Goal: Task Accomplishment & Management: Manage account settings

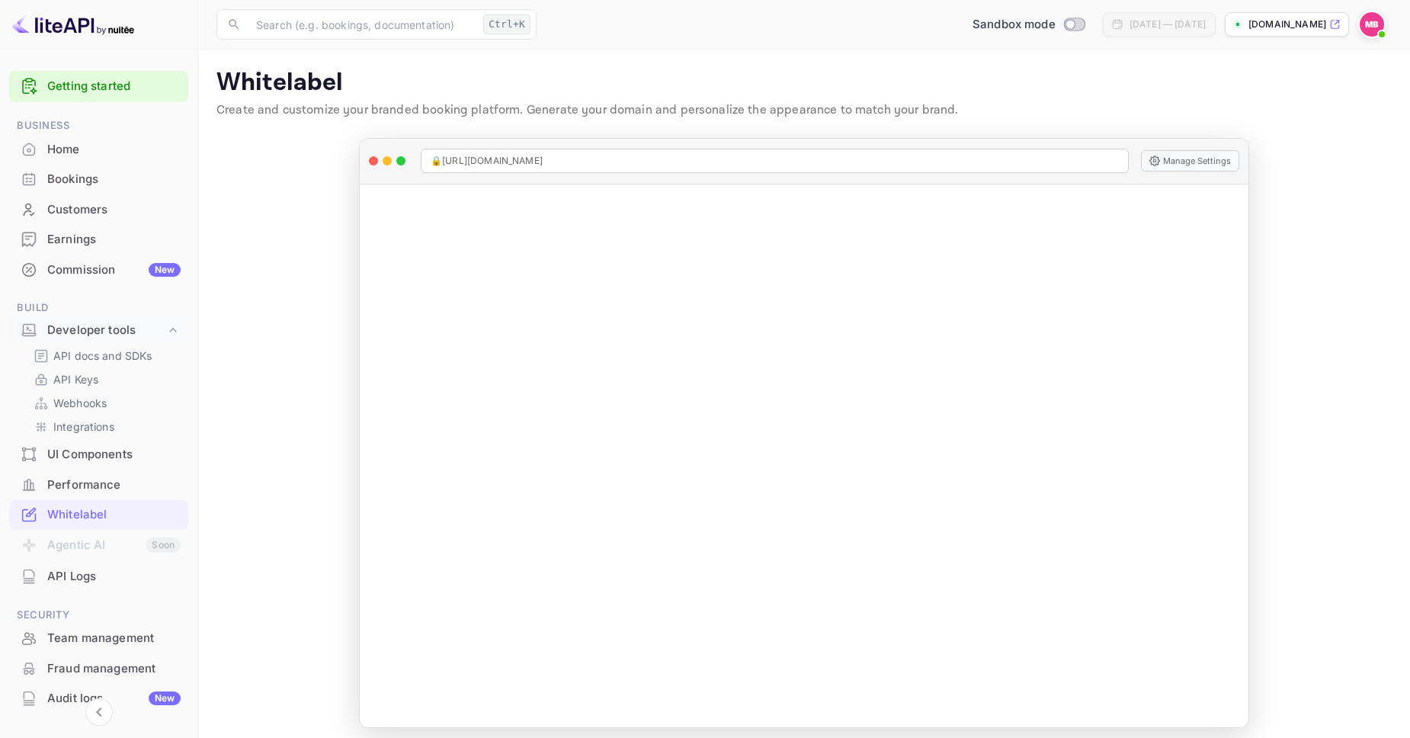
click at [74, 154] on div "Home" at bounding box center [113, 150] width 133 height 18
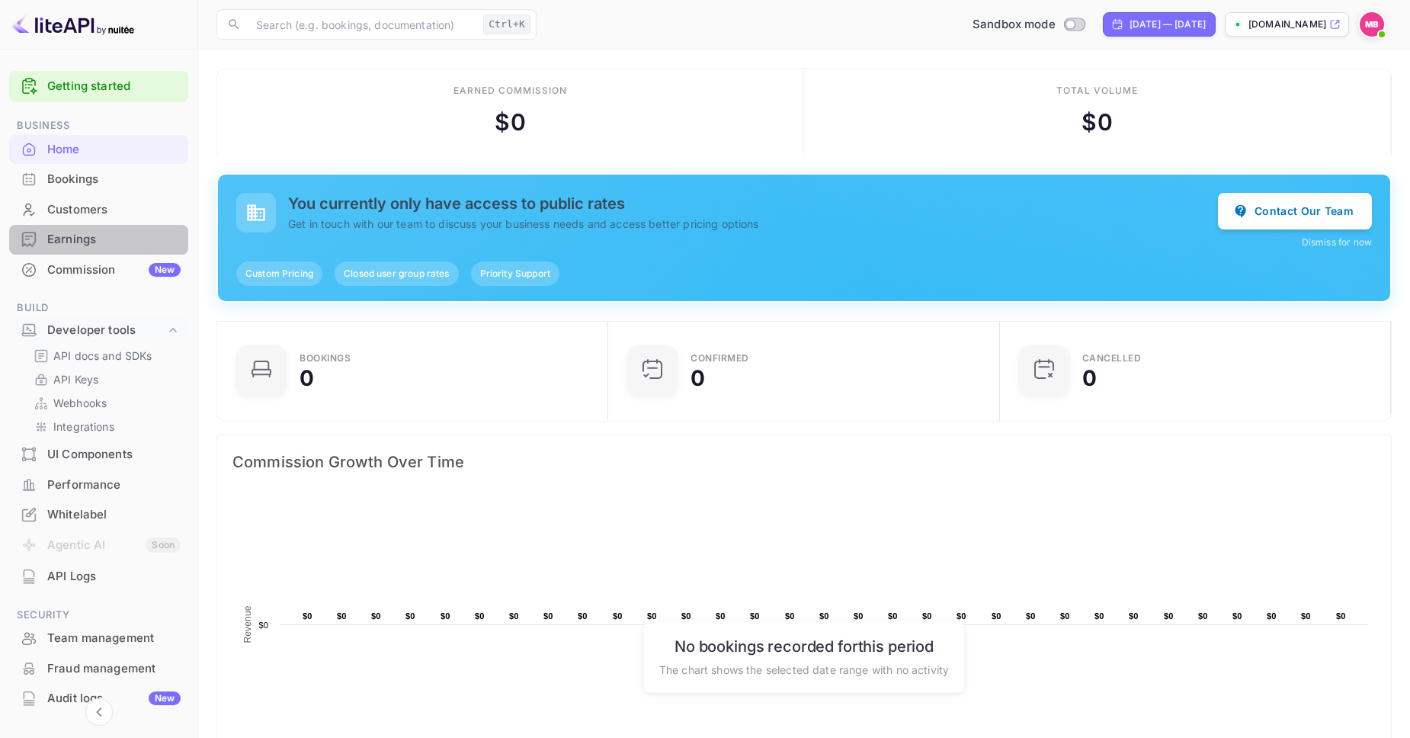
click at [93, 239] on div "Earnings" at bounding box center [113, 240] width 133 height 18
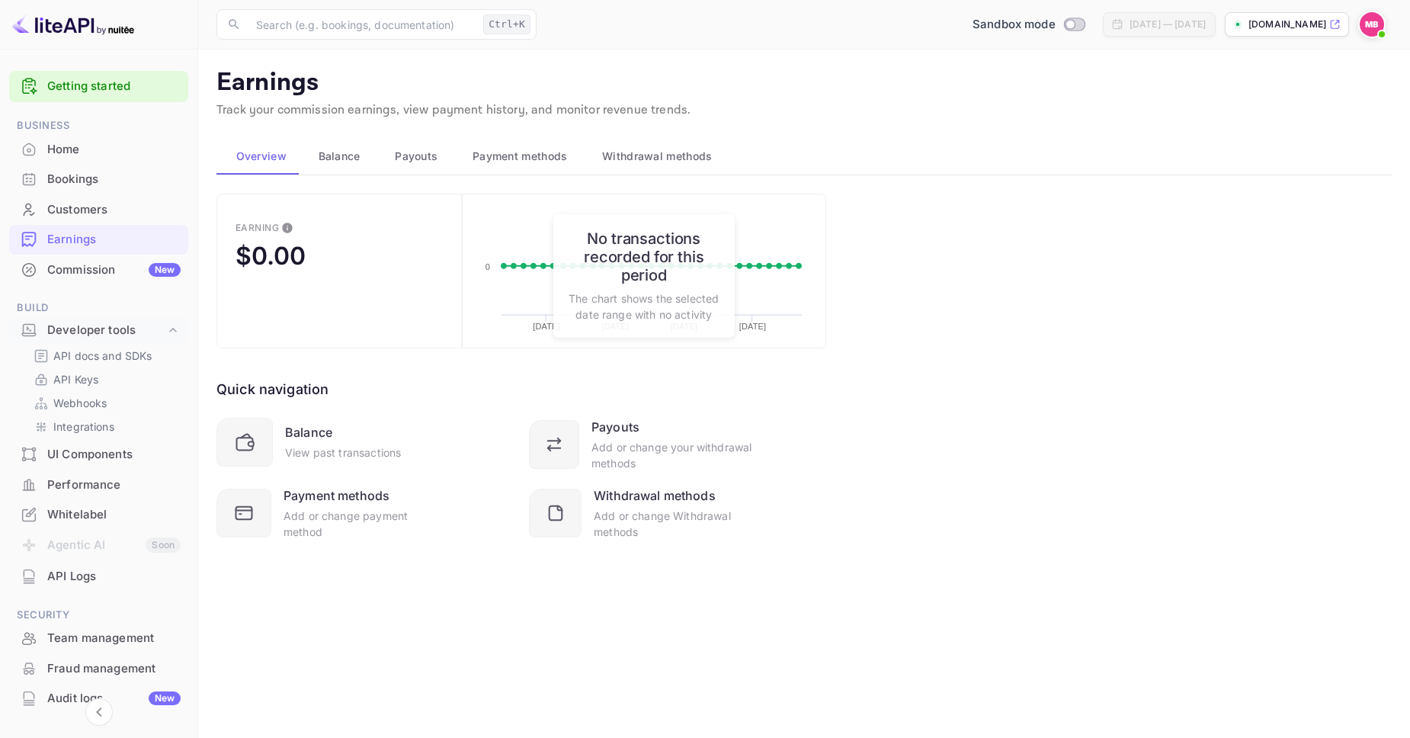
click at [517, 155] on span "Payment methods" at bounding box center [519, 156] width 95 height 18
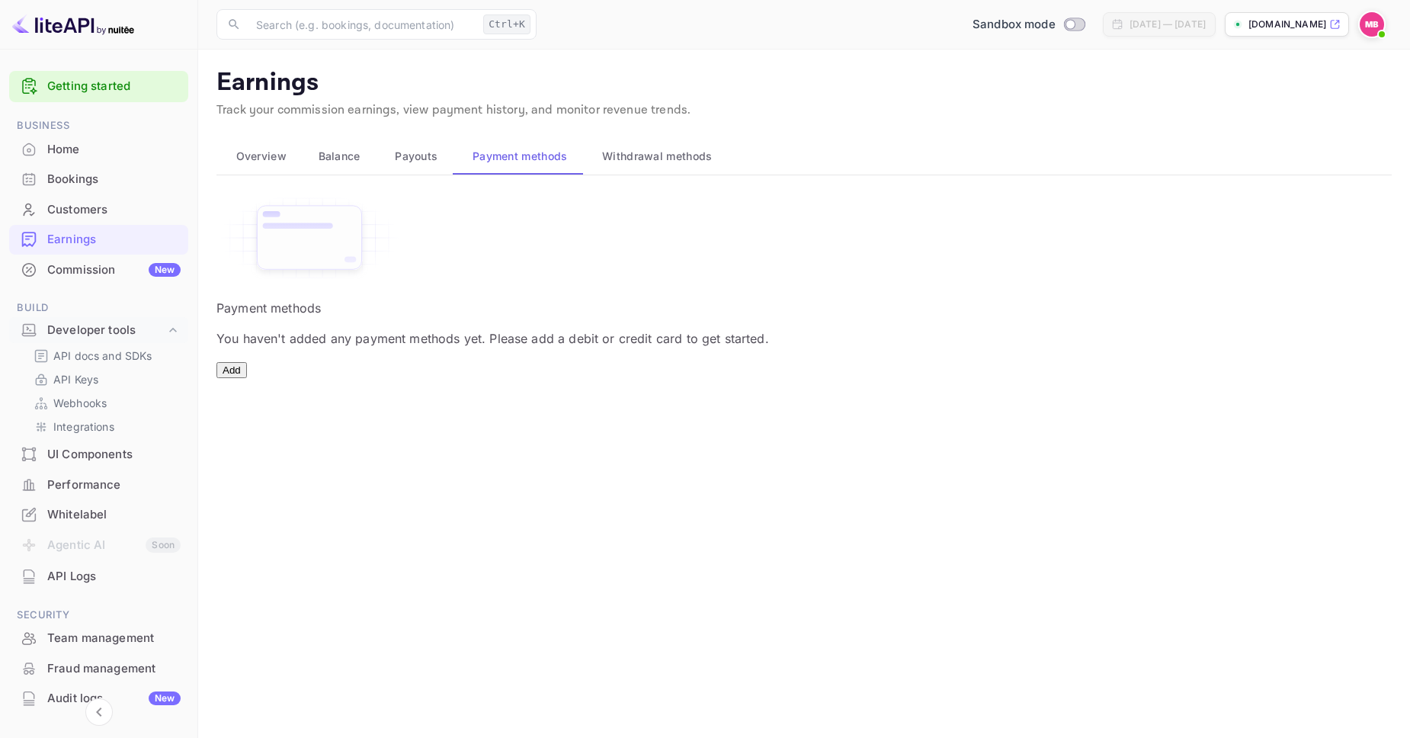
click at [247, 378] on button "Add" at bounding box center [231, 370] width 30 height 16
click at [649, 168] on button "Withdrawal methods" at bounding box center [655, 156] width 145 height 37
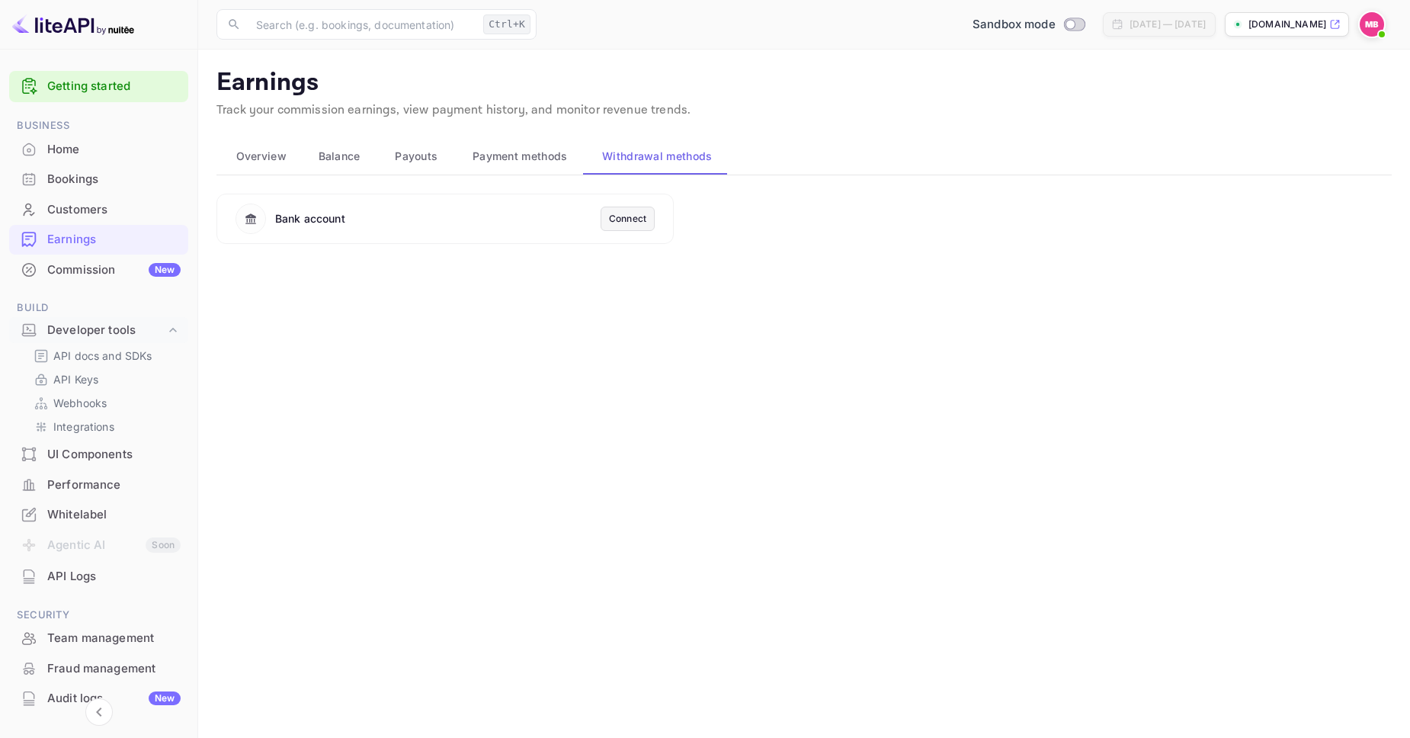
click at [626, 219] on div "Connect" at bounding box center [627, 219] width 37 height 14
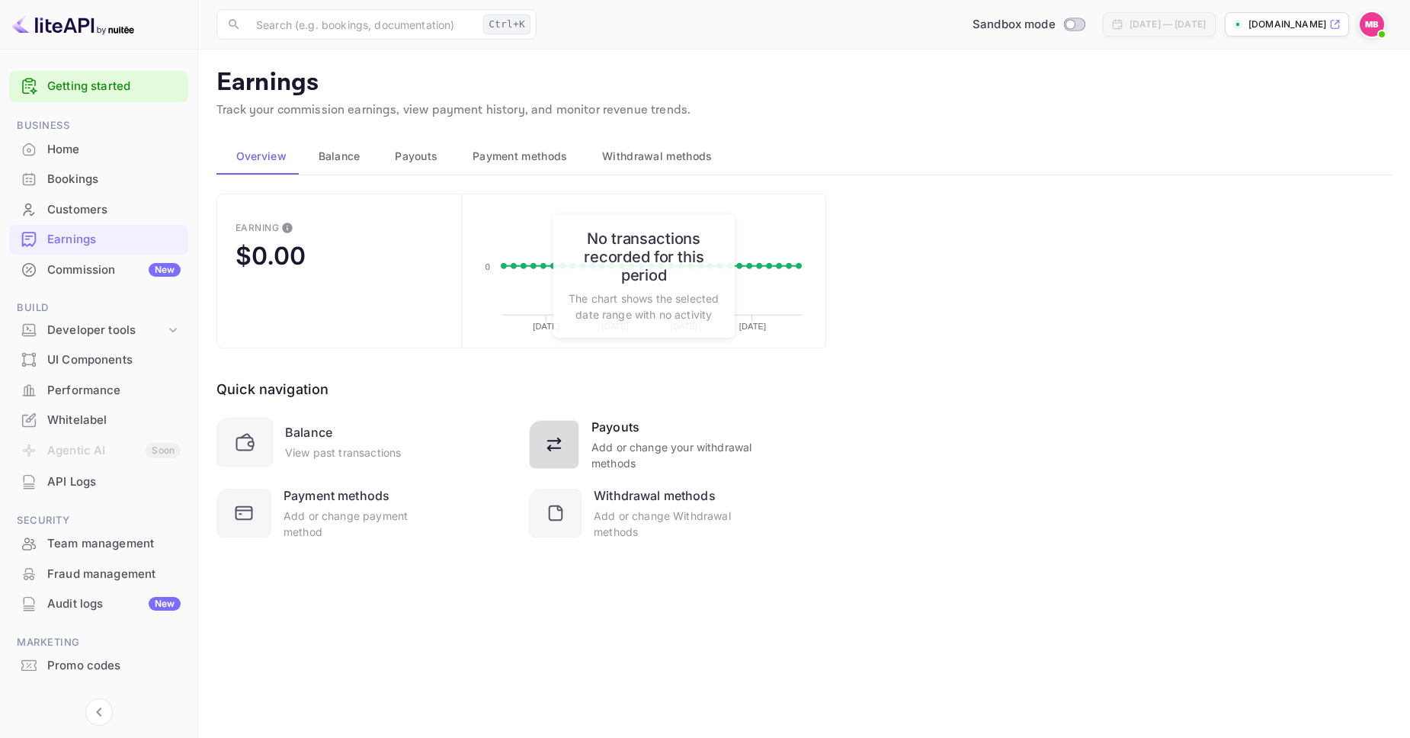
click at [623, 440] on div "Add or change your withdrawal methods" at bounding box center [672, 455] width 162 height 32
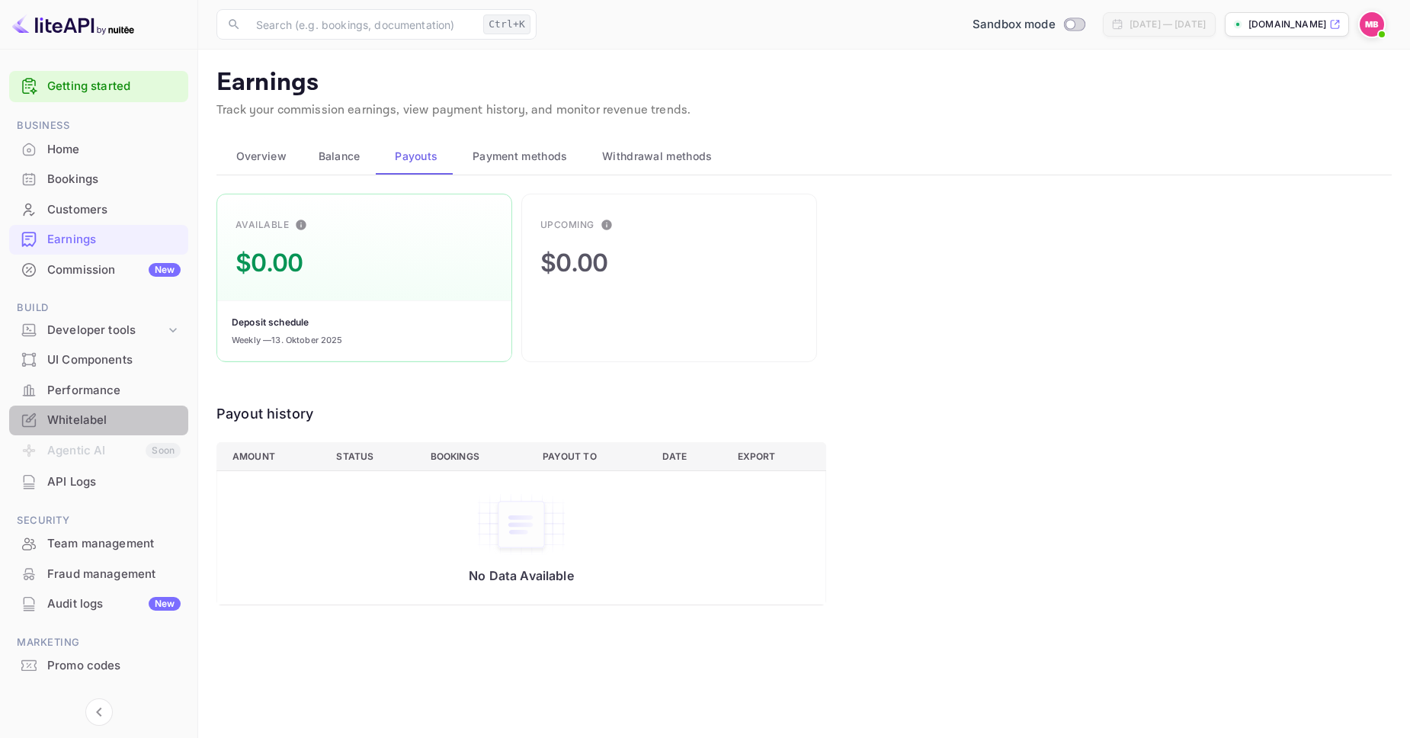
click at [93, 425] on div "Whitelabel" at bounding box center [113, 420] width 133 height 18
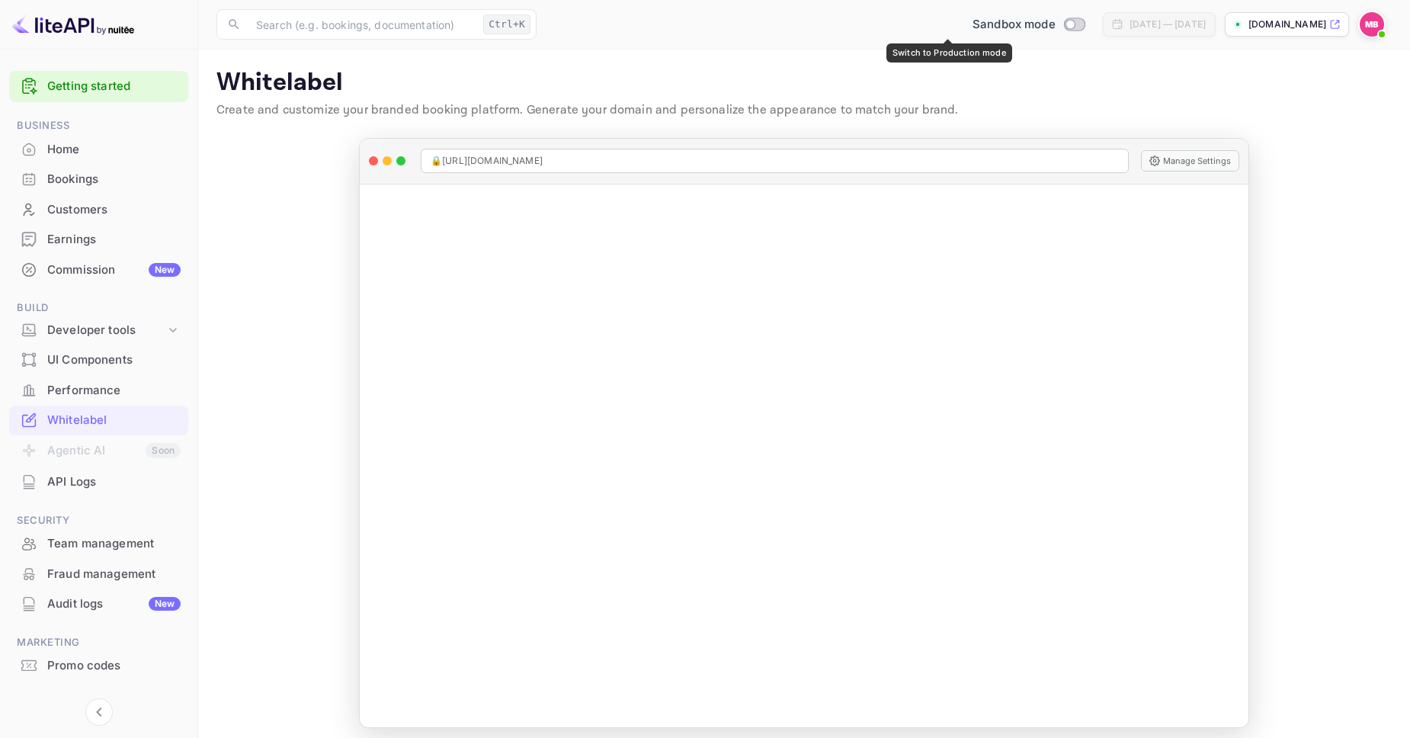
click at [1055, 24] on input "Switch to Production mode" at bounding box center [1070, 24] width 30 height 10
checkbox input "false"
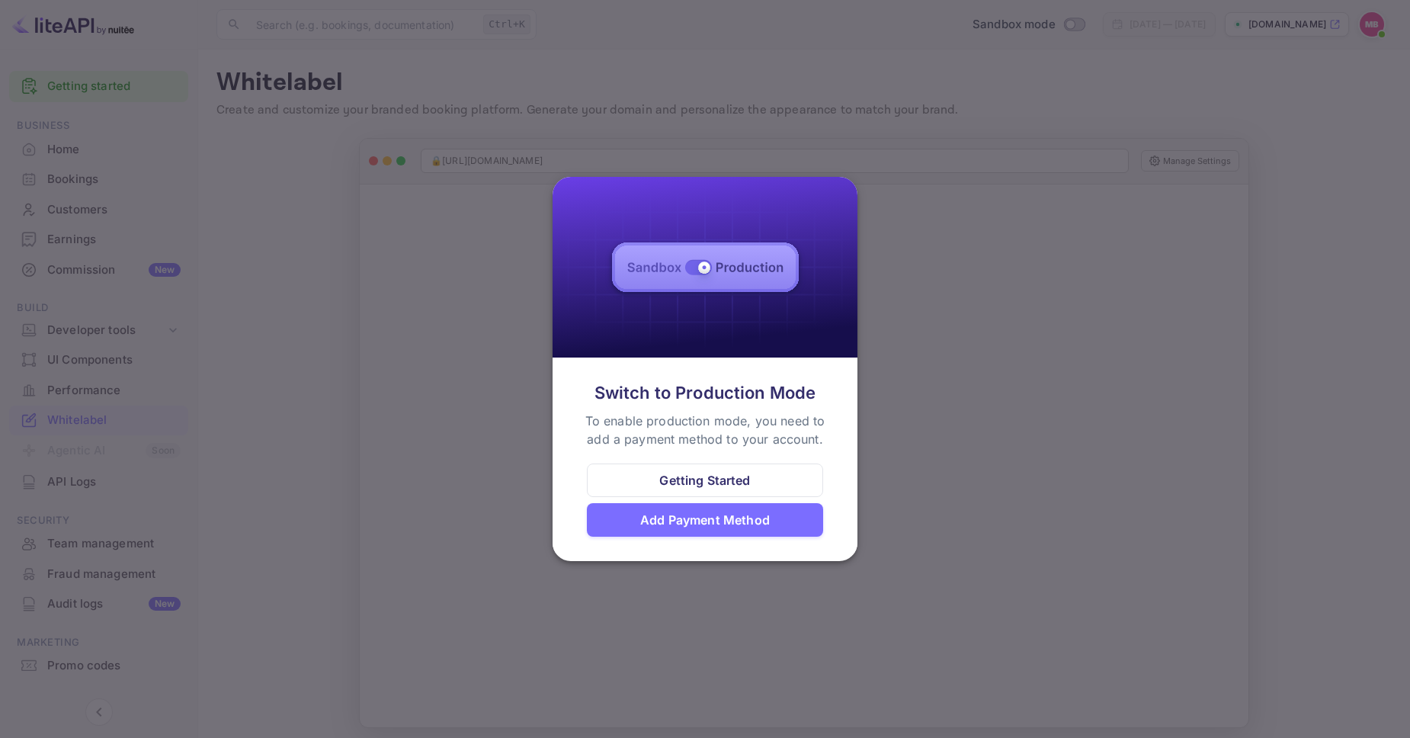
click at [685, 517] on div "Add Payment Method" at bounding box center [705, 519] width 130 height 18
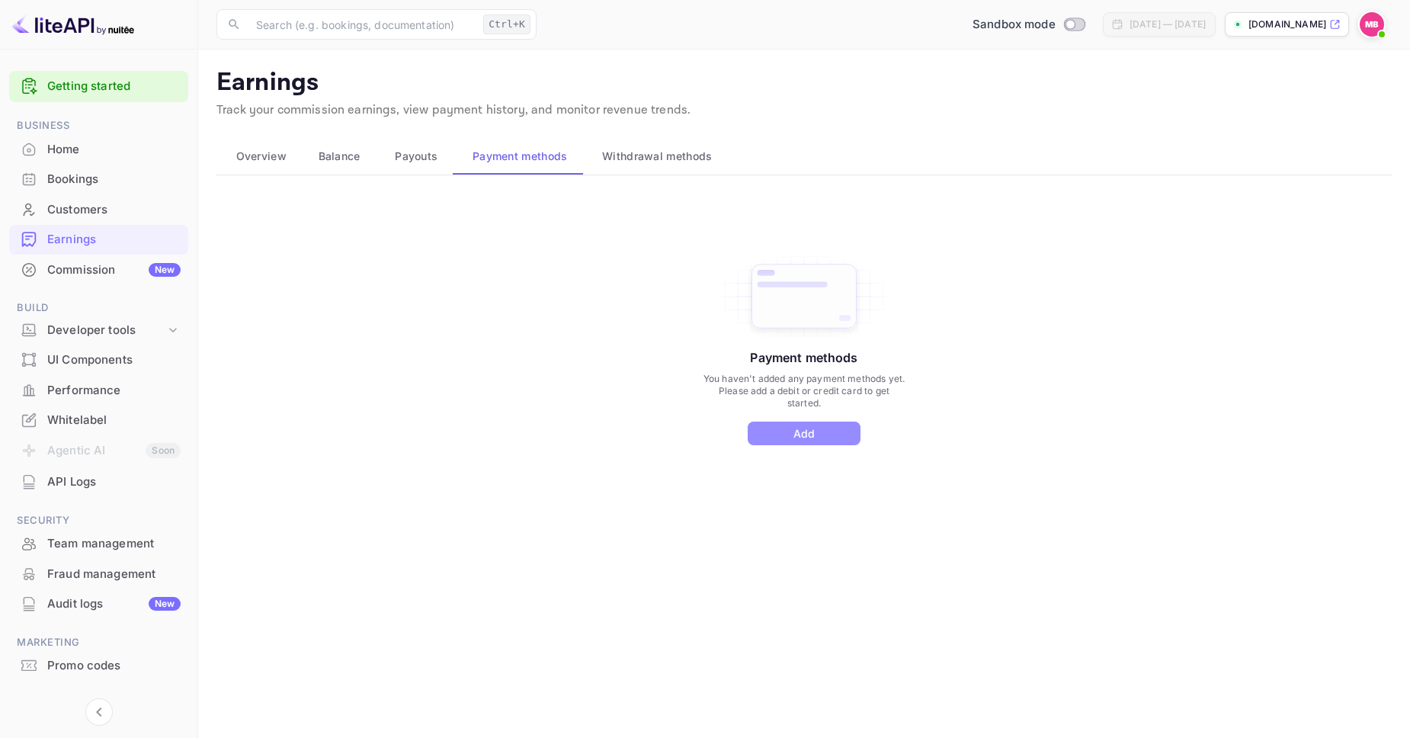
click at [819, 424] on button "Add" at bounding box center [803, 433] width 113 height 24
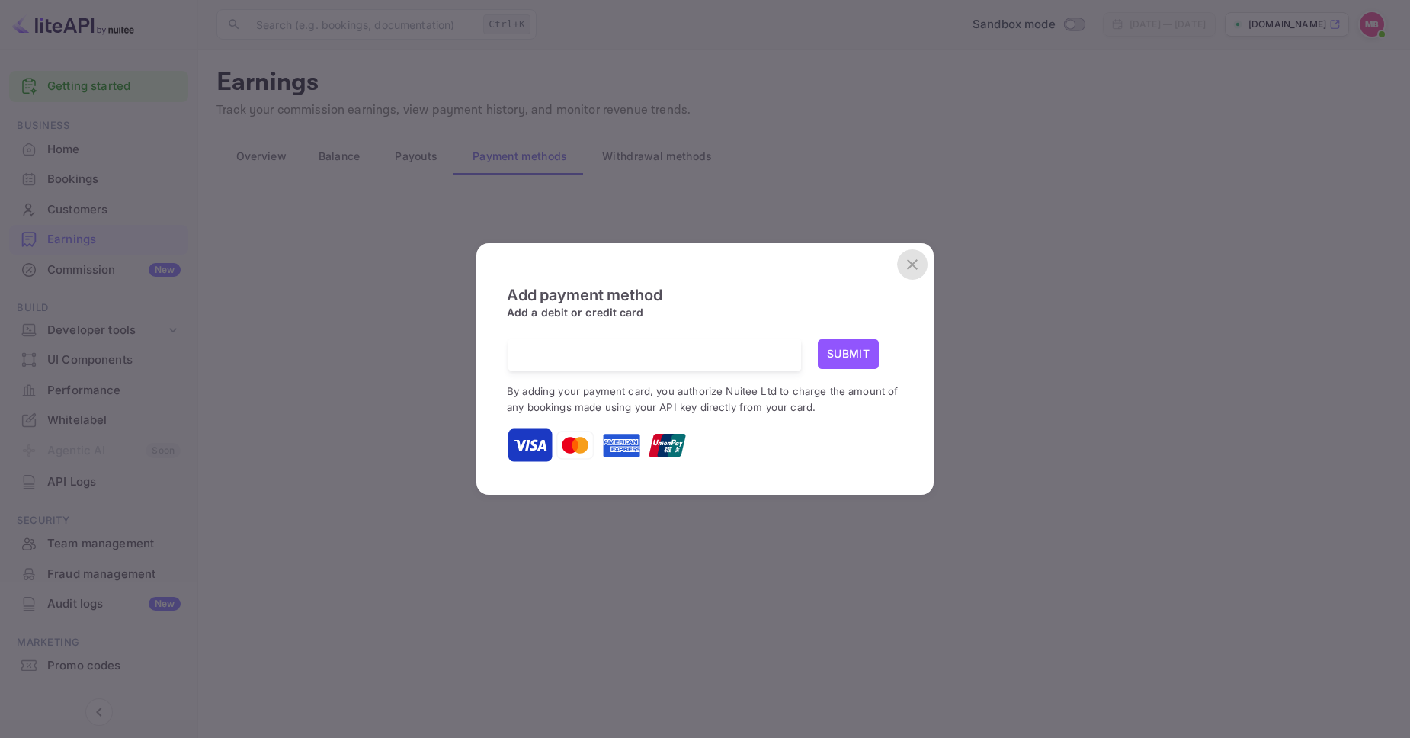
click at [915, 260] on icon "close" at bounding box center [912, 264] width 18 height 18
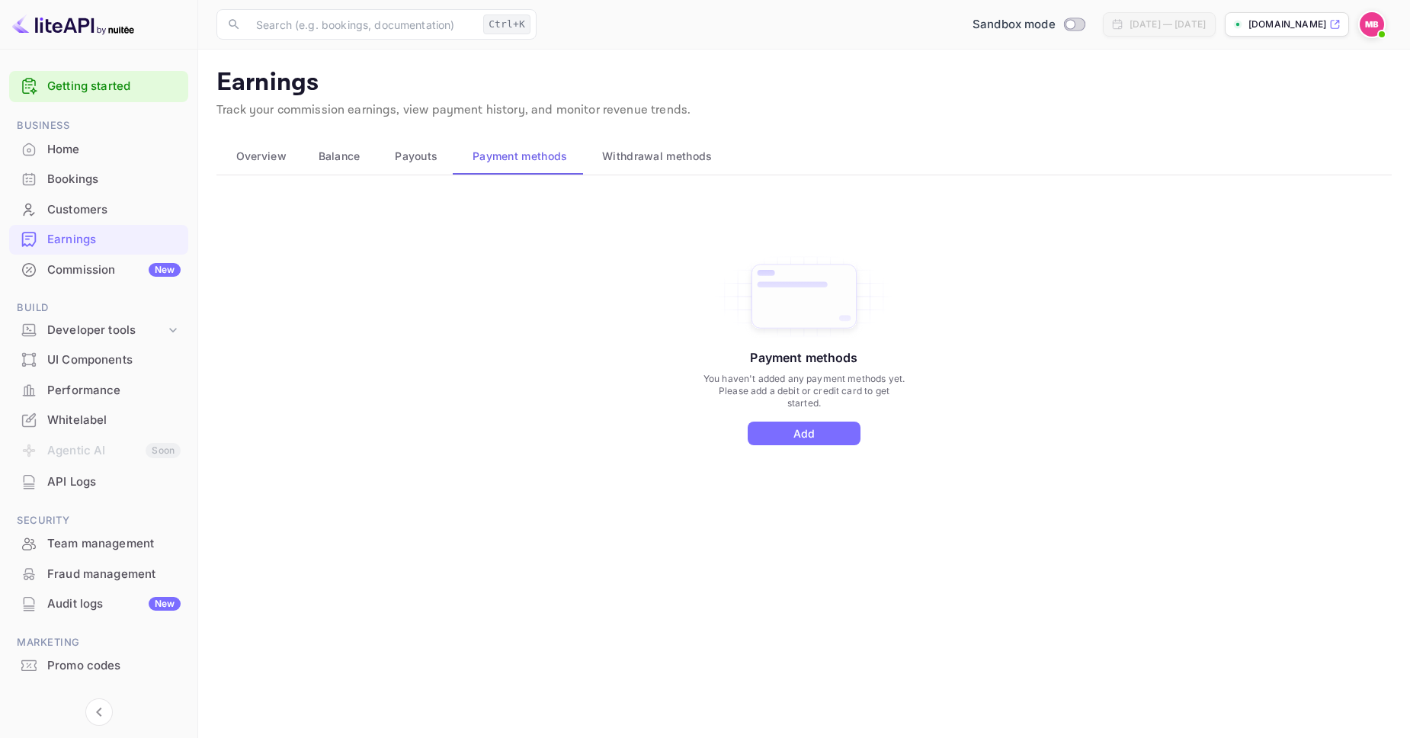
click at [104, 171] on div "Bookings" at bounding box center [98, 180] width 179 height 30
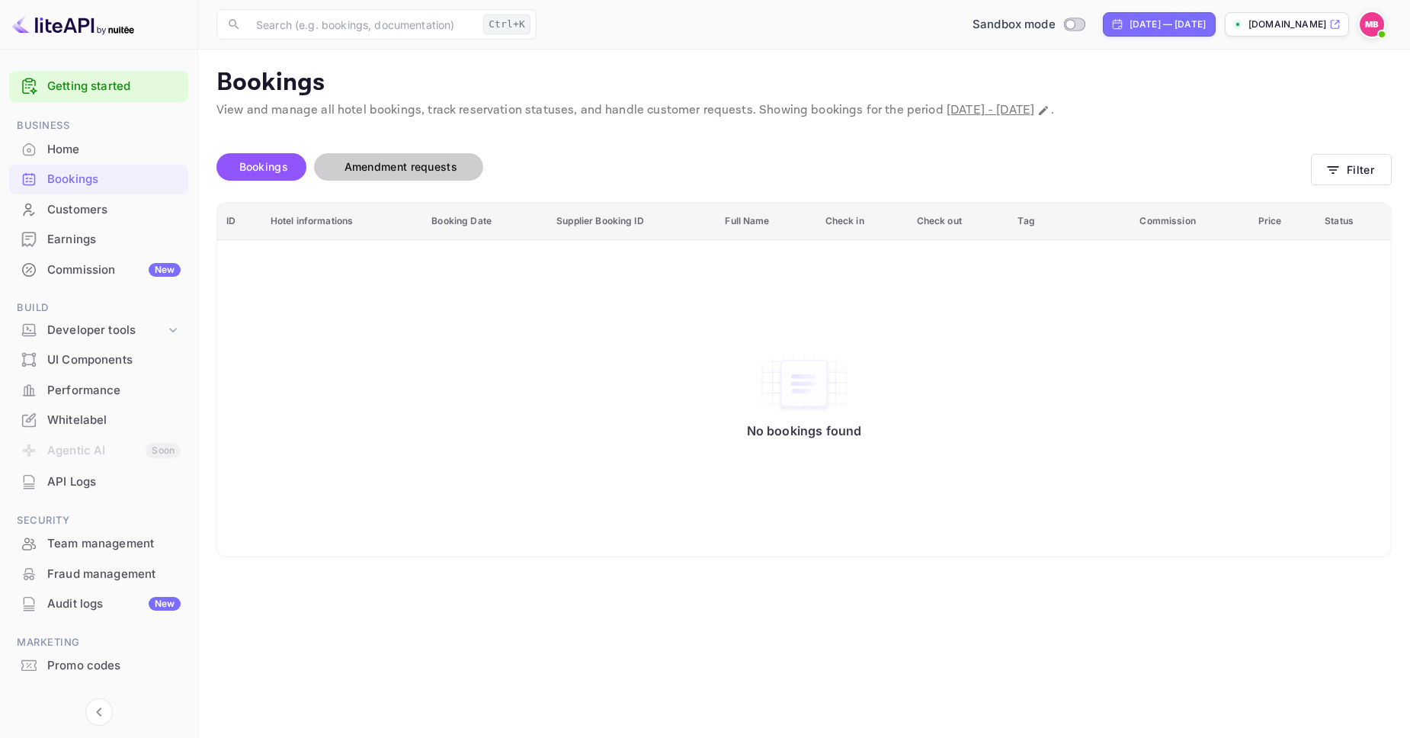
click at [444, 169] on span "Amendment requests" at bounding box center [400, 166] width 113 height 13
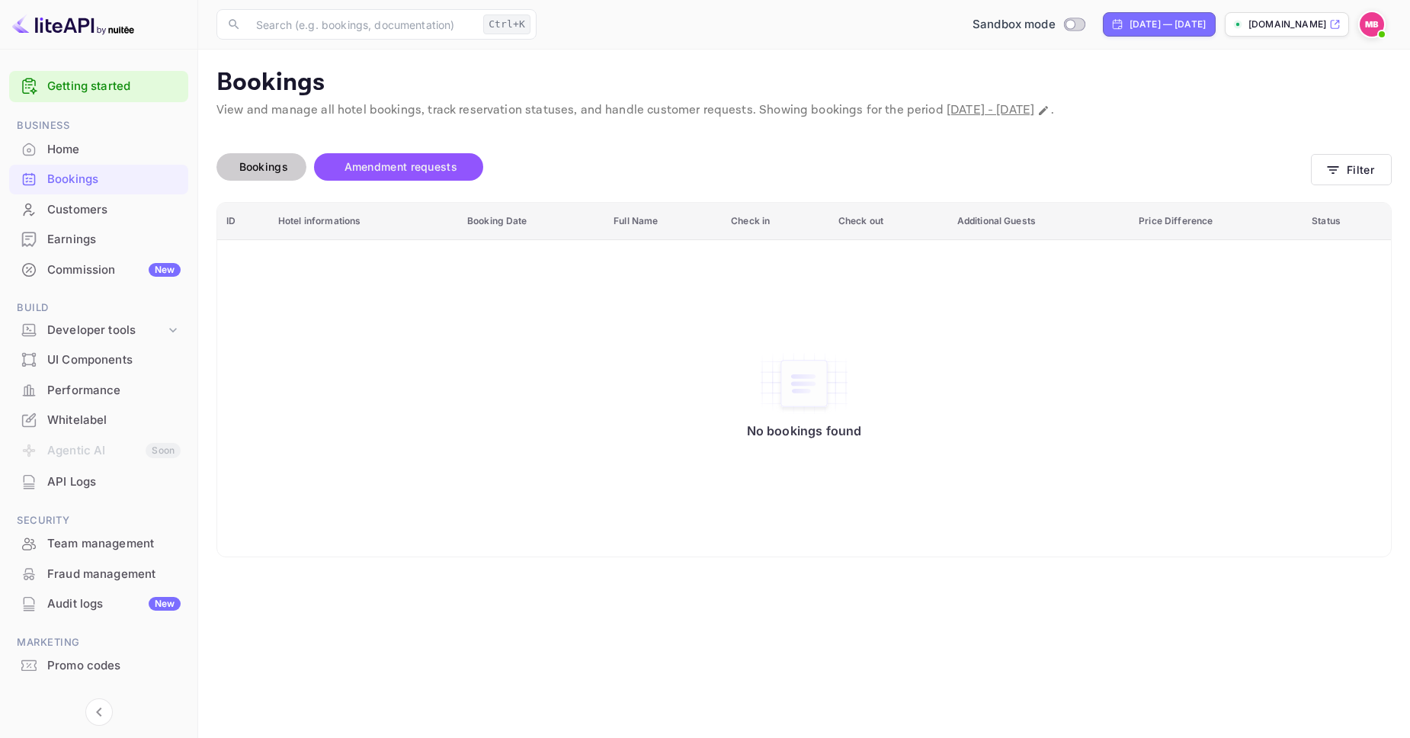
click at [265, 158] on span "Bookings" at bounding box center [264, 167] width 64 height 18
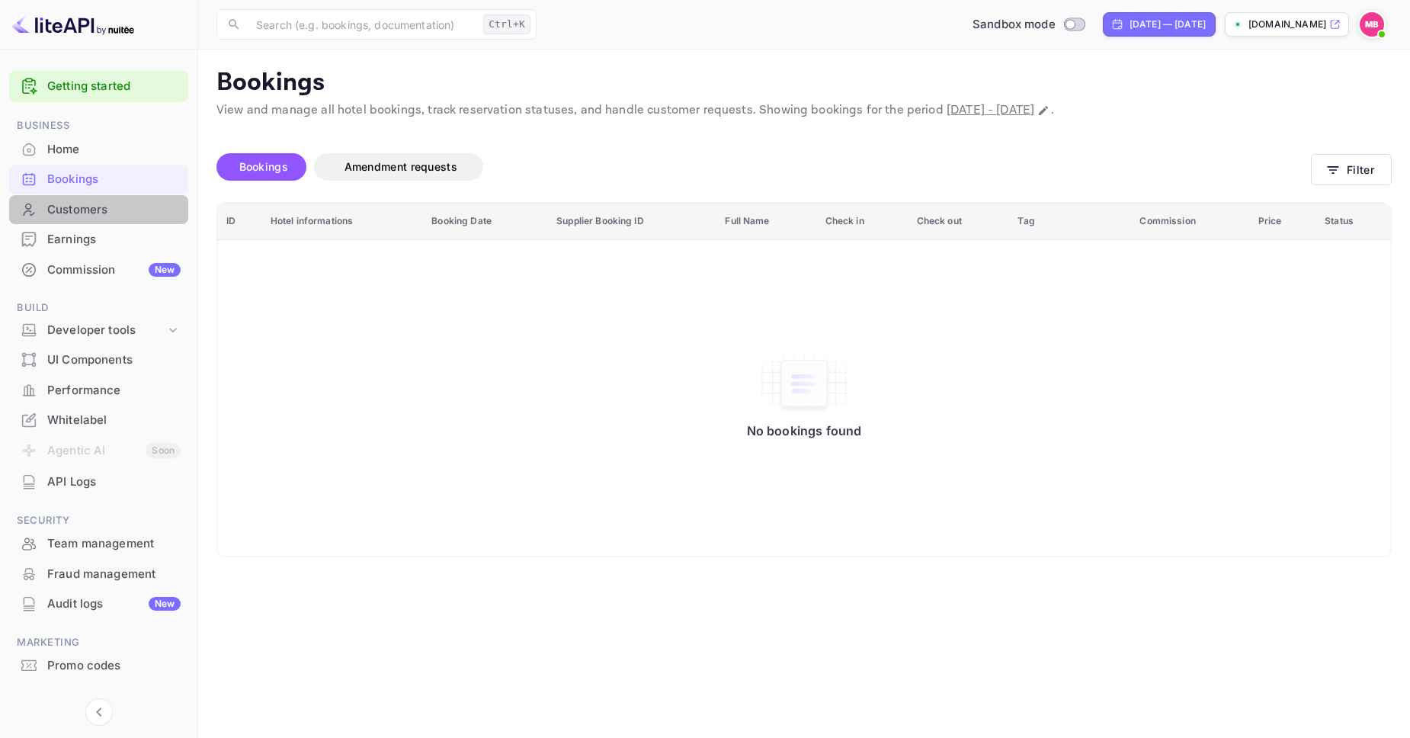
click at [74, 210] on div "Customers" at bounding box center [113, 210] width 133 height 18
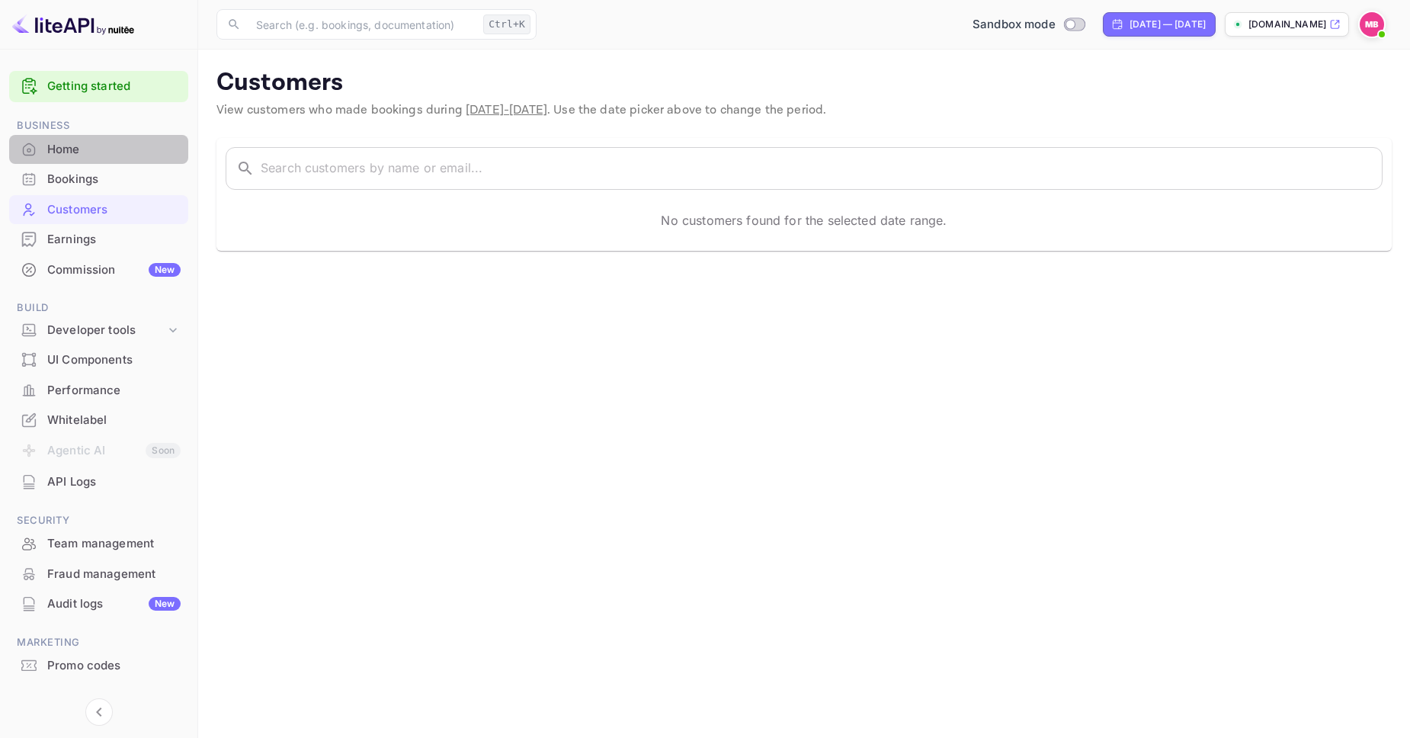
click at [102, 157] on div "Home" at bounding box center [113, 150] width 133 height 18
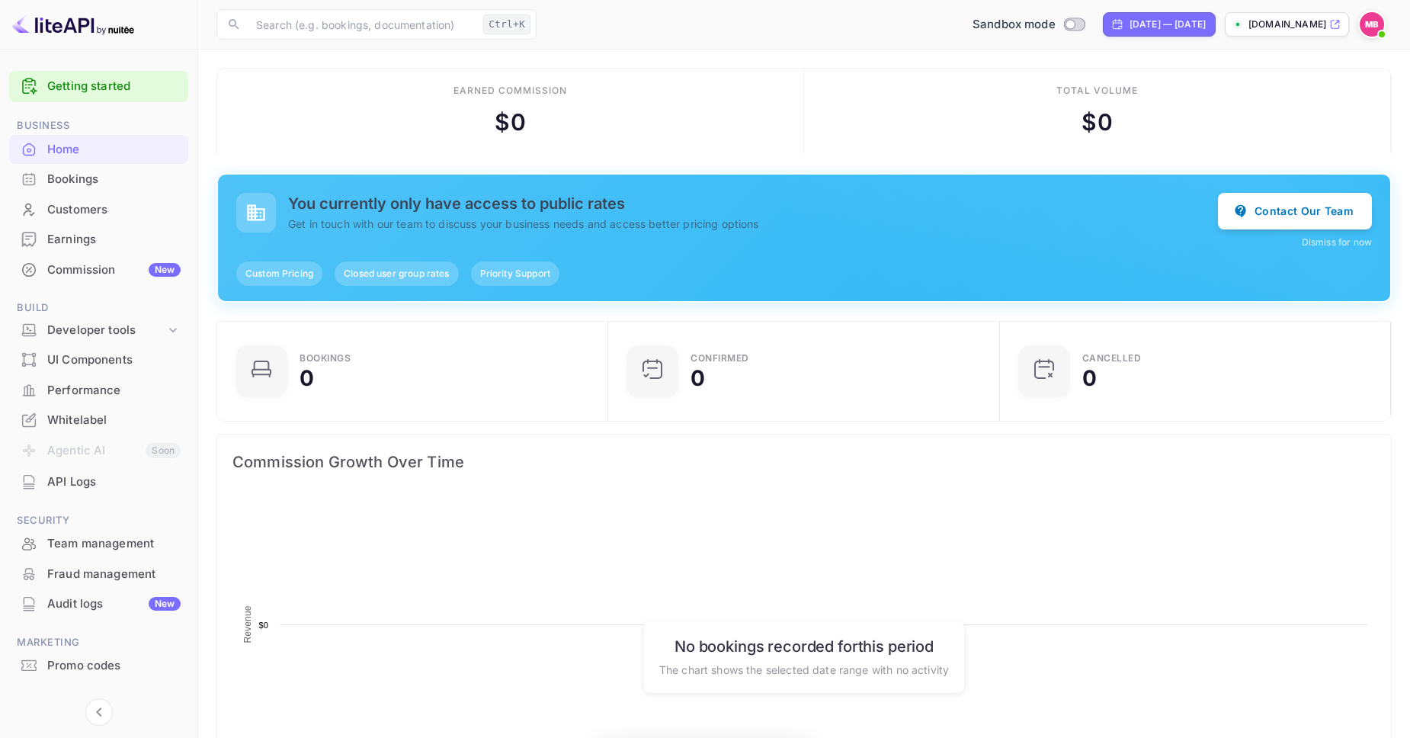
scroll to position [1, 1]
click at [138, 78] on link "Getting started" at bounding box center [113, 87] width 133 height 18
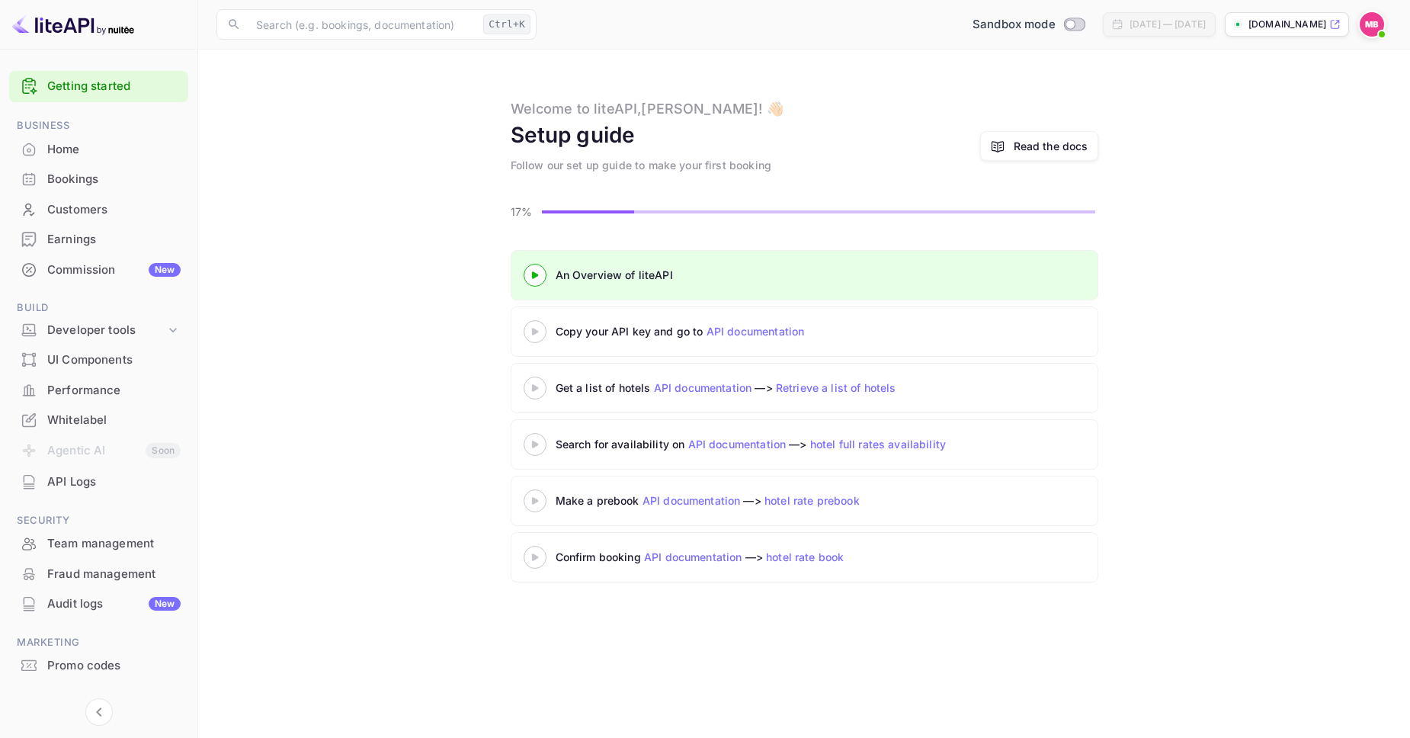
click at [575, 332] on div "Copy your API key and go to API documentation" at bounding box center [745, 331] width 381 height 16
click at [528, 334] on icon at bounding box center [534, 332] width 53 height 8
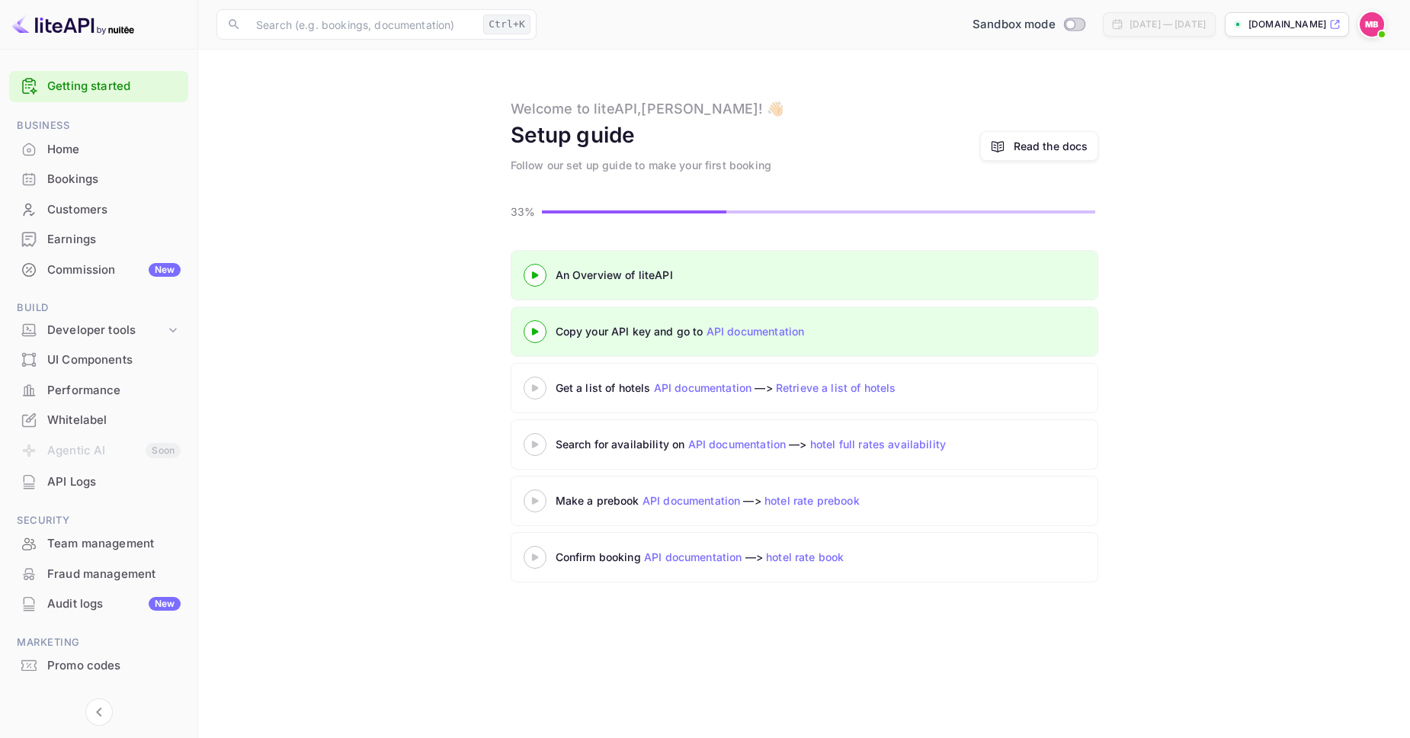
click at [536, 394] on div at bounding box center [534, 387] width 53 height 19
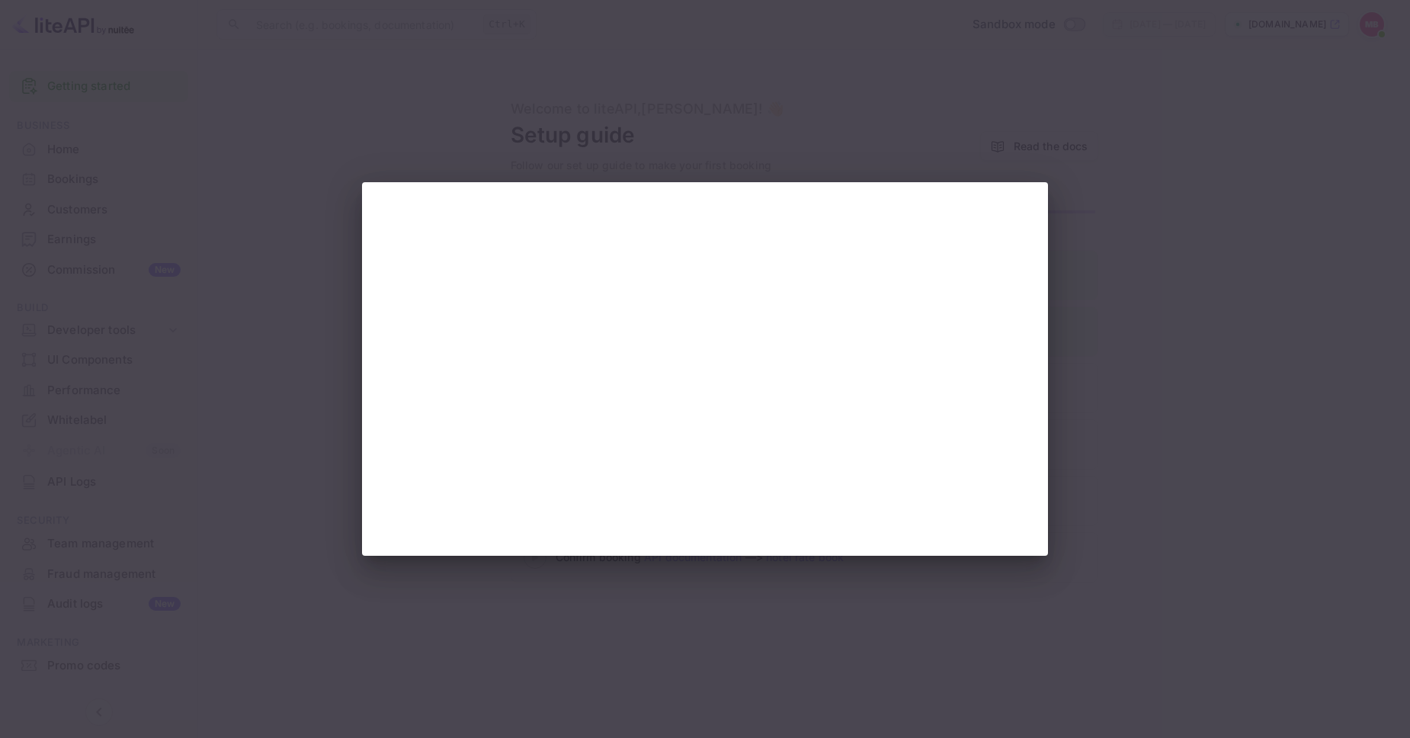
click at [309, 453] on div at bounding box center [705, 369] width 1410 height 738
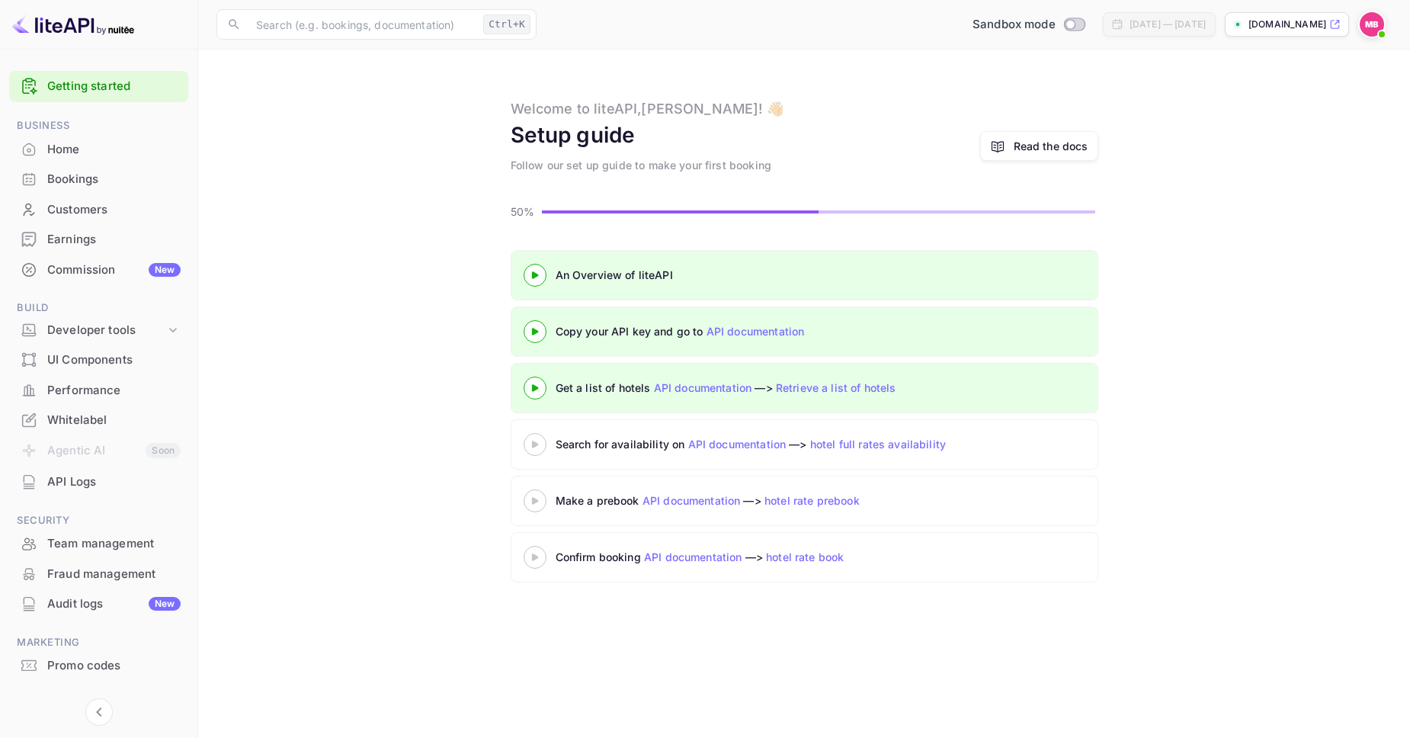
click at [534, 440] on div at bounding box center [534, 443] width 53 height 19
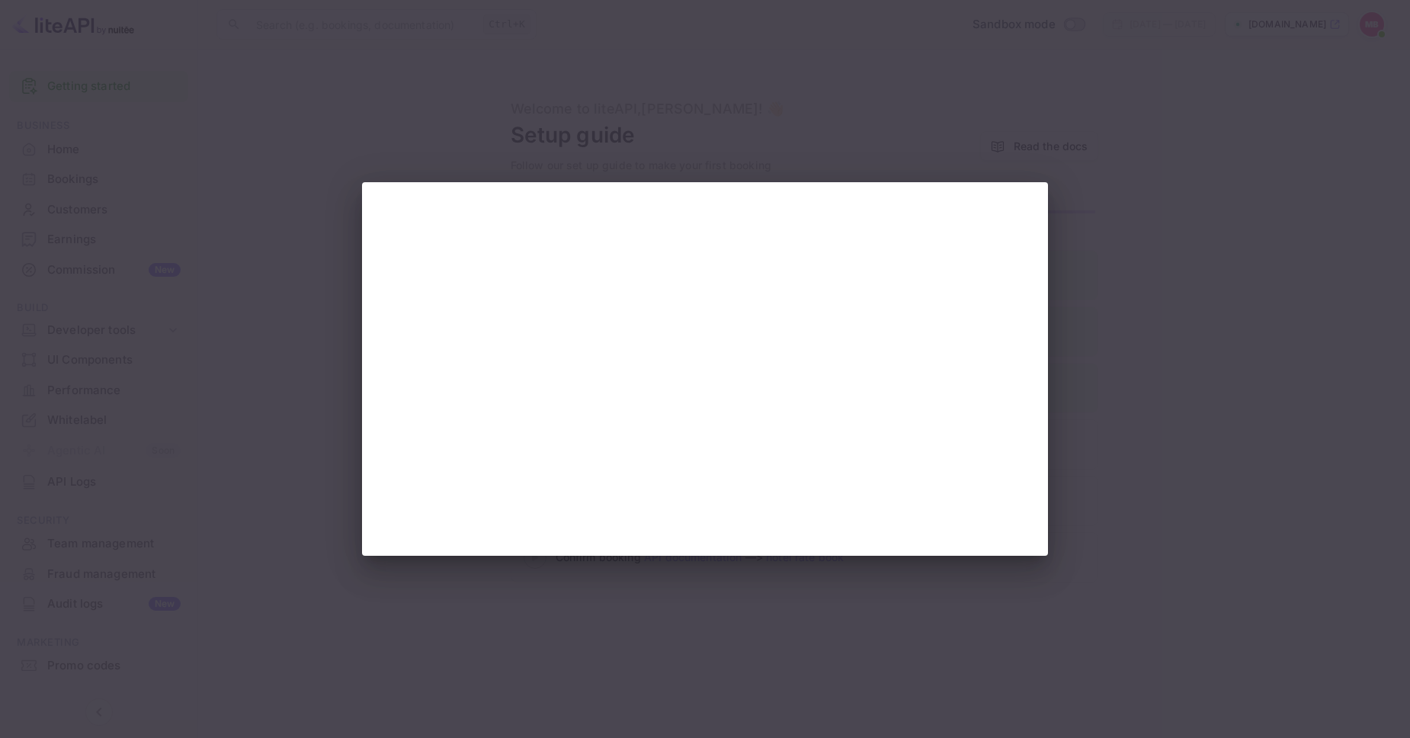
click at [312, 488] on div at bounding box center [705, 369] width 1410 height 738
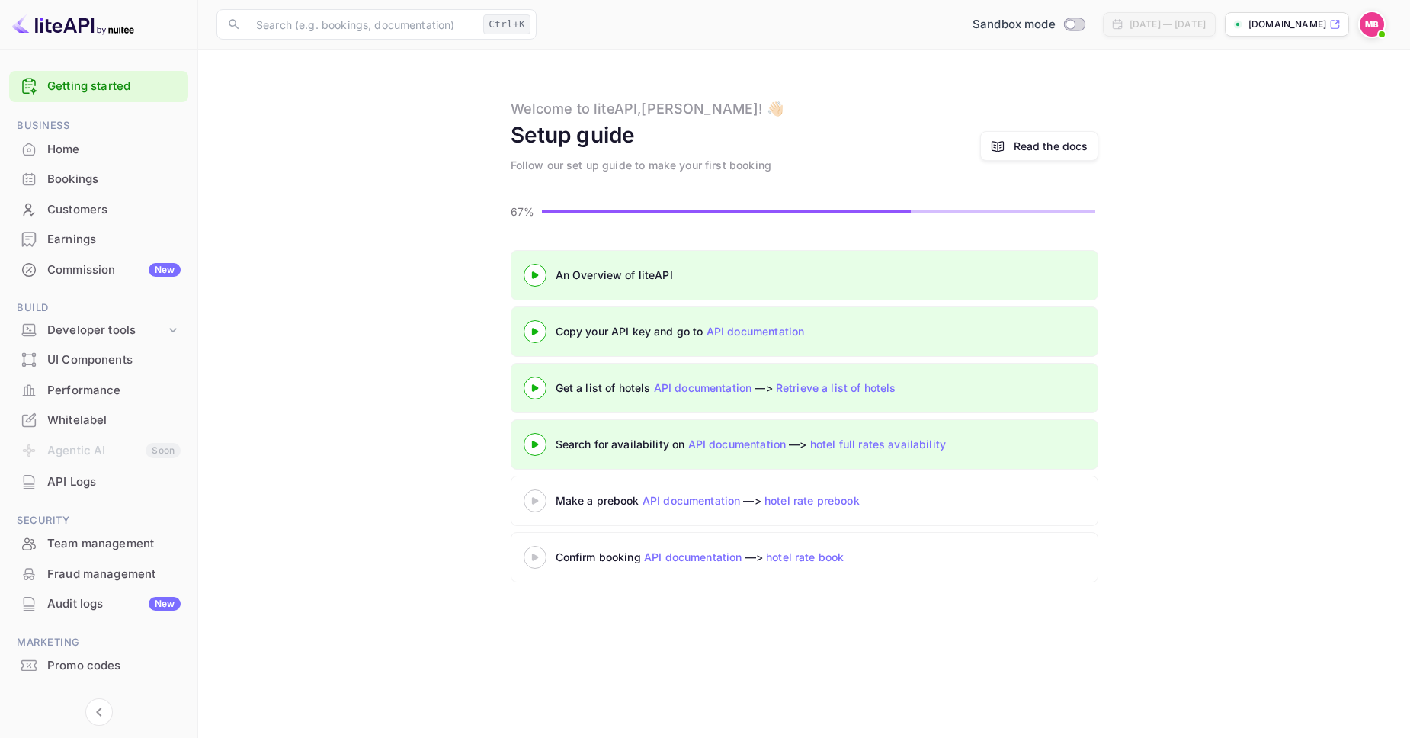
click at [791, 497] on link "hotel rate prebook" at bounding box center [811, 500] width 95 height 13
click at [795, 503] on link "hotel rate prebook" at bounding box center [811, 500] width 95 height 13
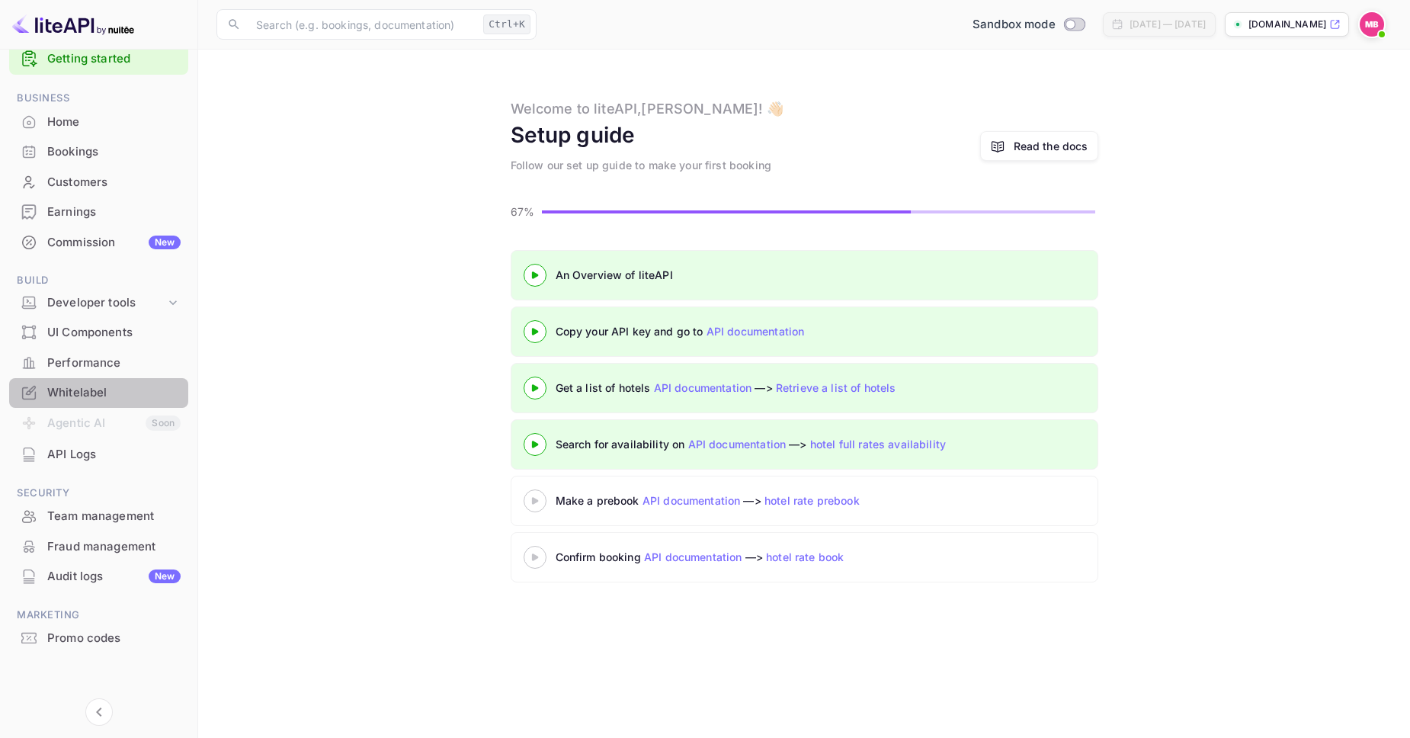
click at [119, 392] on div "Whitelabel" at bounding box center [113, 393] width 133 height 18
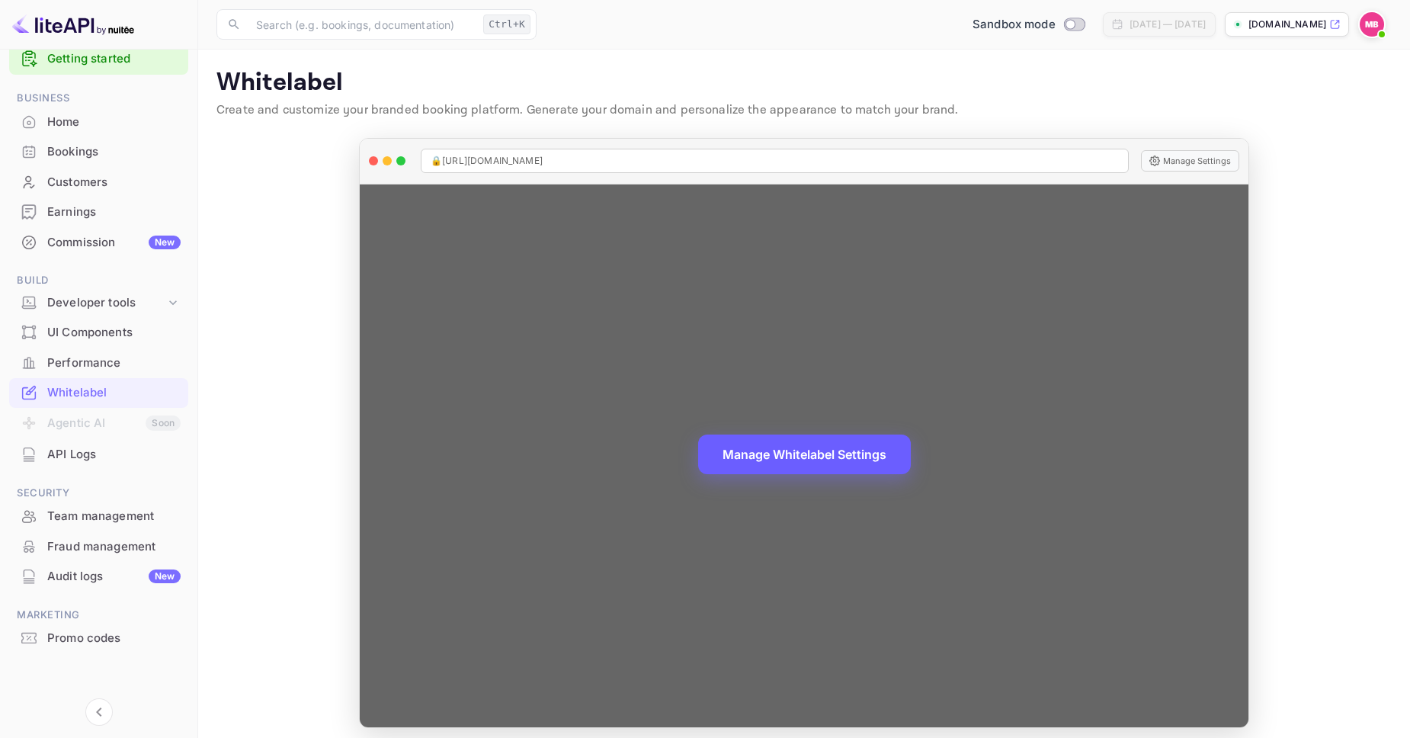
click at [793, 464] on button "Manage Whitelabel Settings" at bounding box center [804, 454] width 213 height 40
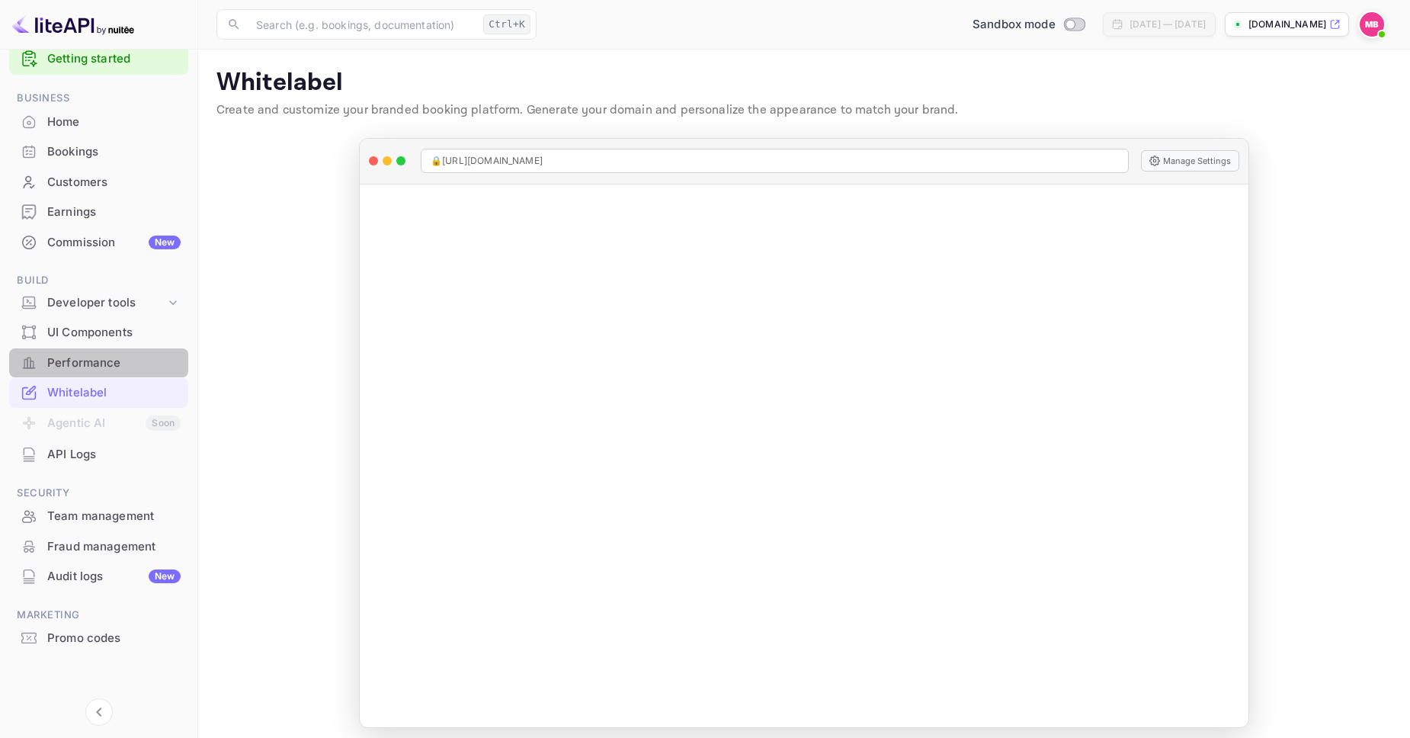
click at [92, 366] on div "Performance" at bounding box center [113, 363] width 133 height 18
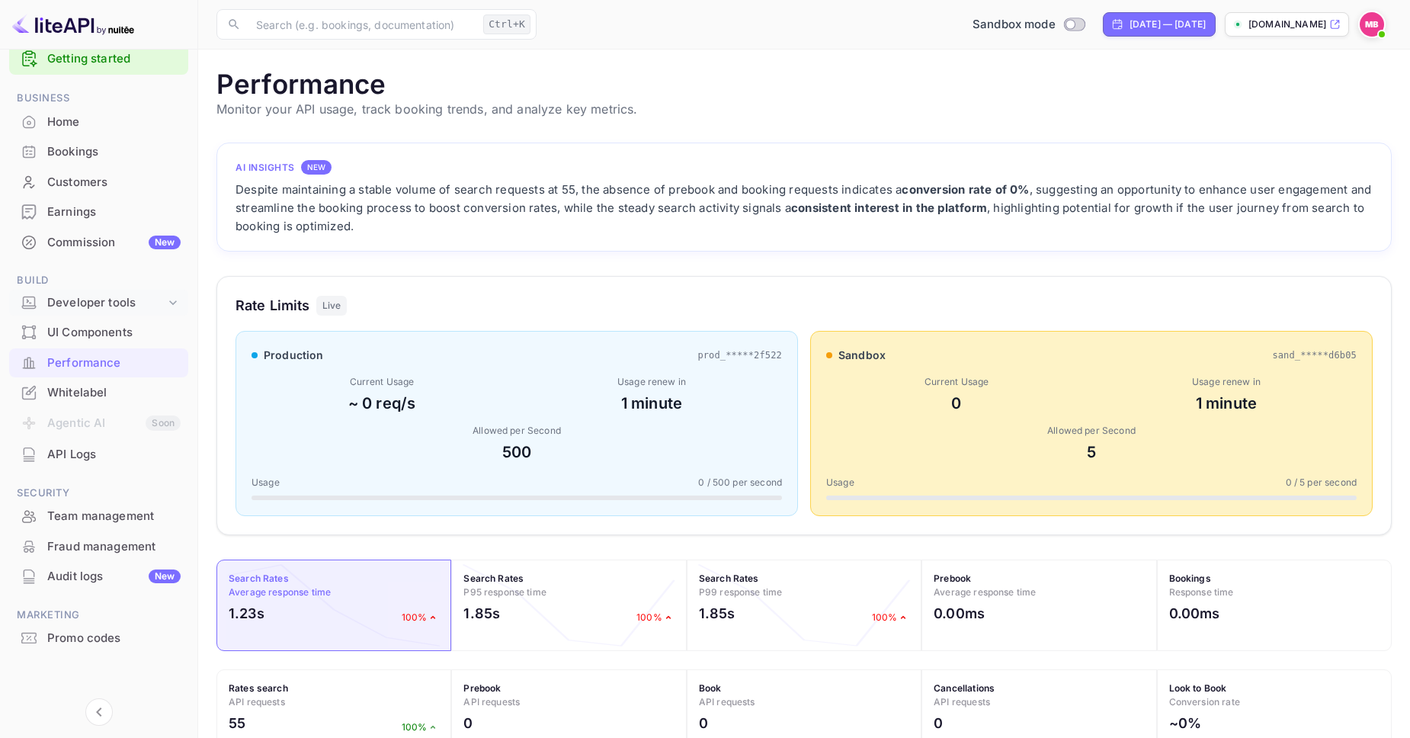
click at [98, 306] on div "Developer tools" at bounding box center [106, 303] width 118 height 18
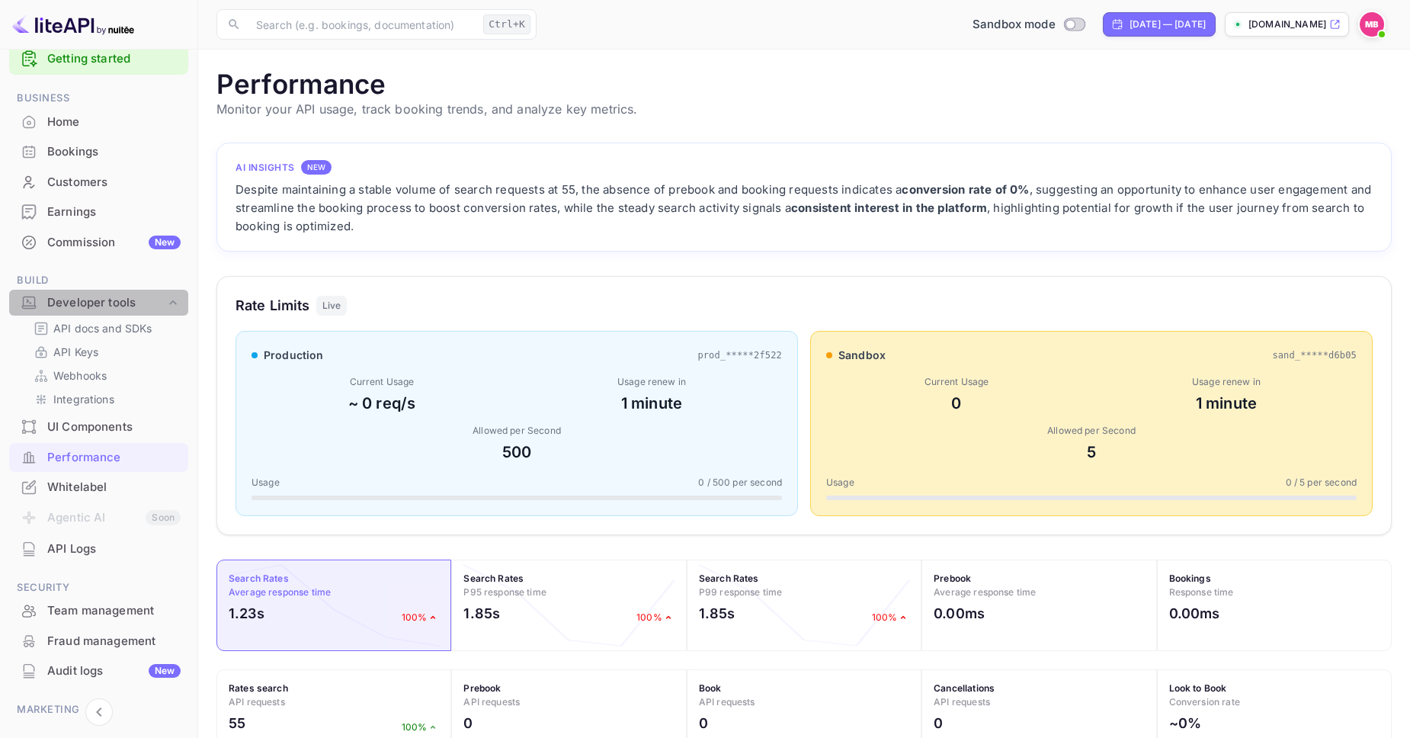
click at [98, 306] on div "Developer tools" at bounding box center [106, 303] width 118 height 18
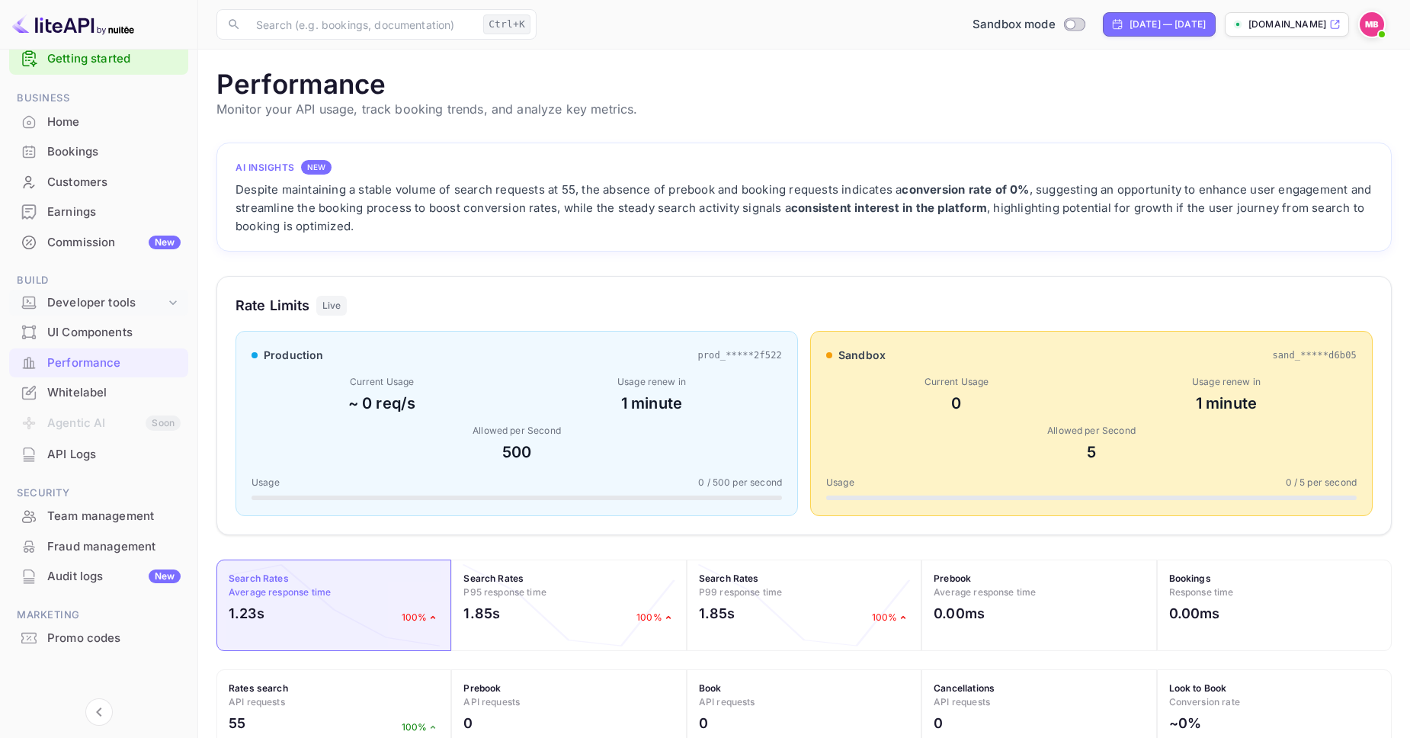
click at [81, 302] on div "Developer tools" at bounding box center [106, 303] width 118 height 18
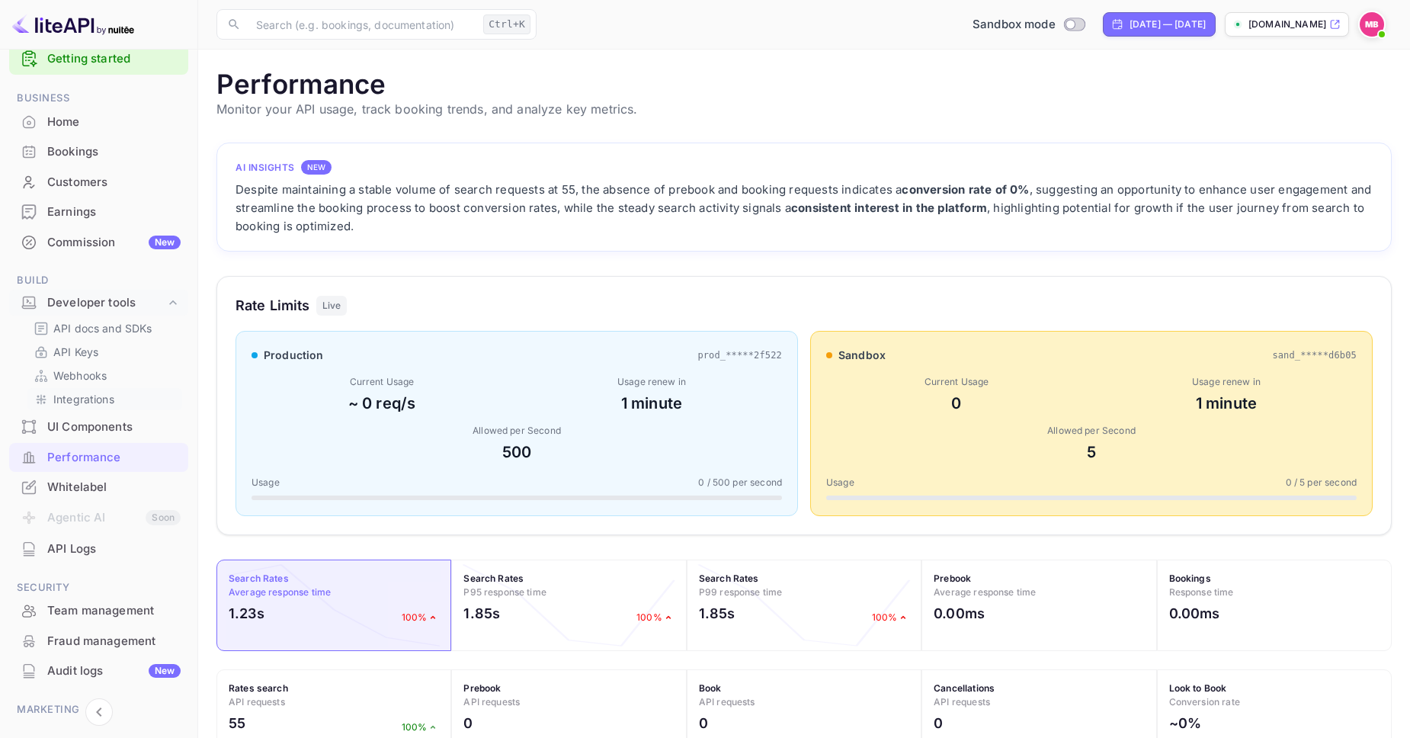
click at [98, 402] on p "Integrations" at bounding box center [83, 399] width 61 height 16
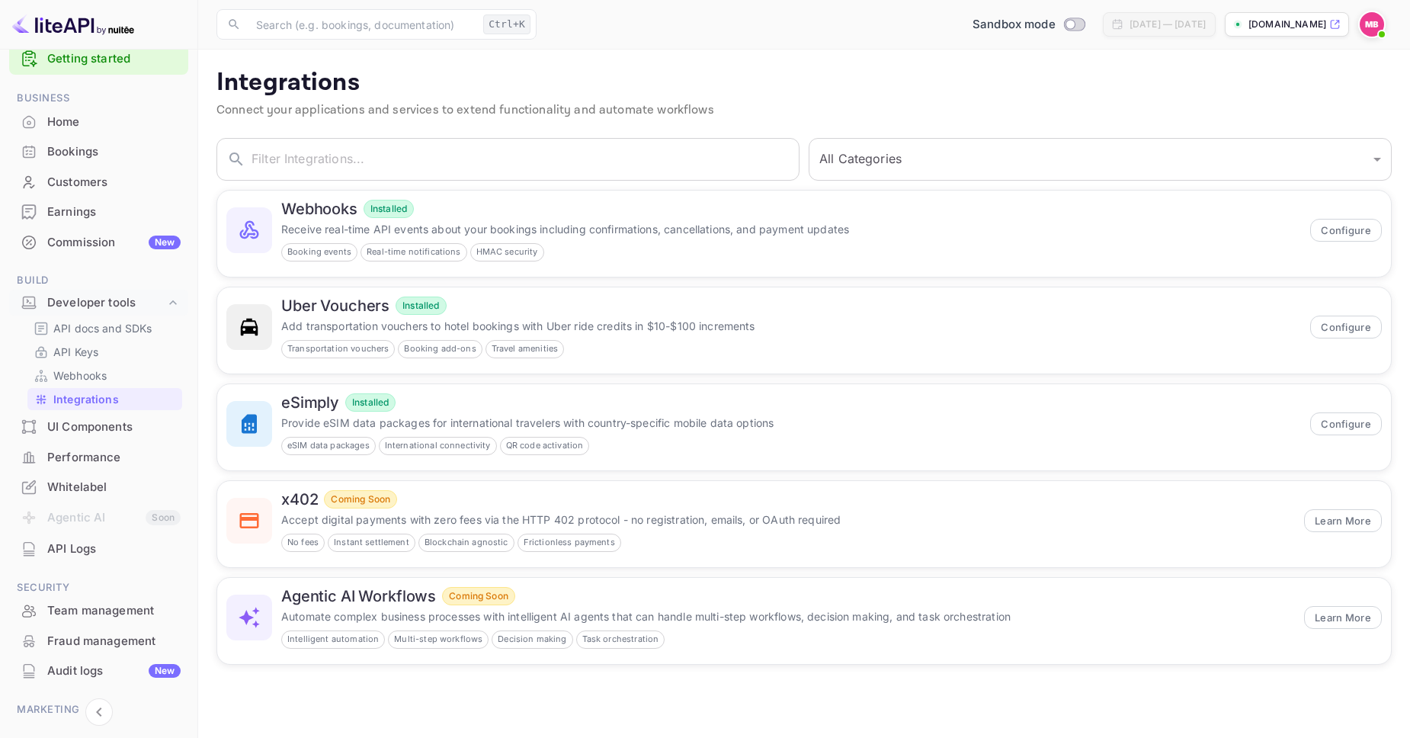
click at [59, 206] on div "Earnings" at bounding box center [113, 212] width 133 height 18
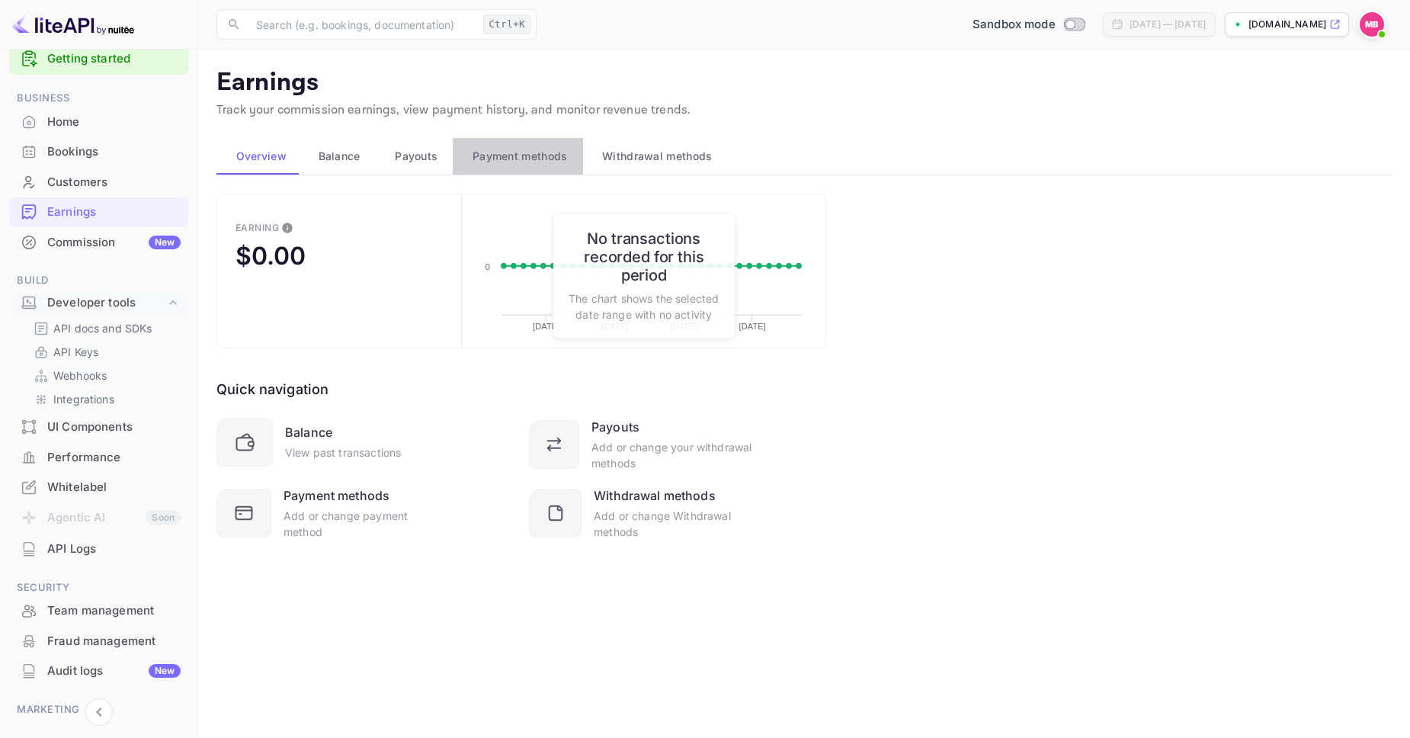
click at [504, 165] on button "Payment methods" at bounding box center [518, 156] width 130 height 37
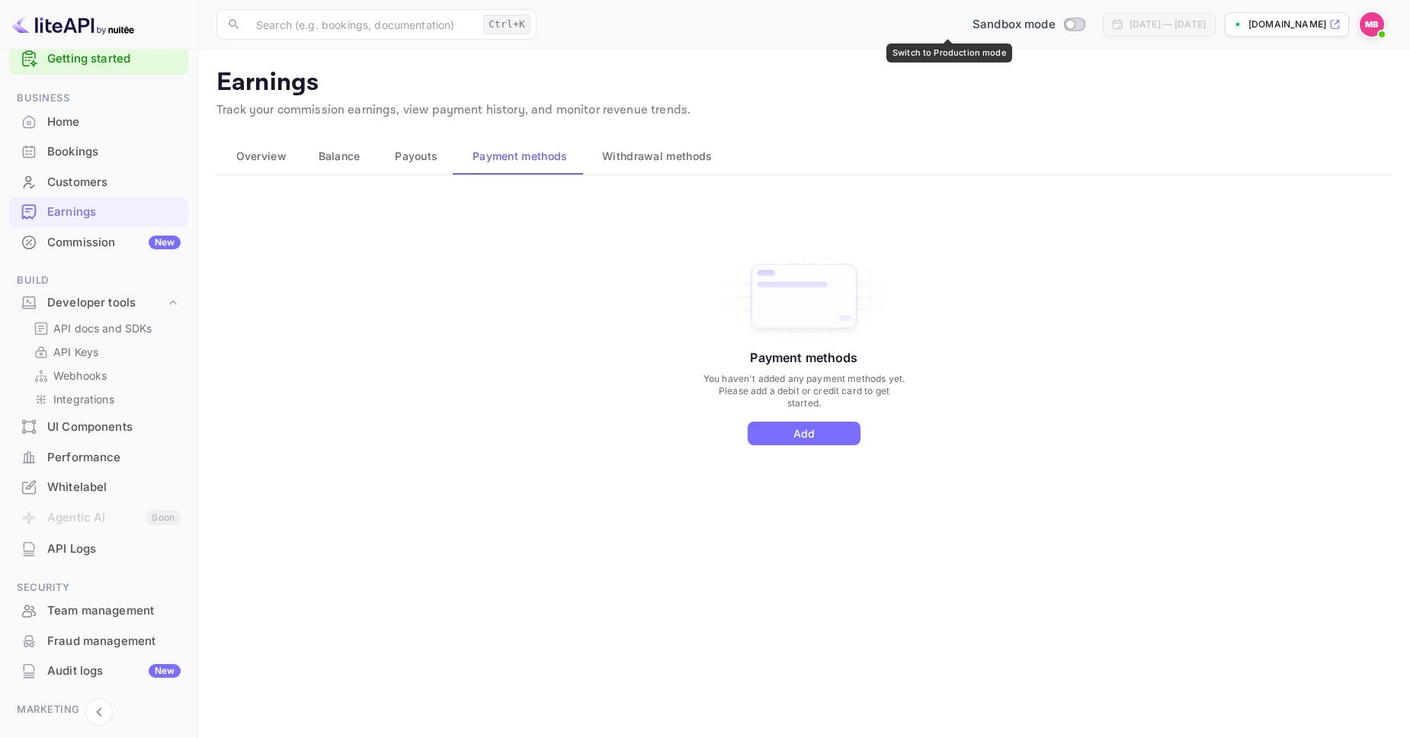
click at [1055, 21] on input "Switch to Production mode" at bounding box center [1070, 24] width 30 height 10
checkbox input "false"
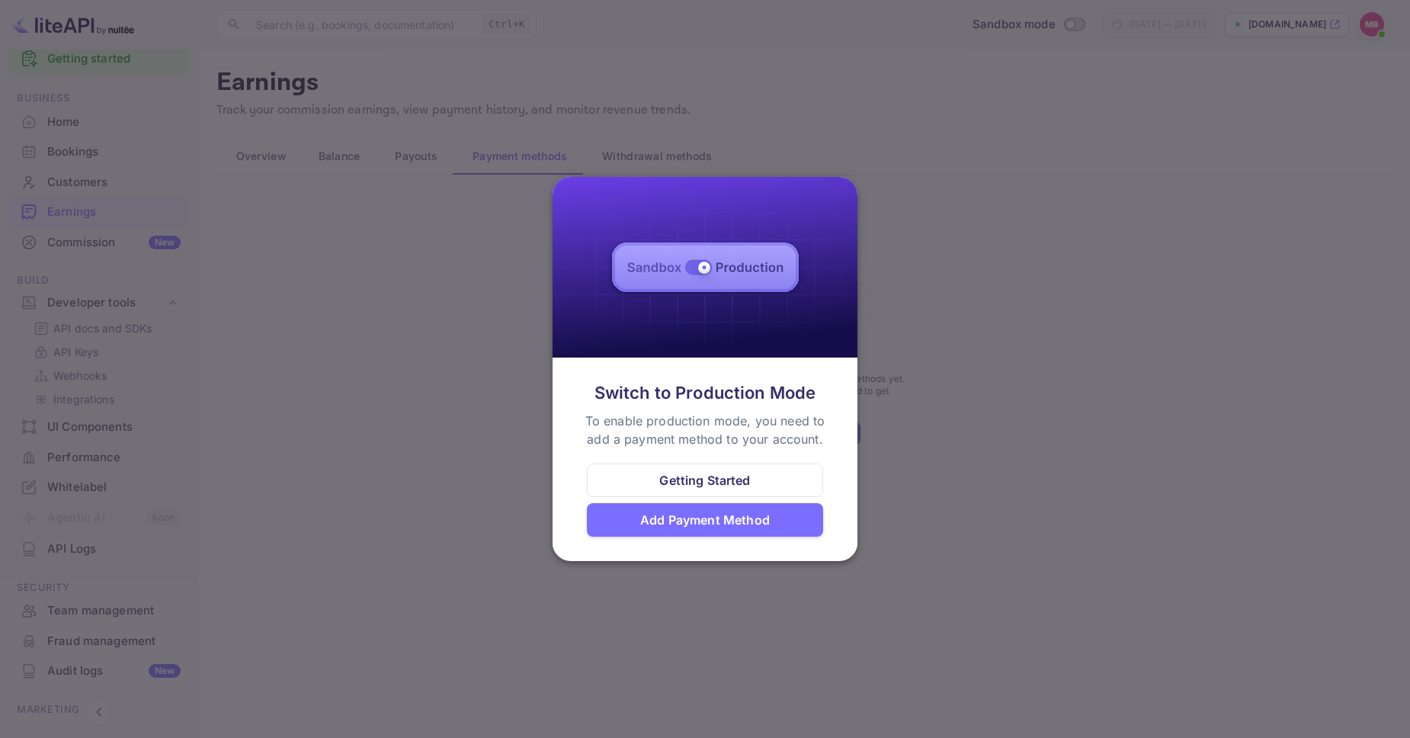
click at [706, 523] on div "Add Payment Method" at bounding box center [705, 519] width 130 height 18
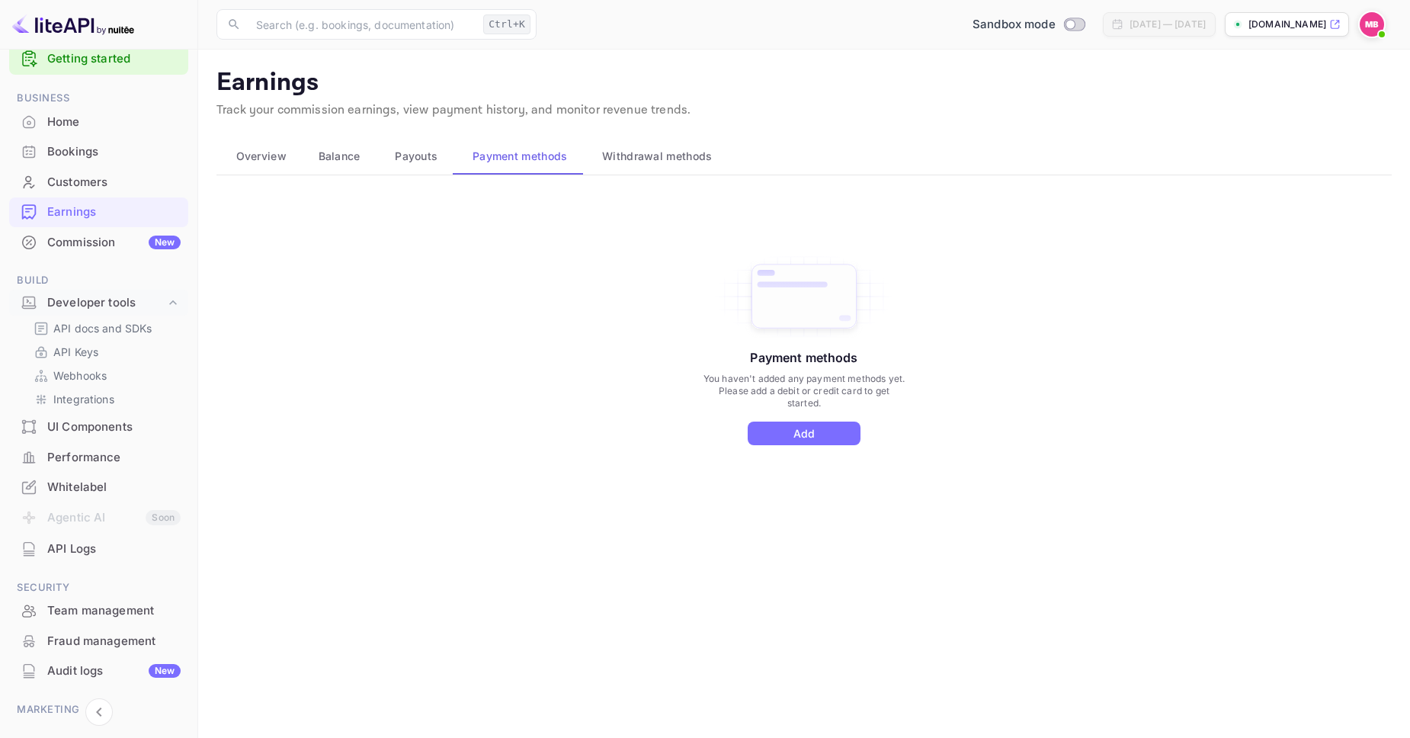
click at [648, 151] on span "Withdrawal methods" at bounding box center [657, 156] width 110 height 18
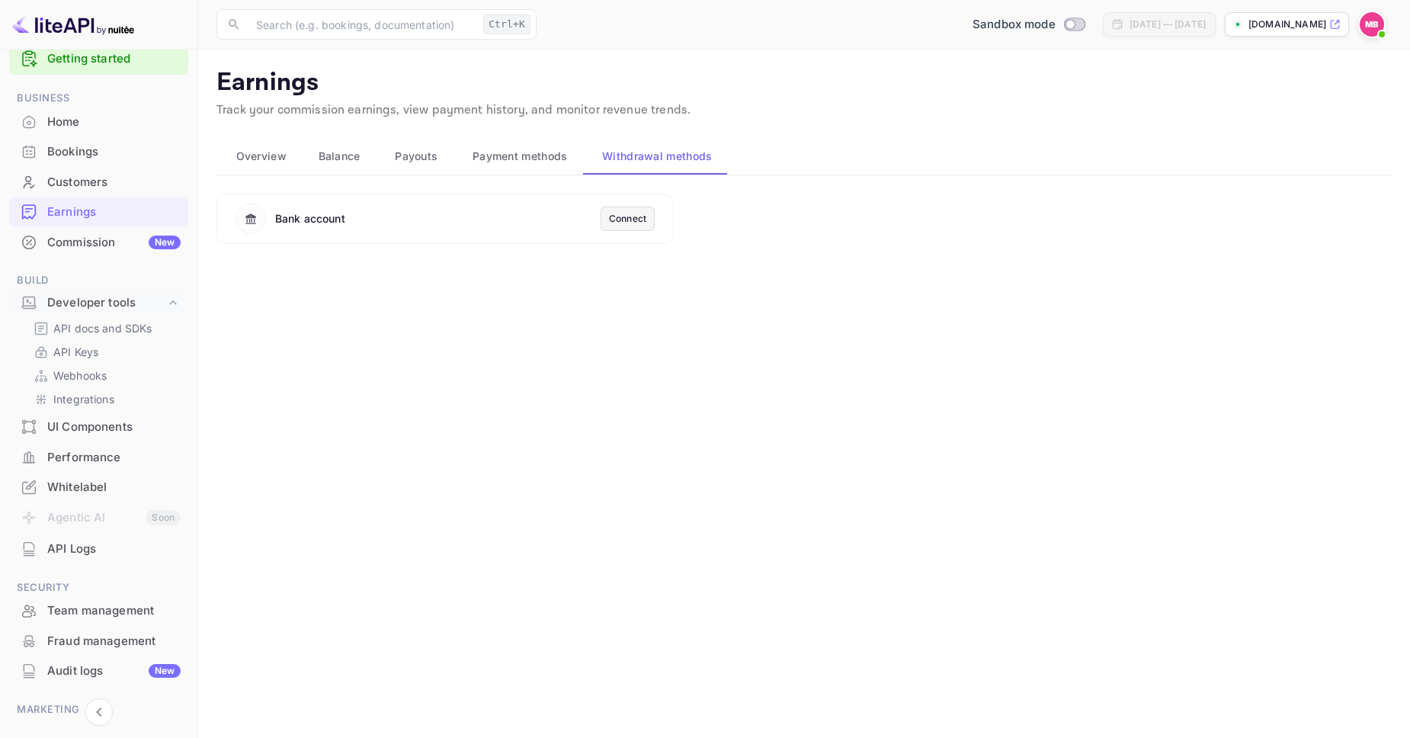
click at [126, 135] on div "Home" at bounding box center [98, 122] width 179 height 30
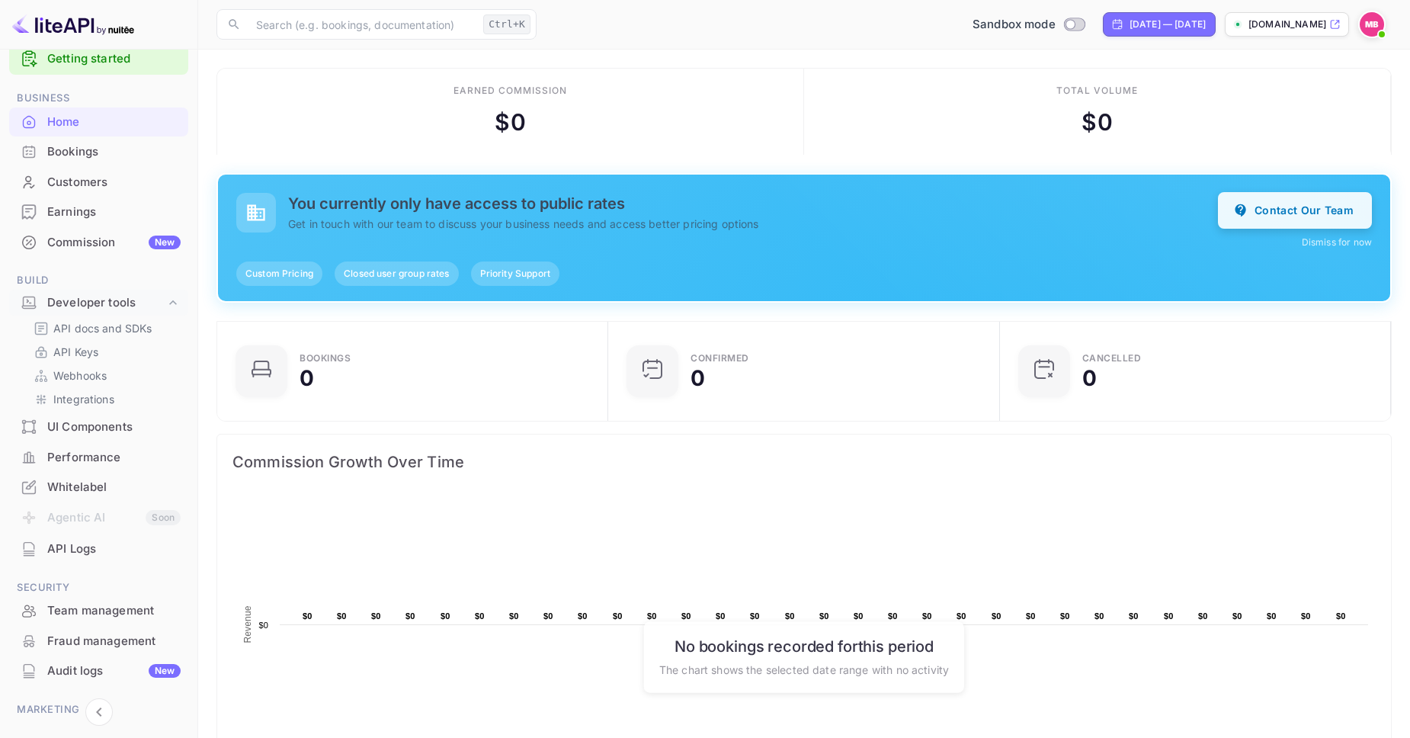
click at [1302, 213] on button "Contact Our Team" at bounding box center [1295, 210] width 154 height 37
click at [97, 149] on div "Bookings" at bounding box center [113, 152] width 133 height 18
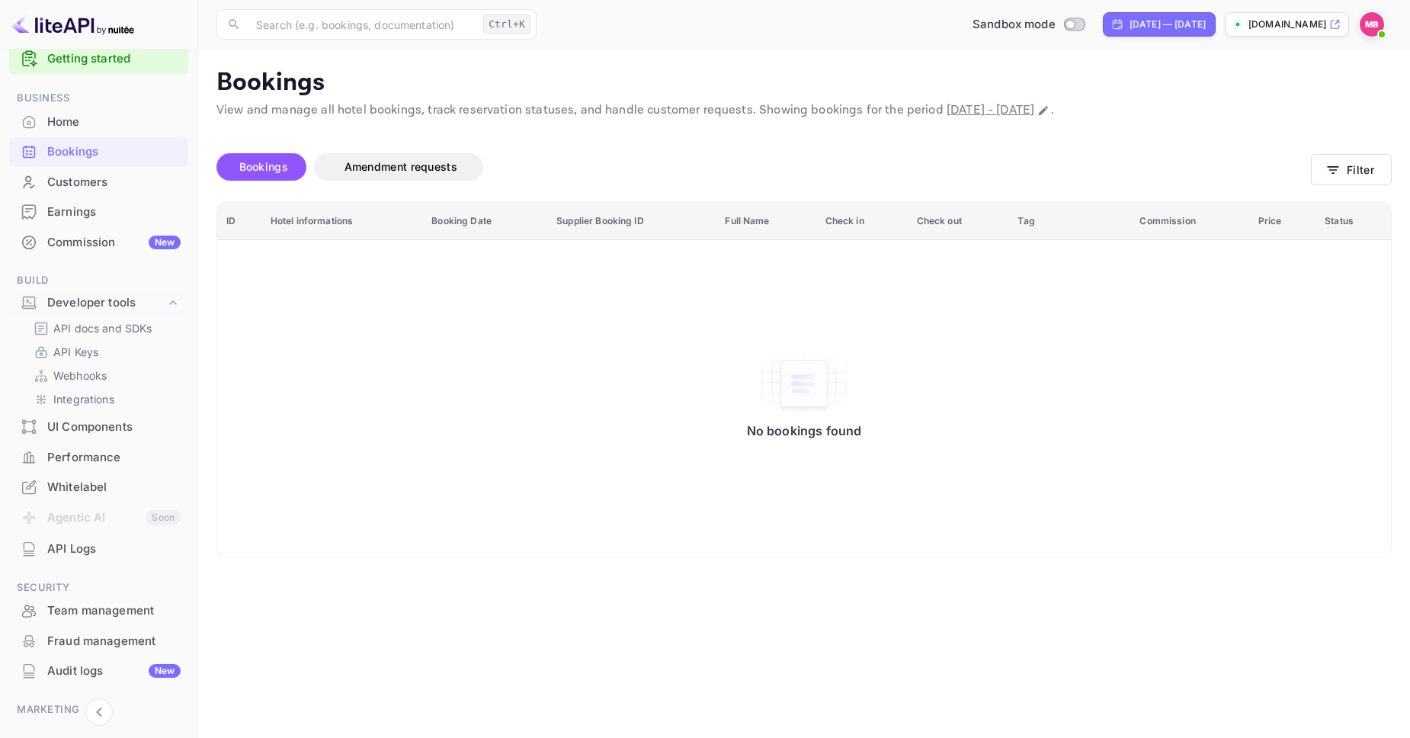
click at [87, 182] on div "Customers" at bounding box center [113, 183] width 133 height 18
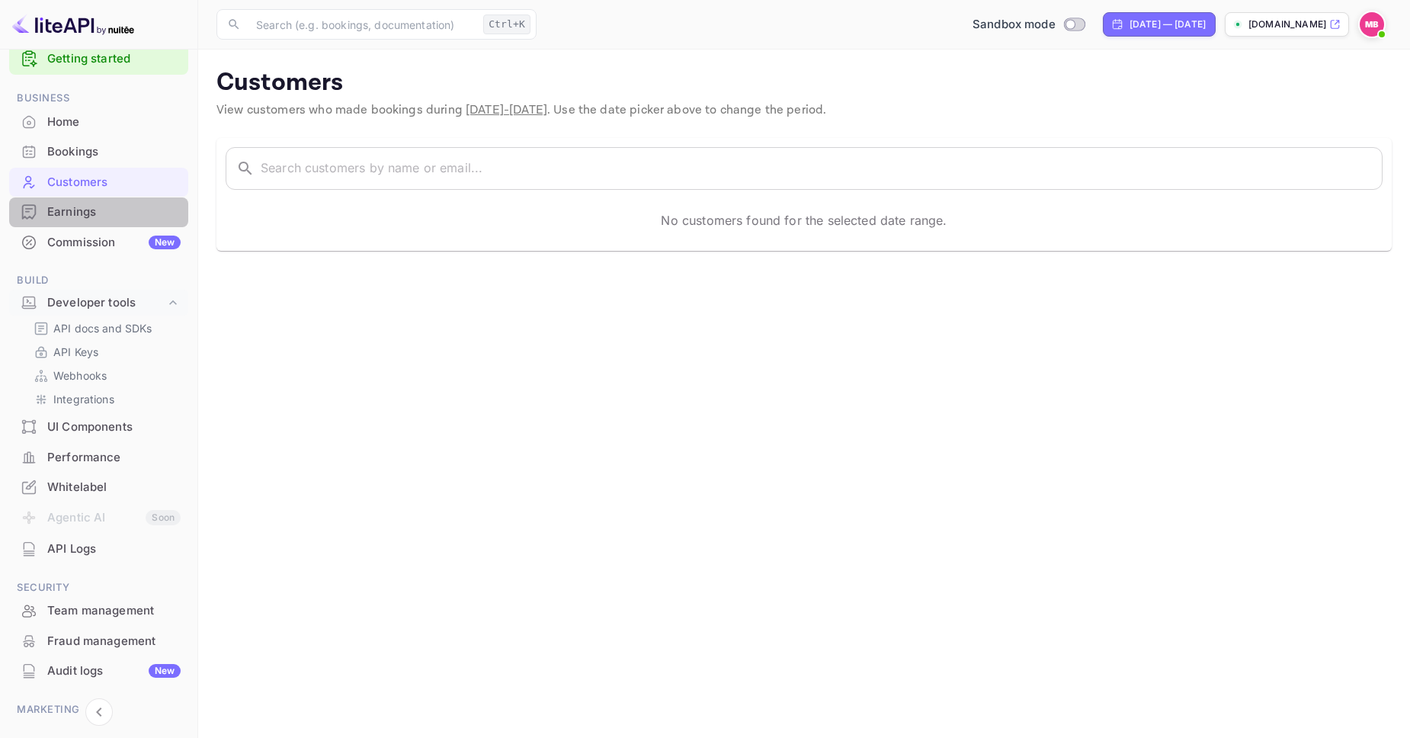
click at [93, 225] on div "Earnings" at bounding box center [98, 212] width 179 height 30
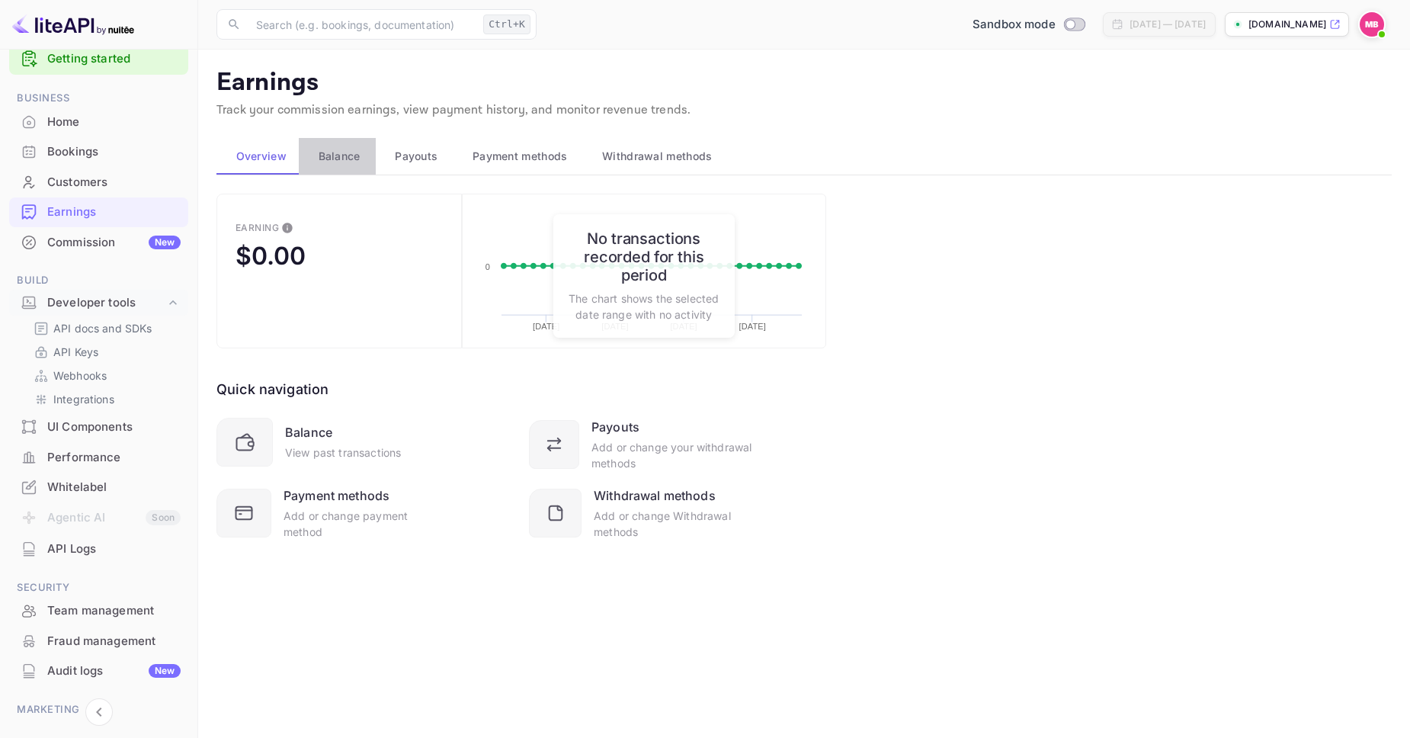
click at [338, 162] on span "Balance" at bounding box center [339, 156] width 42 height 18
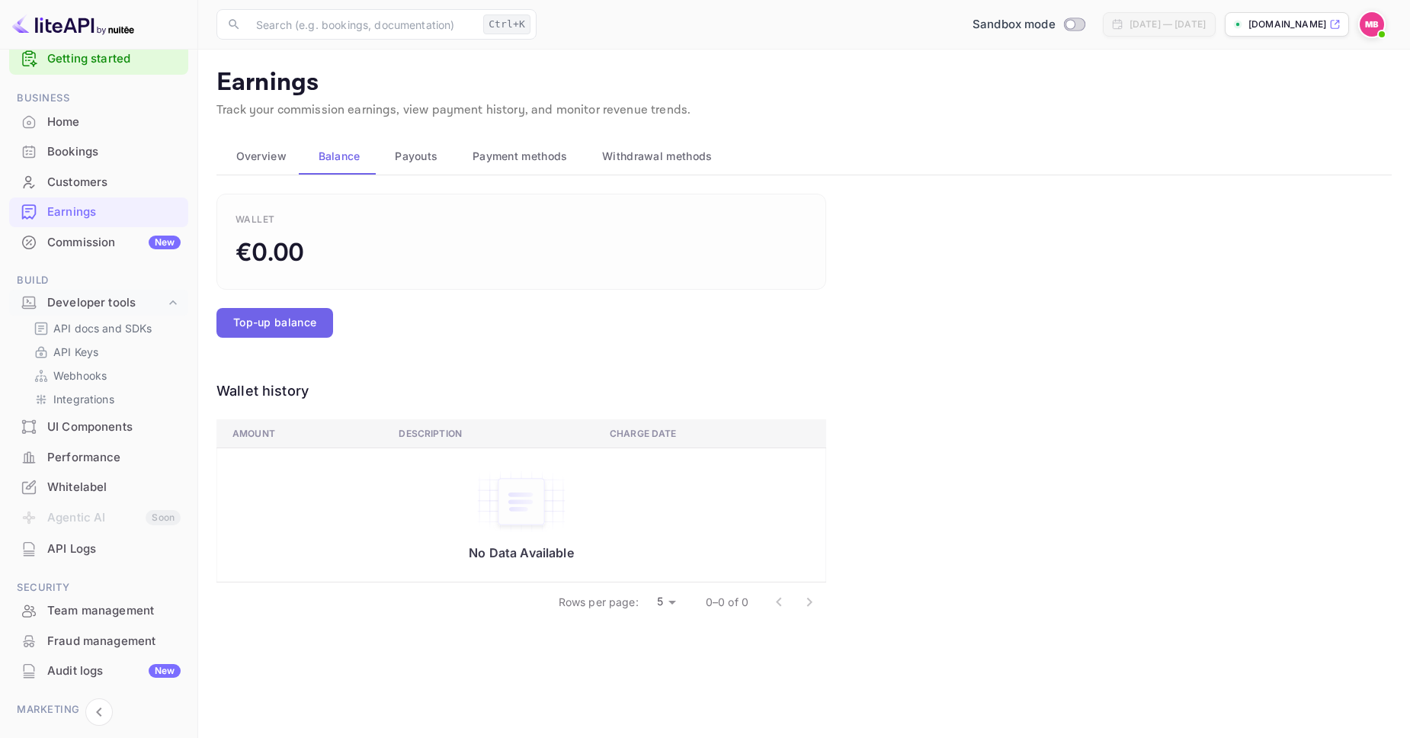
click at [286, 308] on button "Top-up balance" at bounding box center [274, 323] width 117 height 30
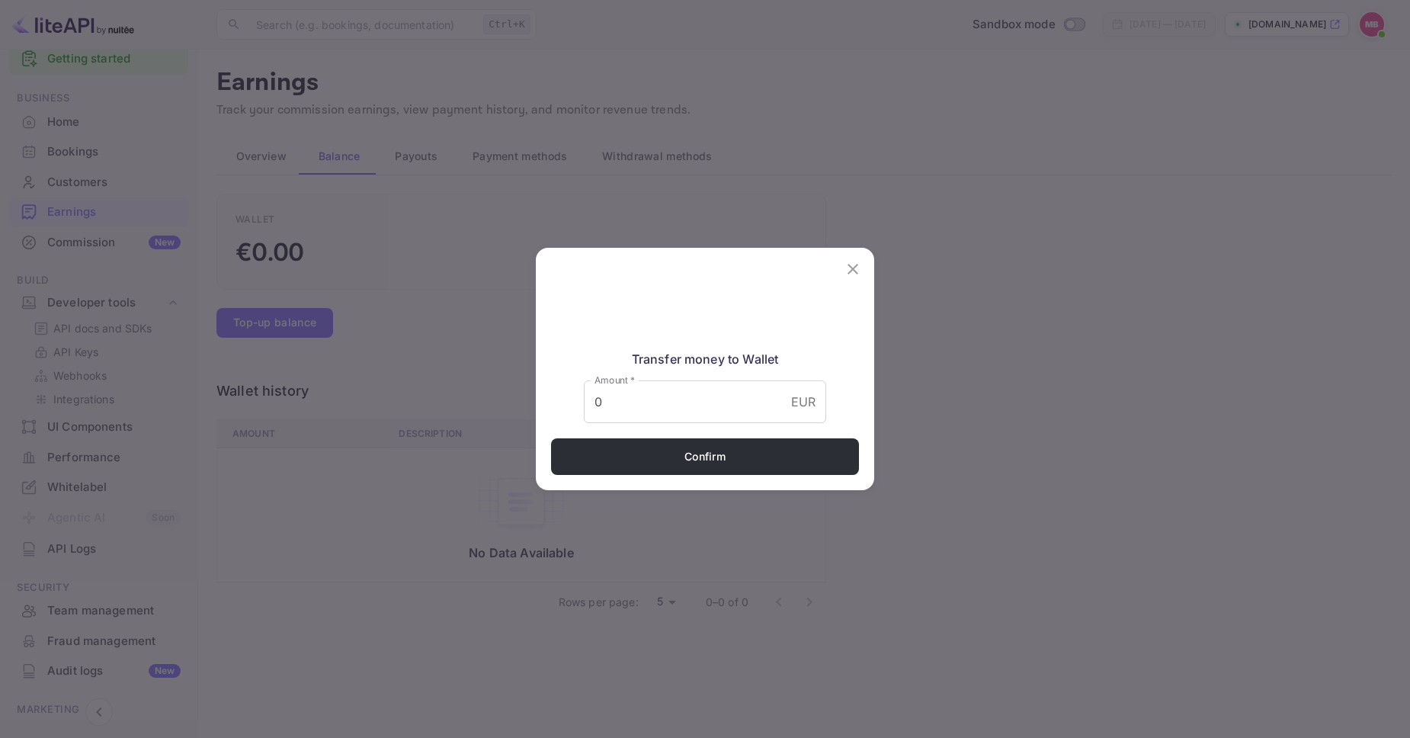
click at [422, 314] on div "Transfer money to Wallet Amount   * 0 EUR Amount   * Confirm" at bounding box center [705, 369] width 1410 height 738
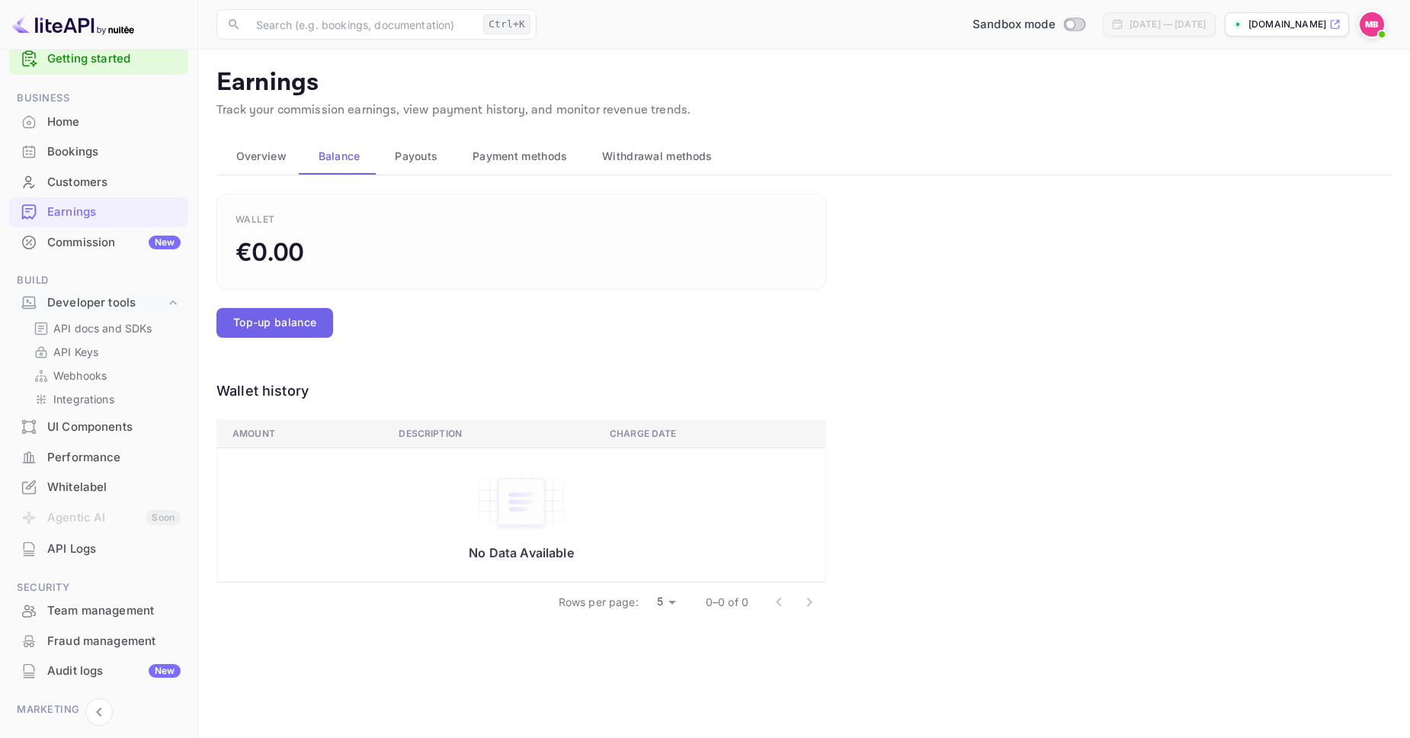
click at [305, 318] on button "Top-up balance" at bounding box center [274, 323] width 117 height 30
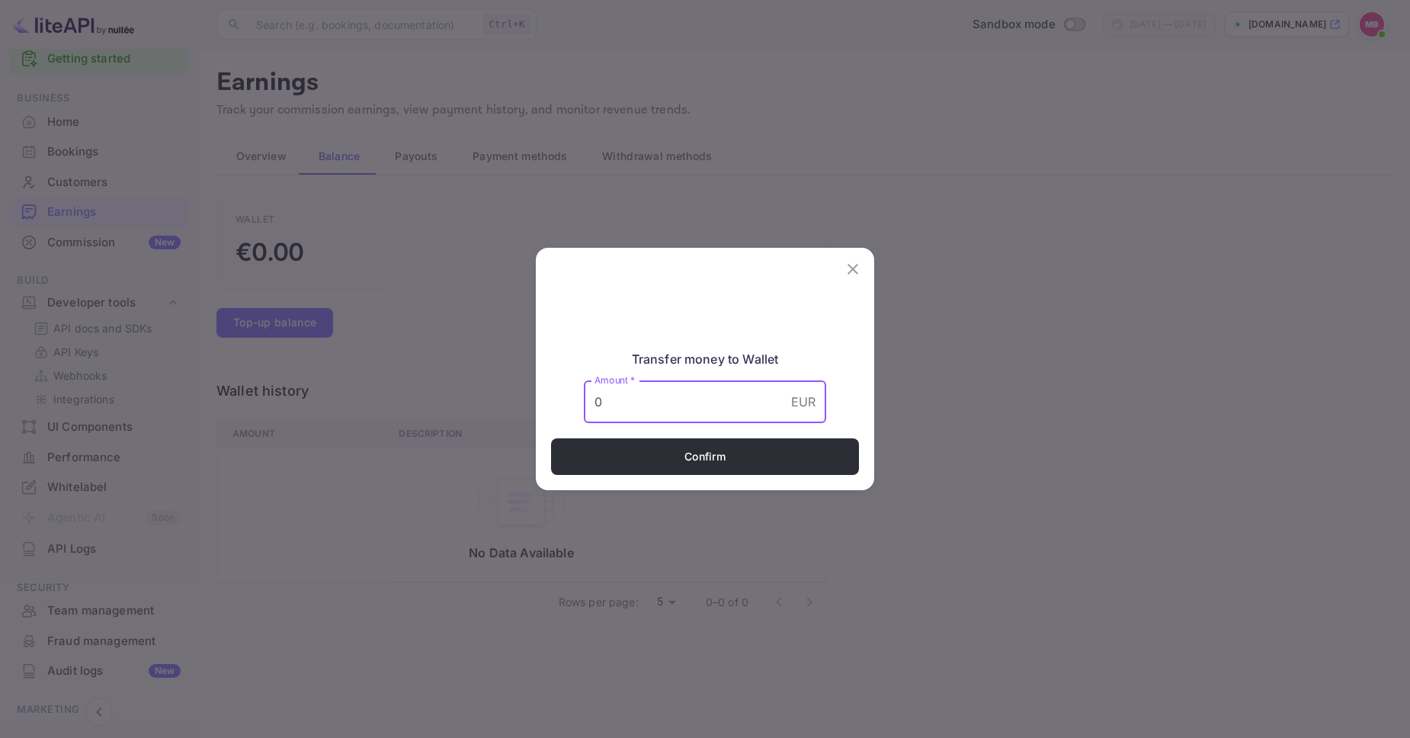
click at [642, 401] on input "0" at bounding box center [684, 401] width 201 height 43
type input "10"
click at [698, 456] on button "Confirm" at bounding box center [705, 456] width 308 height 37
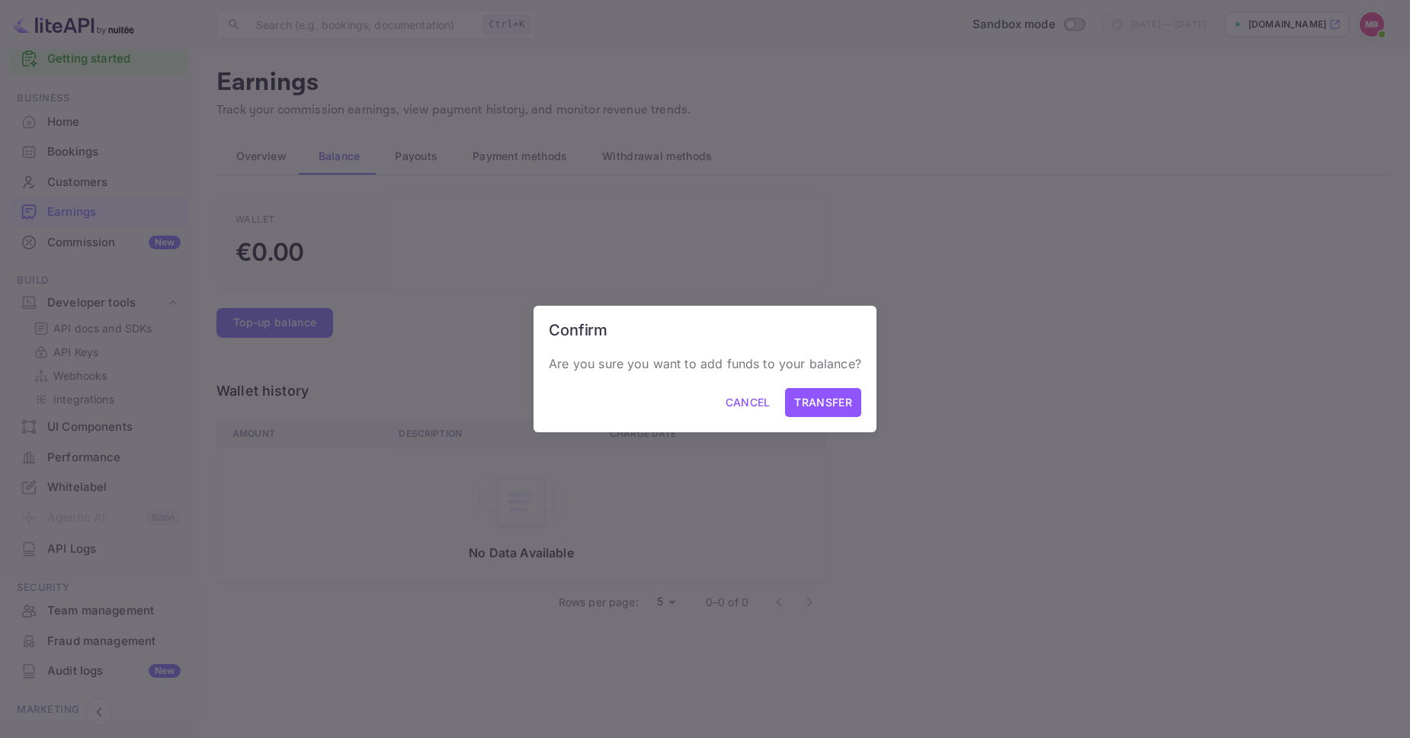
click at [742, 408] on button "Cancel" at bounding box center [747, 403] width 63 height 30
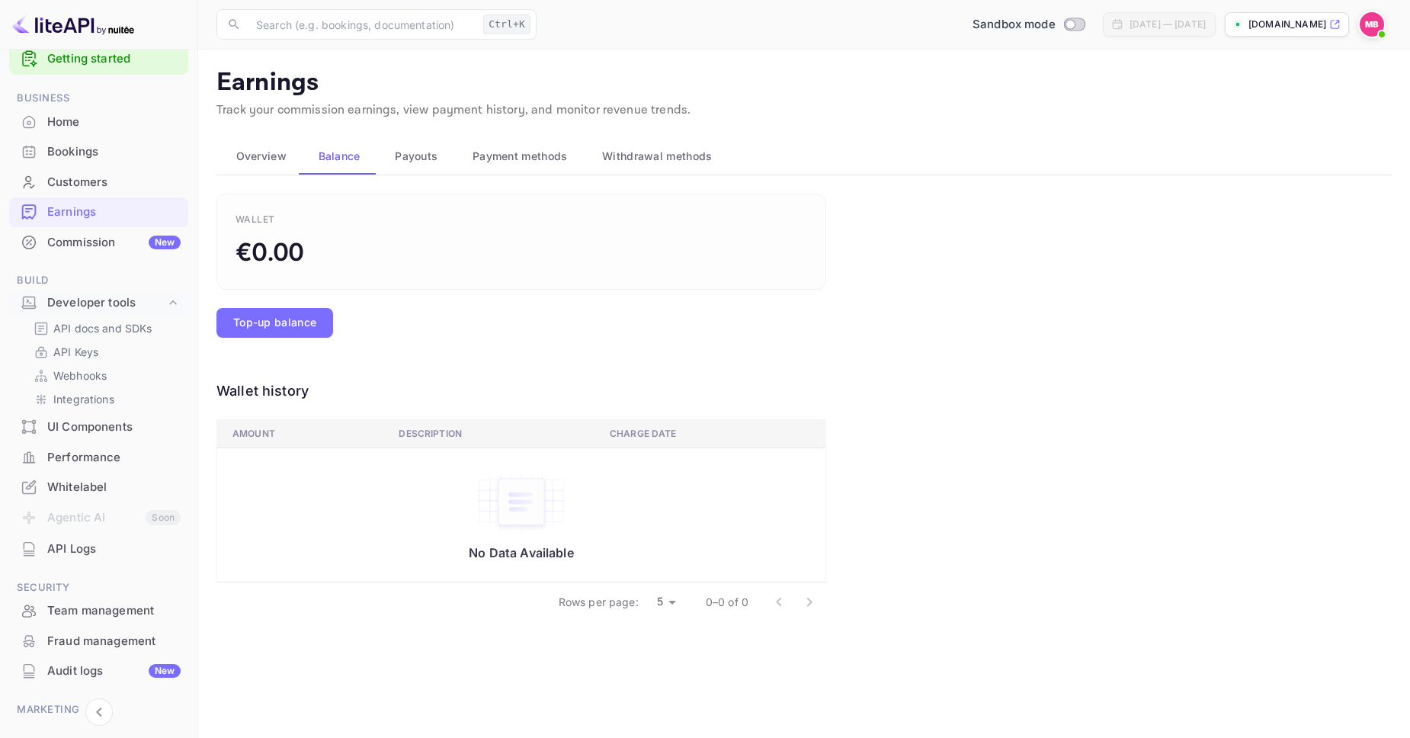
scroll to position [122, 0]
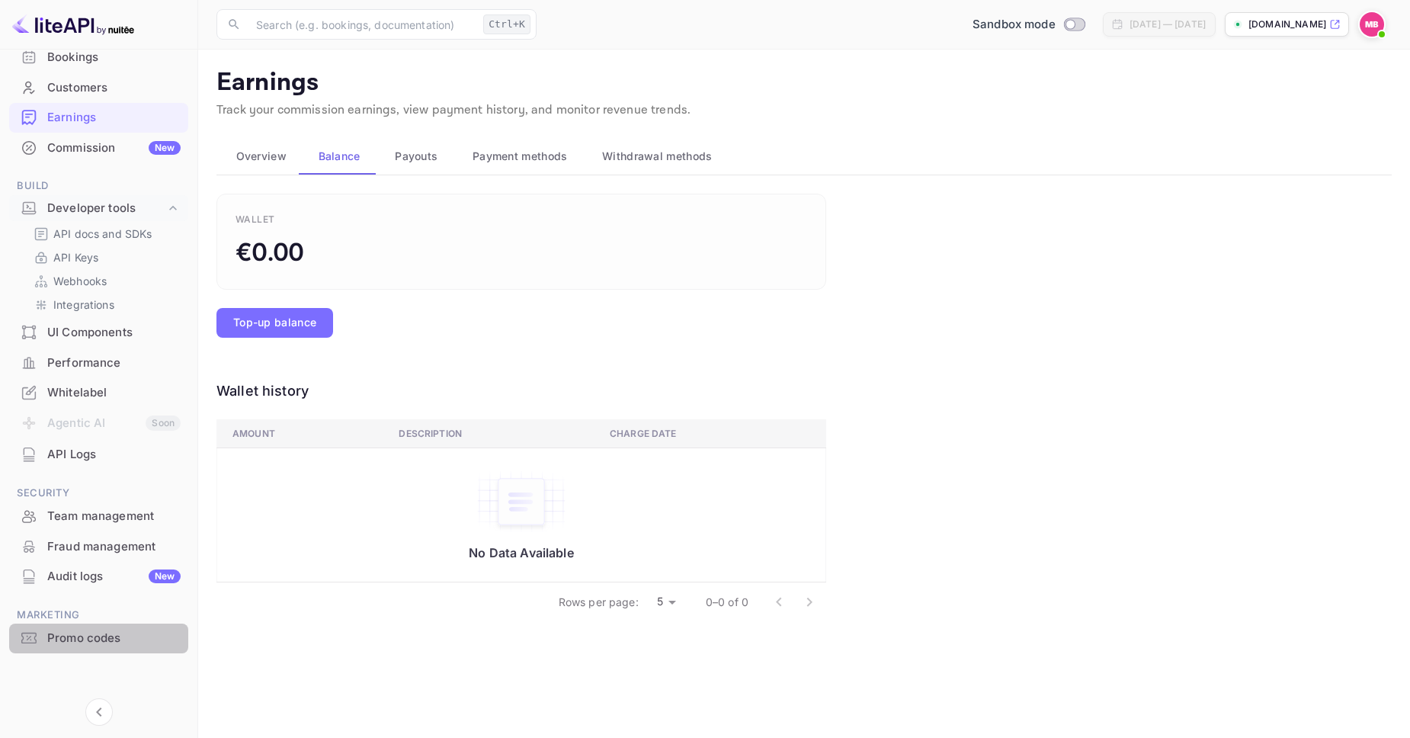
click at [62, 645] on div "Promo codes" at bounding box center [113, 638] width 133 height 18
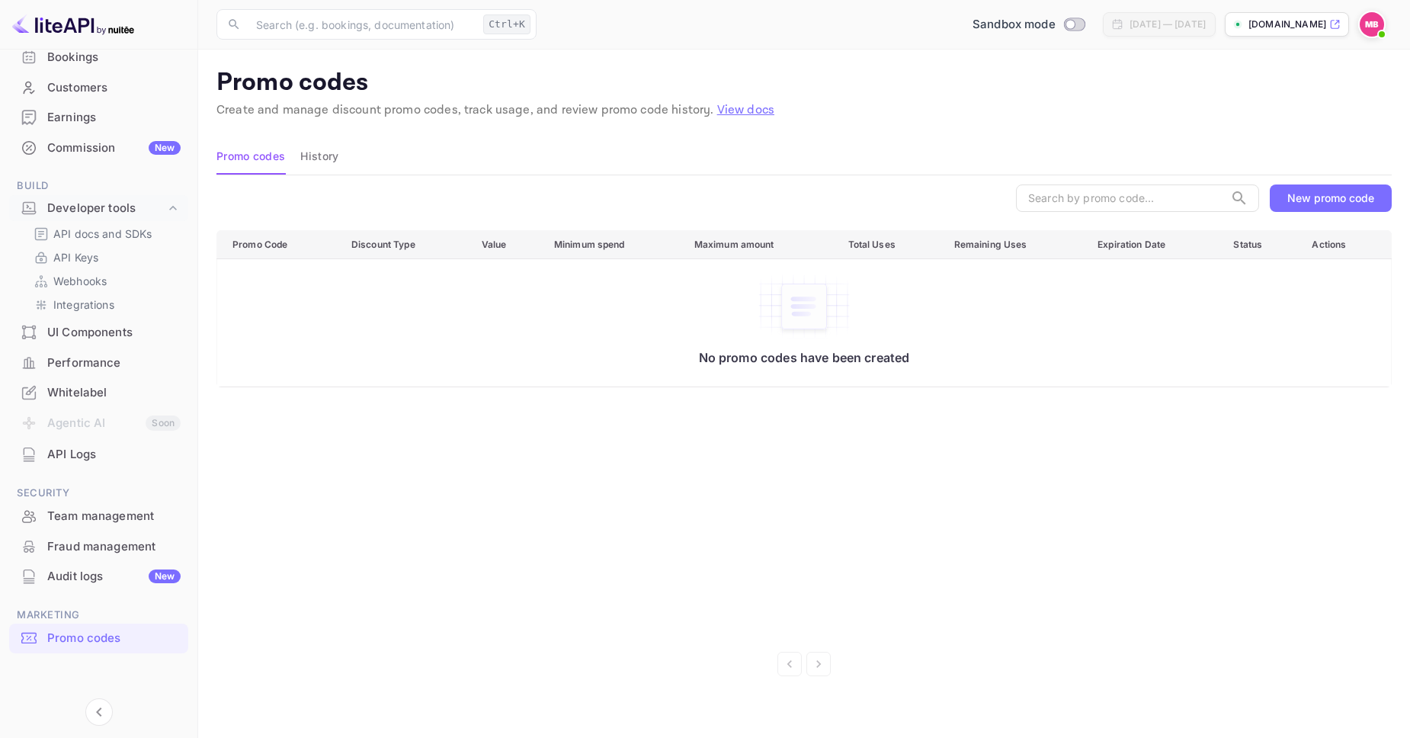
click at [85, 578] on div "Audit logs New" at bounding box center [113, 577] width 133 height 18
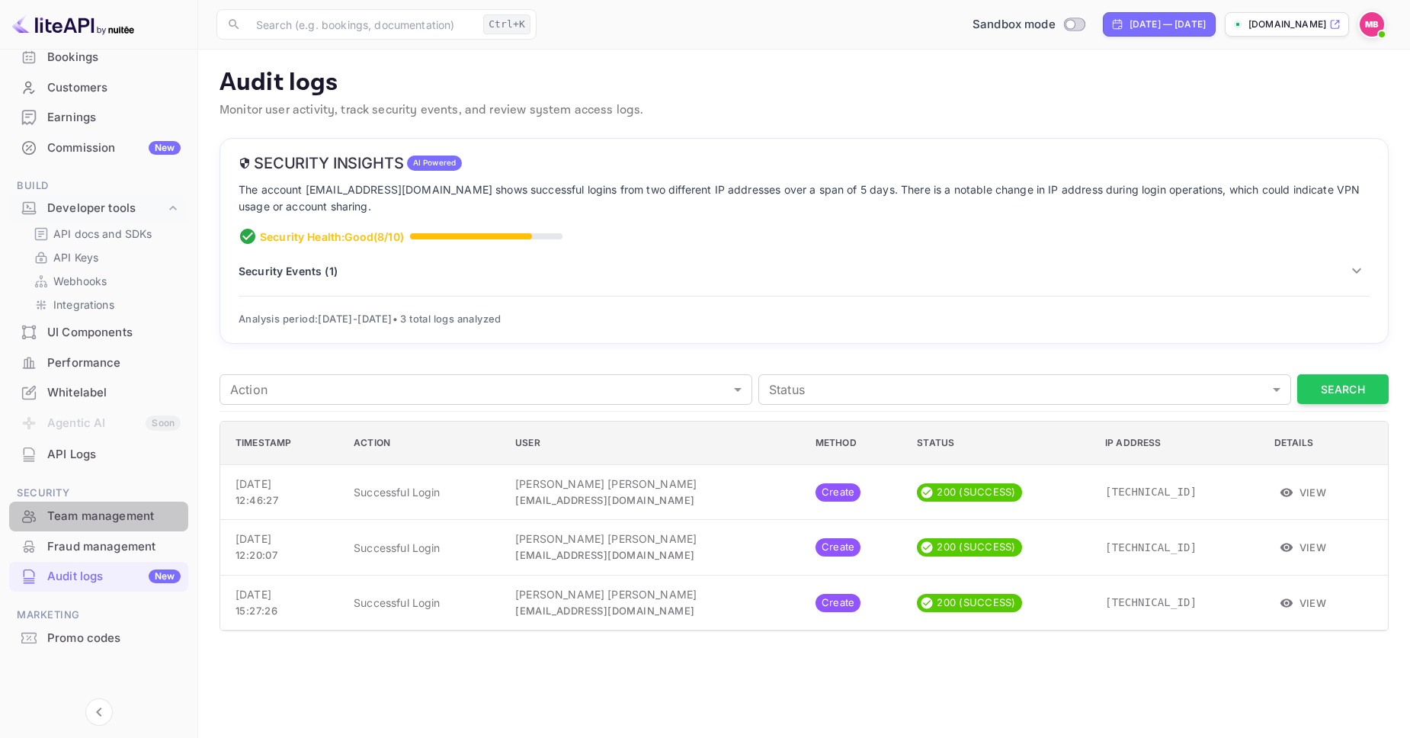
click at [91, 522] on div "Team management" at bounding box center [113, 516] width 133 height 18
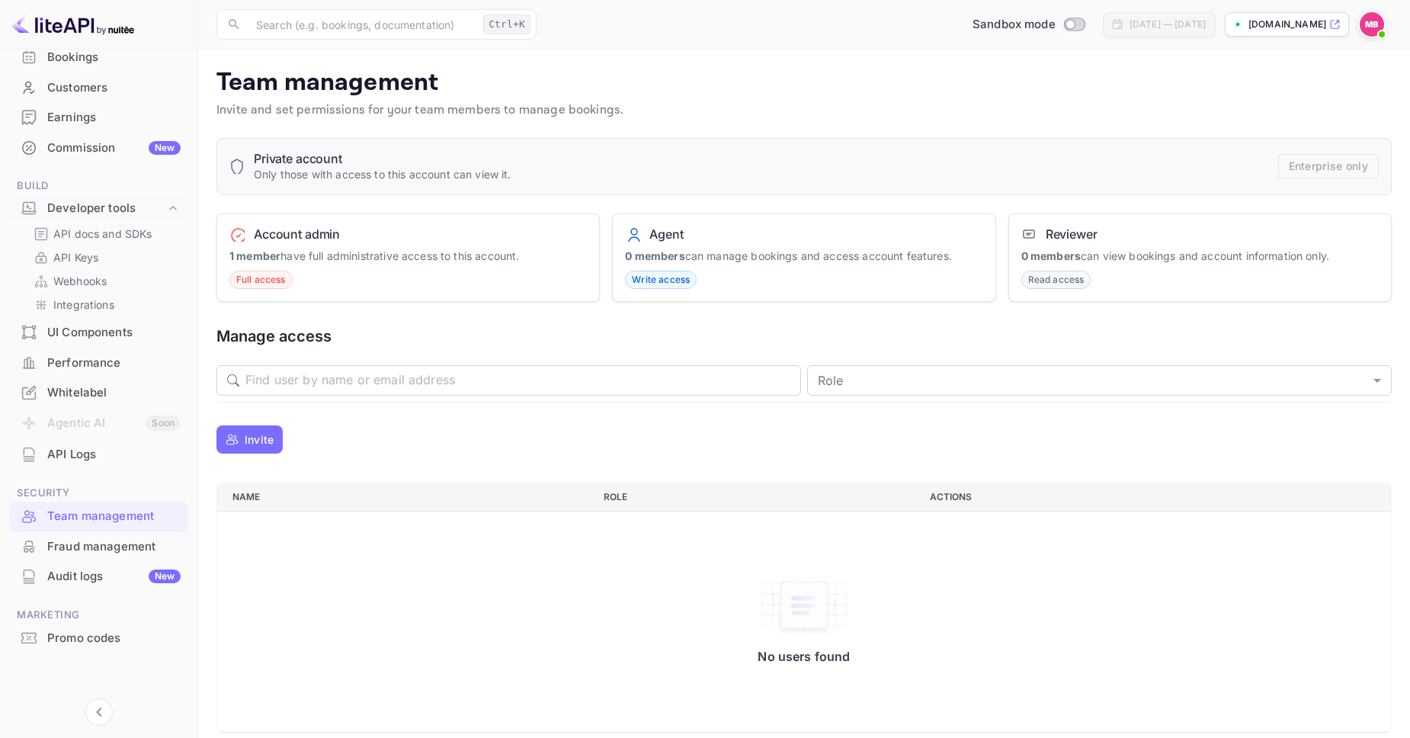
click at [110, 456] on div "API Logs" at bounding box center [113, 455] width 133 height 18
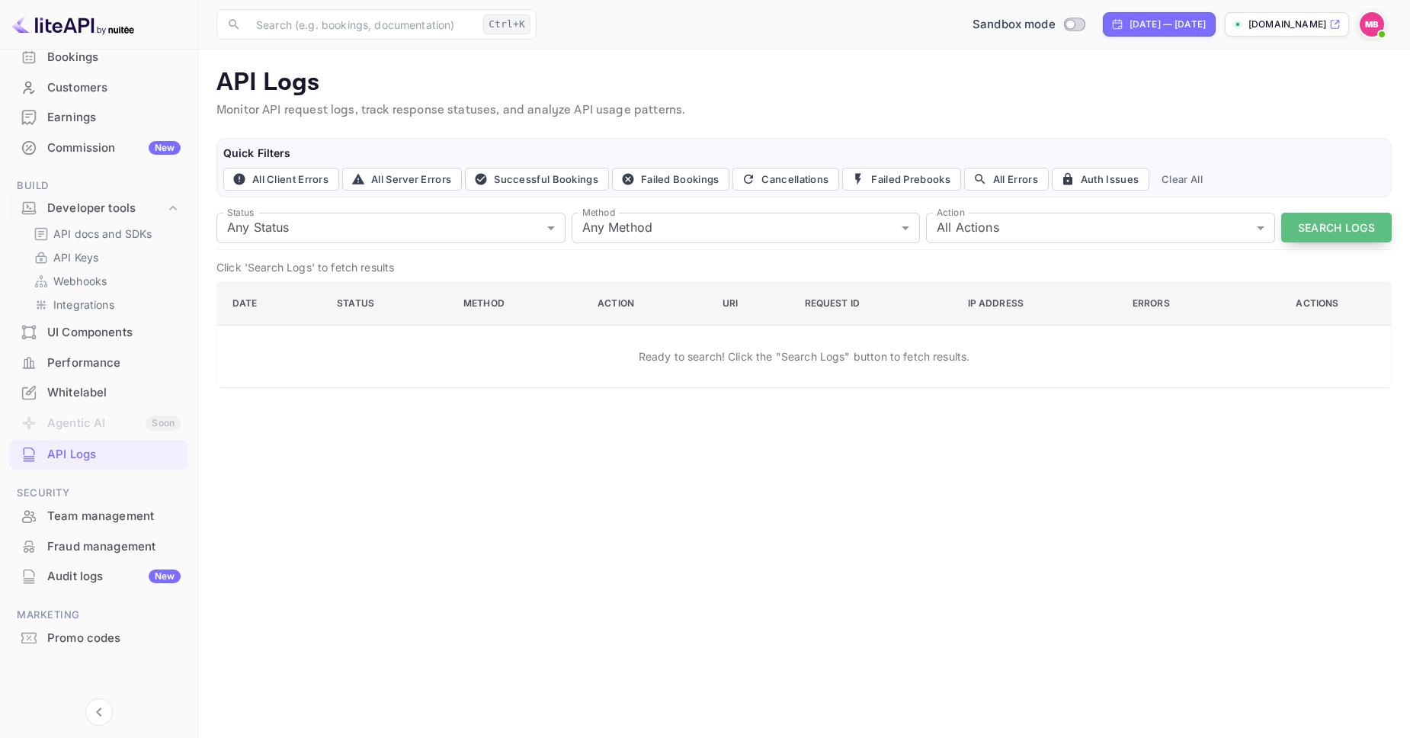
click at [1339, 235] on button "Search Logs" at bounding box center [1336, 228] width 110 height 30
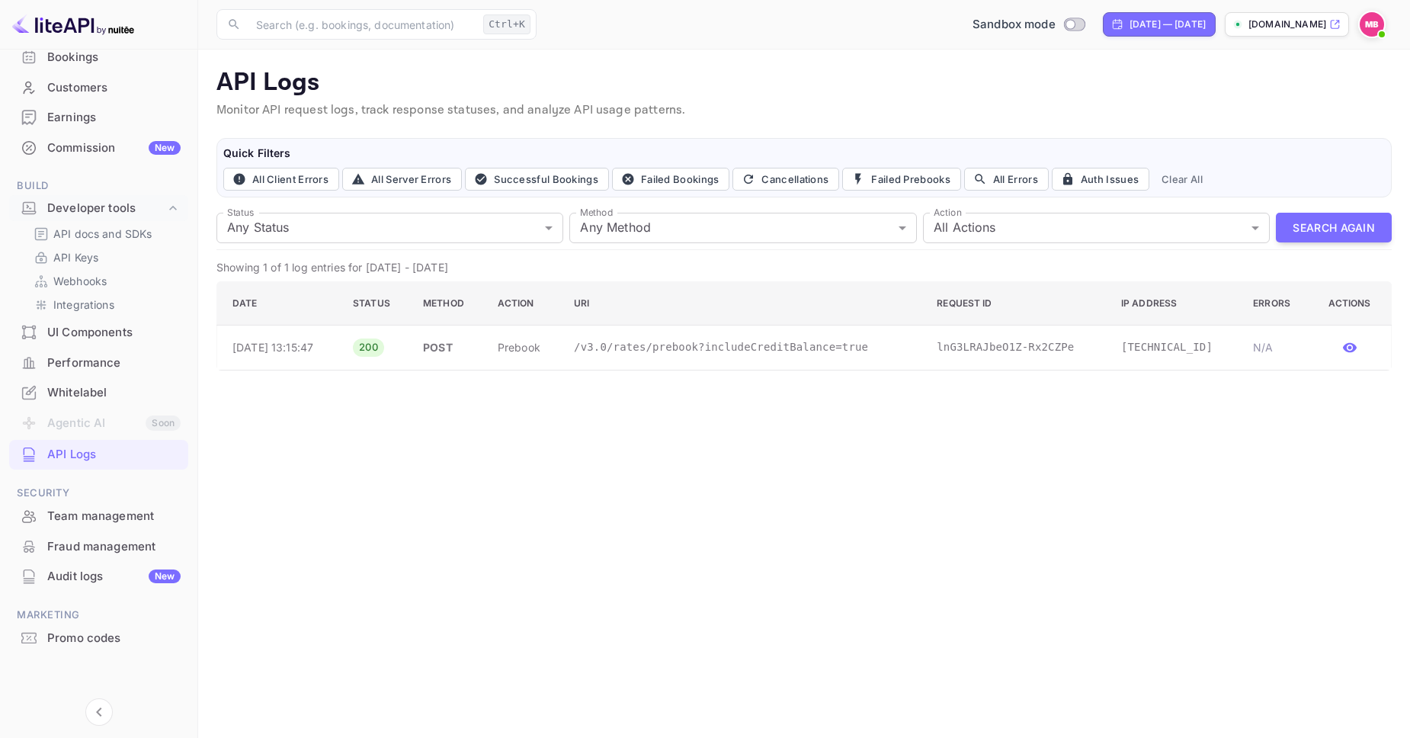
click at [97, 391] on div "Whitelabel" at bounding box center [113, 393] width 133 height 18
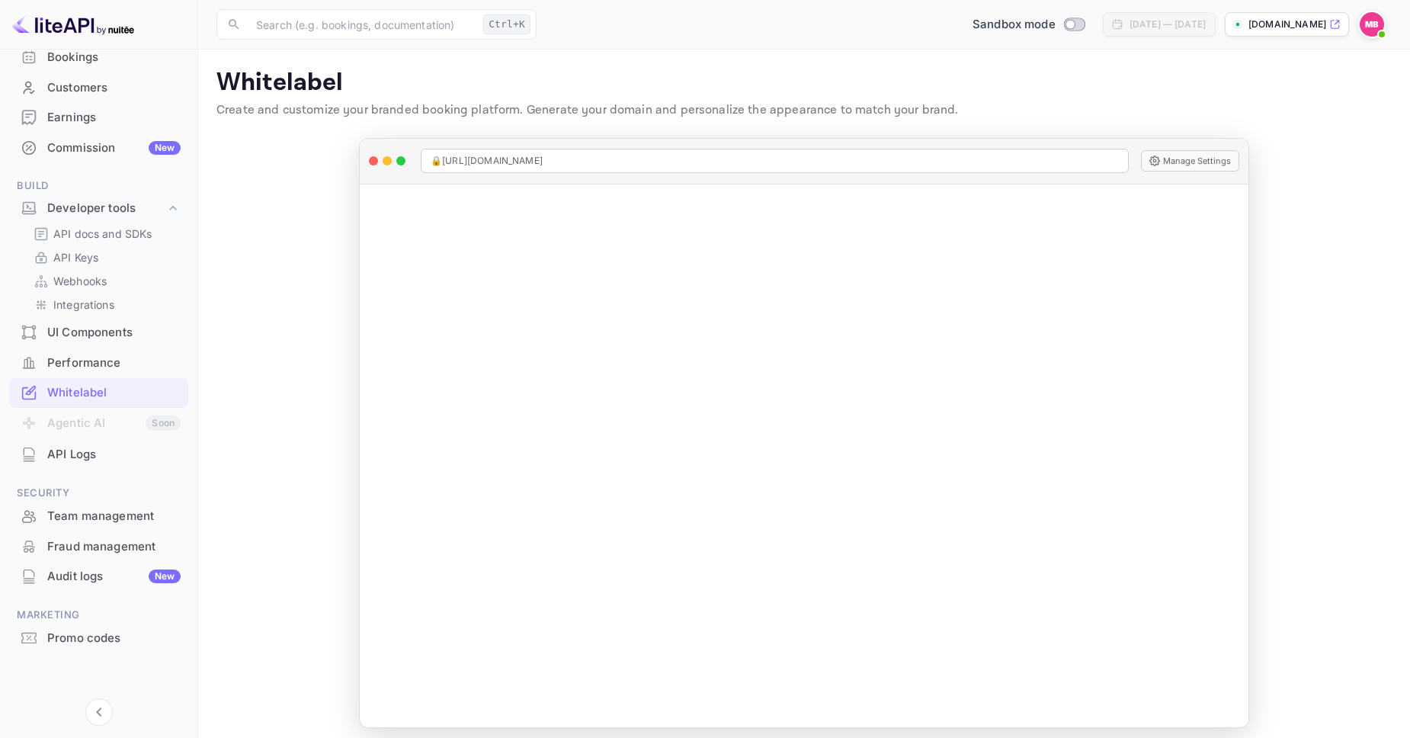
click at [91, 360] on div "Performance" at bounding box center [113, 363] width 133 height 18
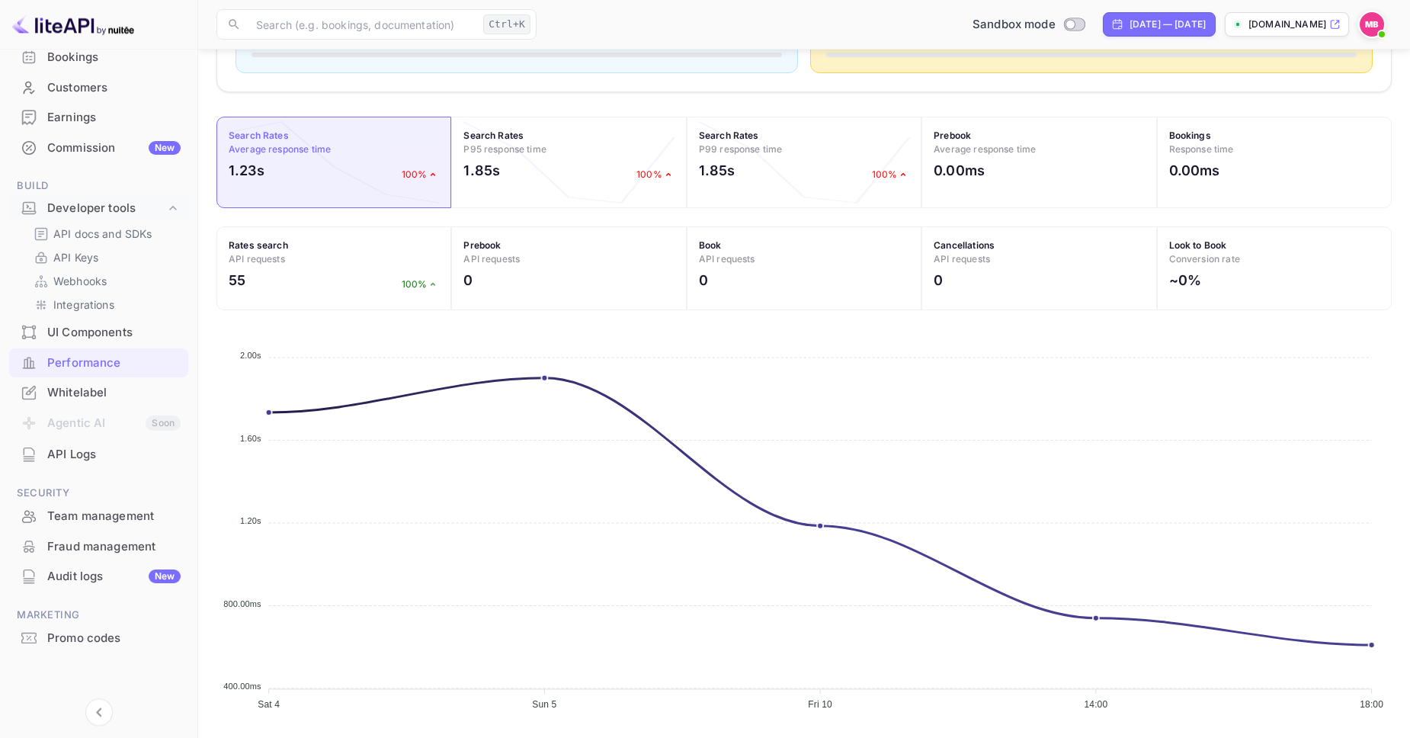
scroll to position [450, 0]
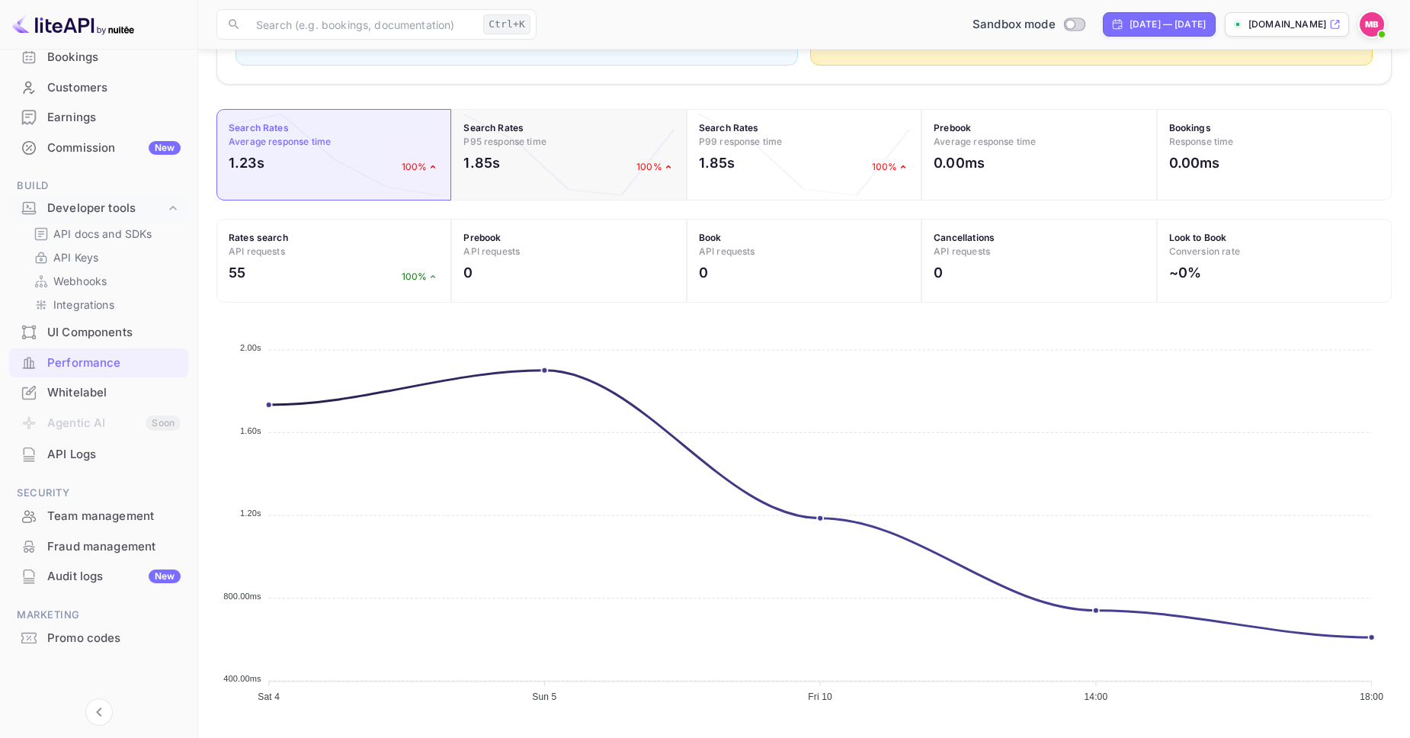
click at [581, 153] on div "1.85s 100%" at bounding box center [568, 166] width 210 height 28
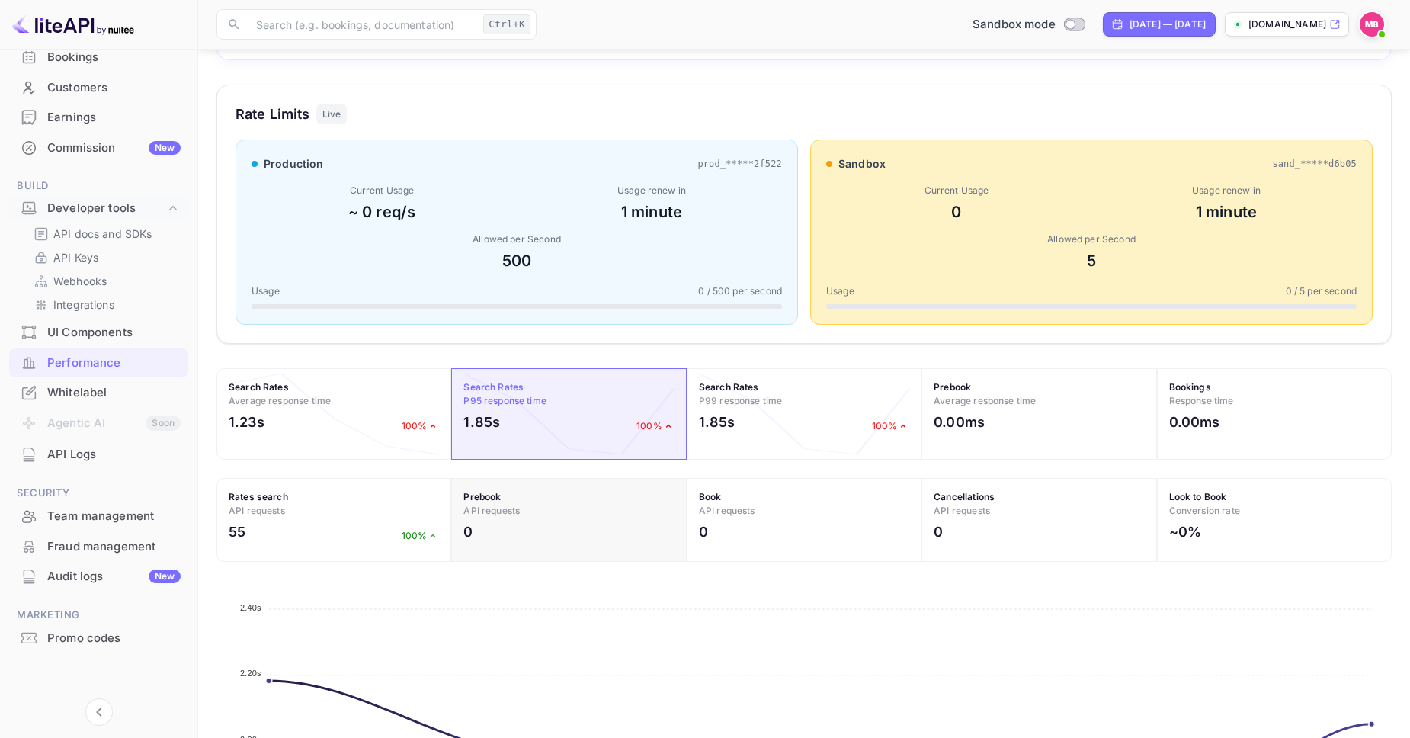
scroll to position [189, 0]
click at [1129, 28] on div "[DATE] — [DATE]" at bounding box center [1167, 25] width 76 height 14
select select "8"
select select "2025"
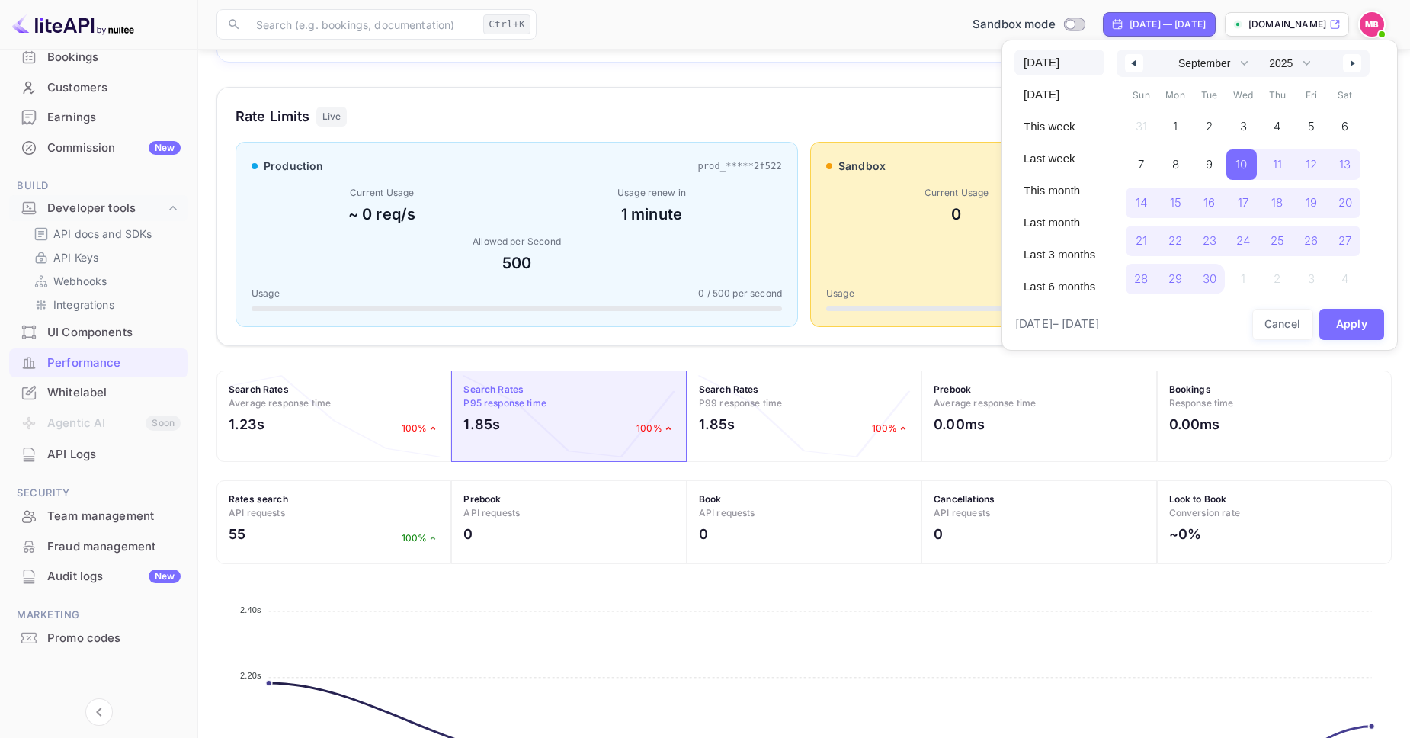
click at [1045, 64] on span "Today" at bounding box center [1059, 63] width 90 height 26
select select "9"
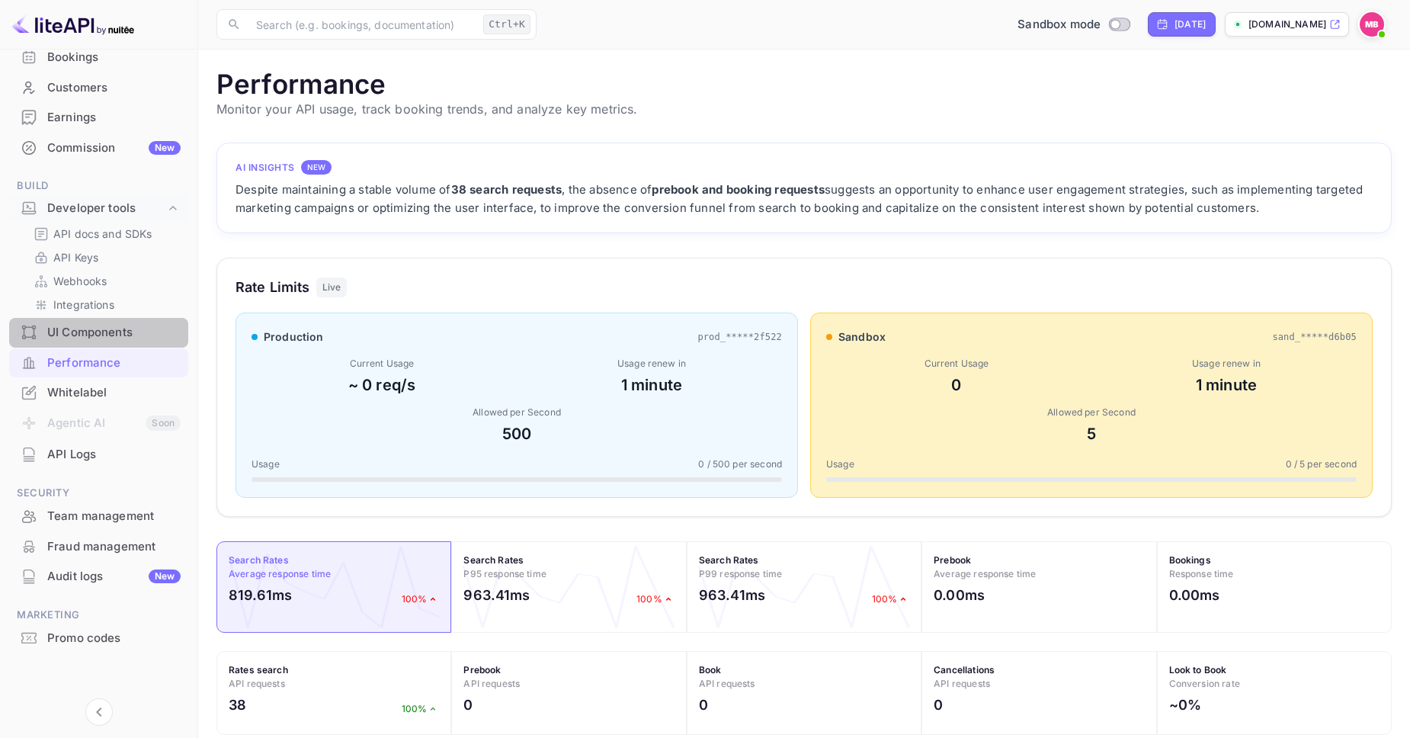
click at [75, 328] on div "UI Components" at bounding box center [113, 333] width 133 height 18
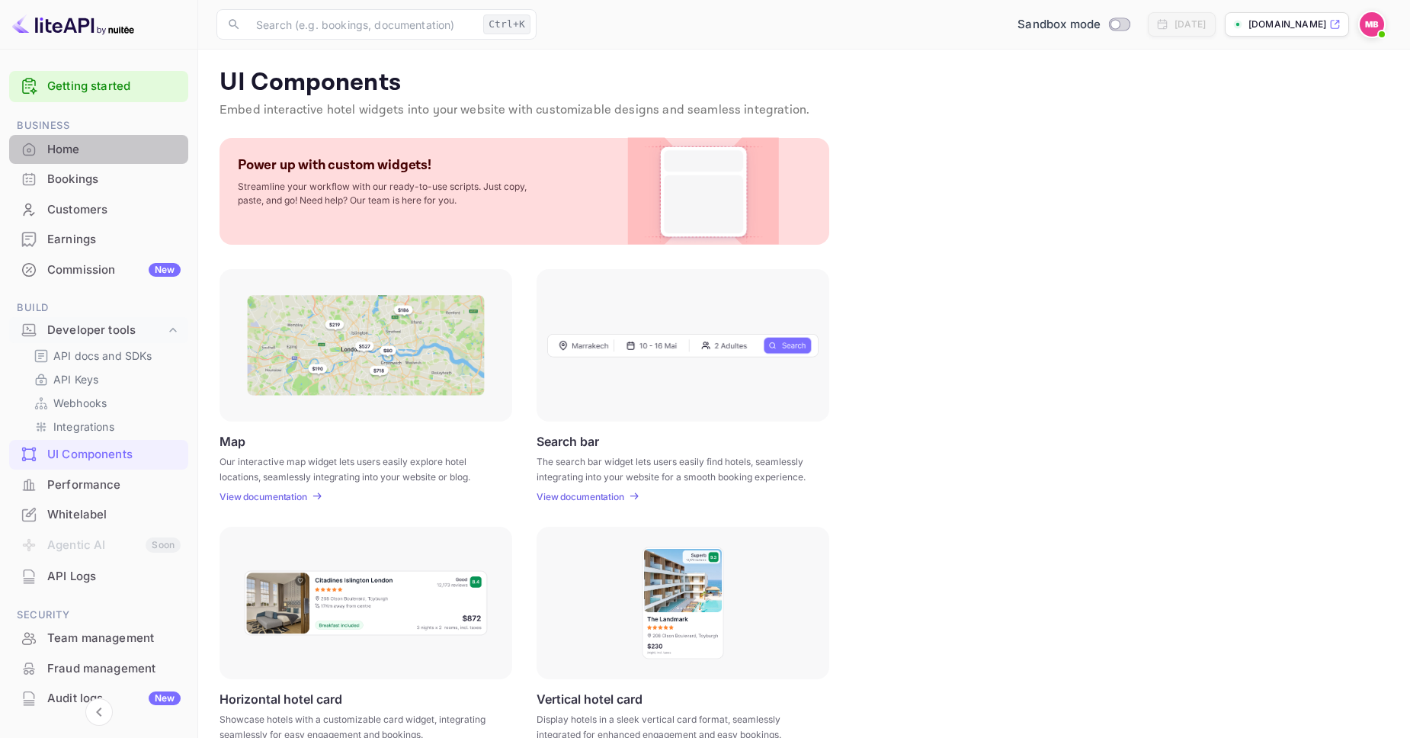
click at [72, 142] on div "Home" at bounding box center [113, 150] width 133 height 18
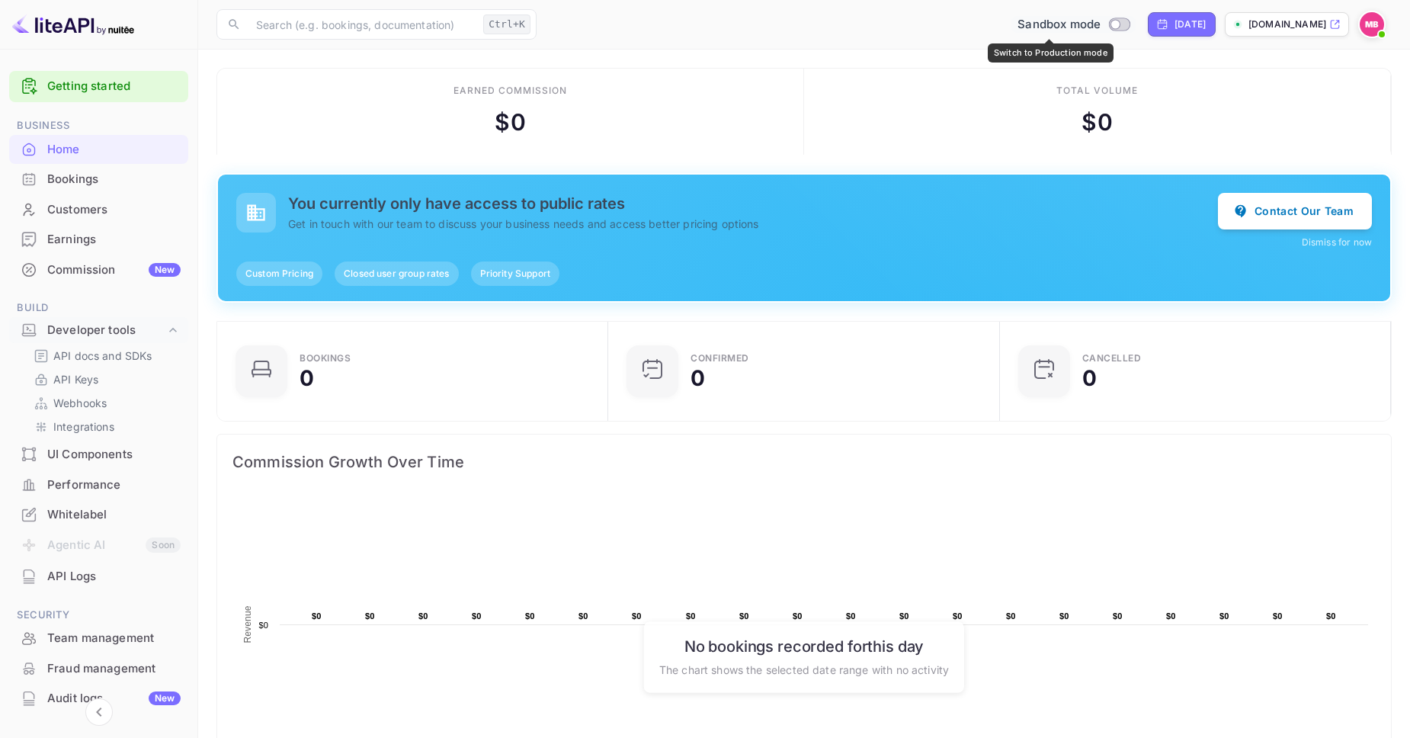
click at [1100, 21] on input "Switch to Production mode" at bounding box center [1115, 24] width 30 height 10
checkbox input "false"
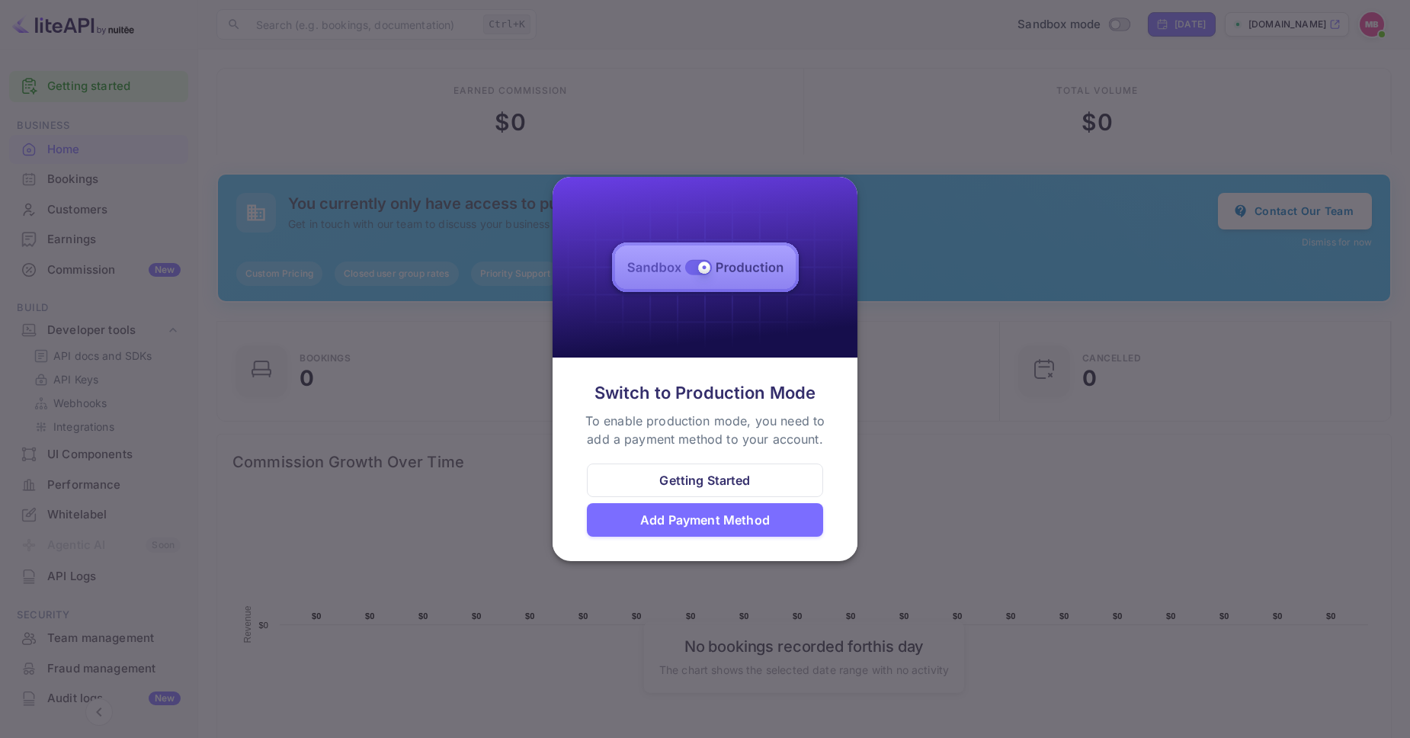
click at [722, 515] on div "Add Payment Method" at bounding box center [705, 519] width 130 height 18
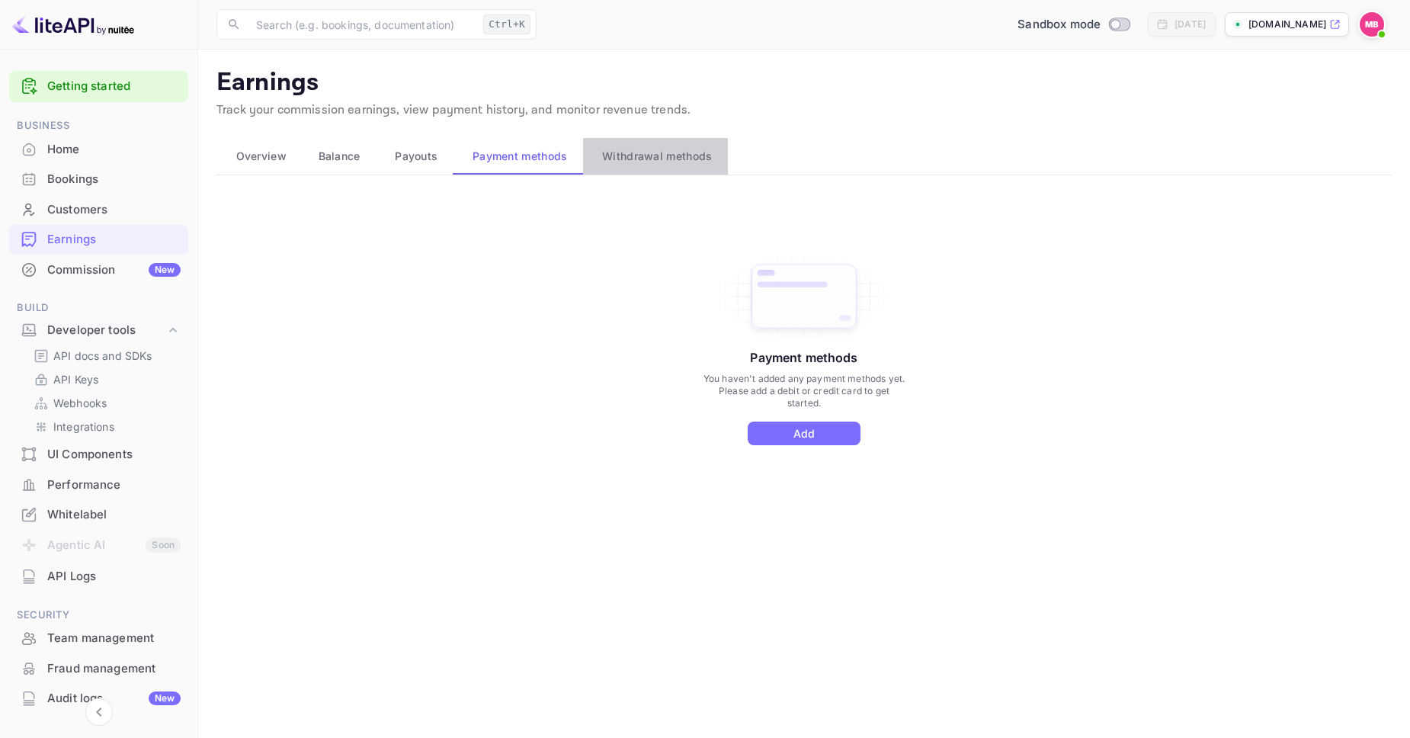
click at [652, 165] on span "Withdrawal methods" at bounding box center [657, 156] width 110 height 18
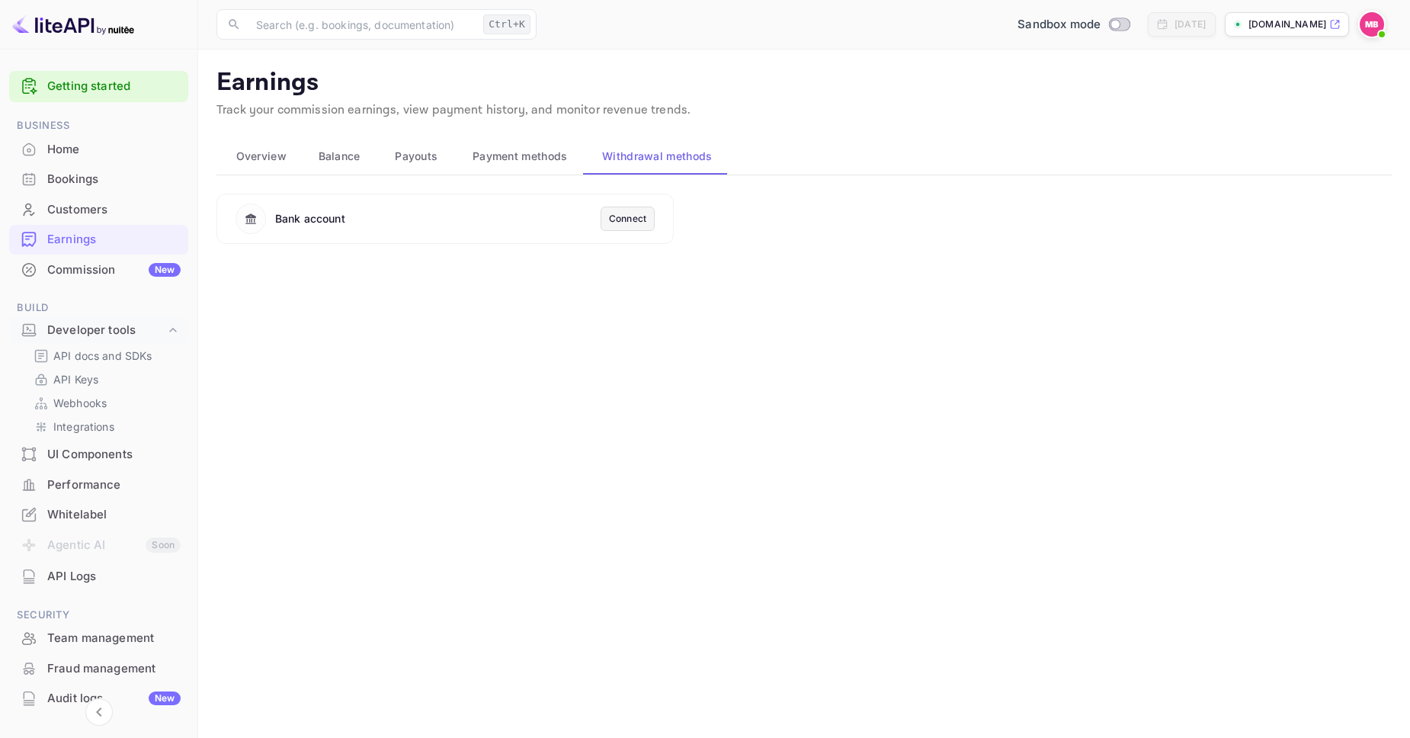
click at [632, 218] on div "Connect" at bounding box center [627, 219] width 37 height 14
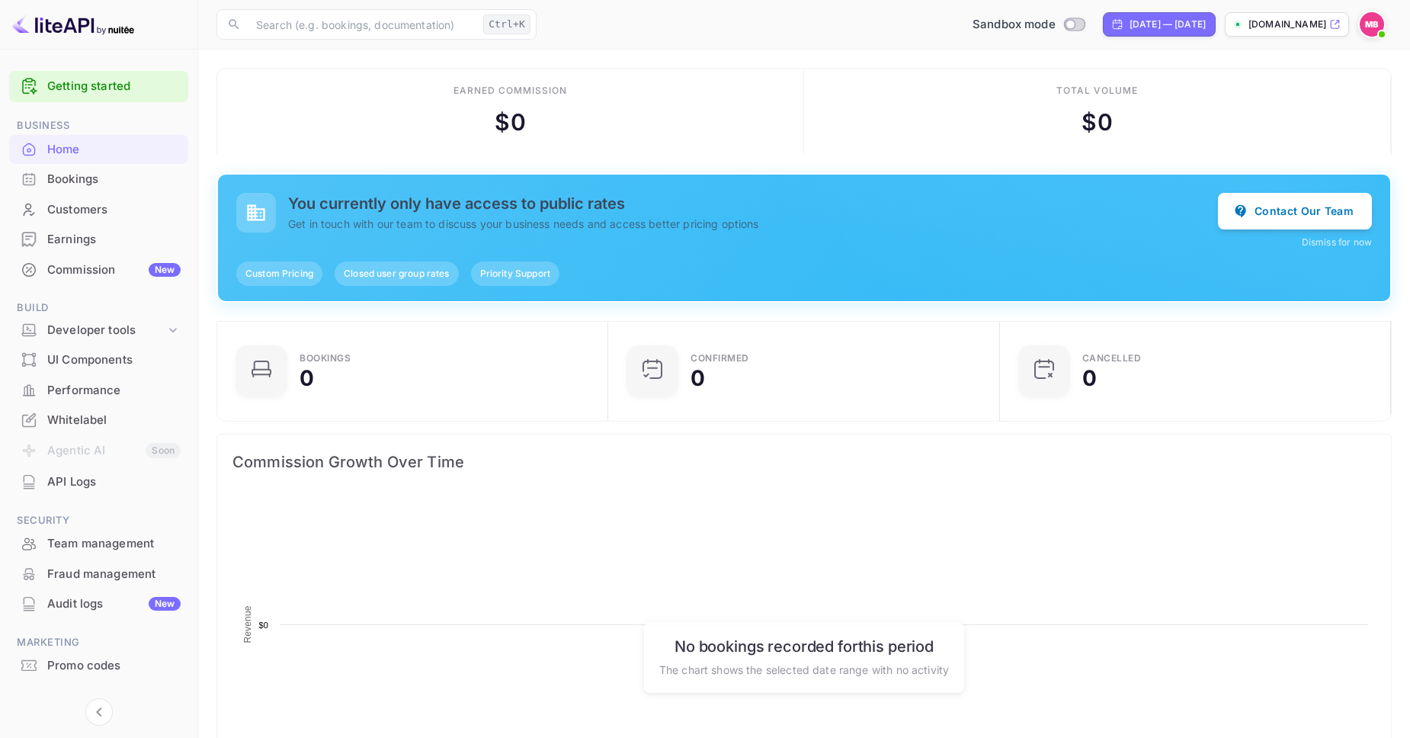
scroll to position [248, 382]
click at [1055, 28] on input "Switch to Production mode" at bounding box center [1070, 24] width 30 height 10
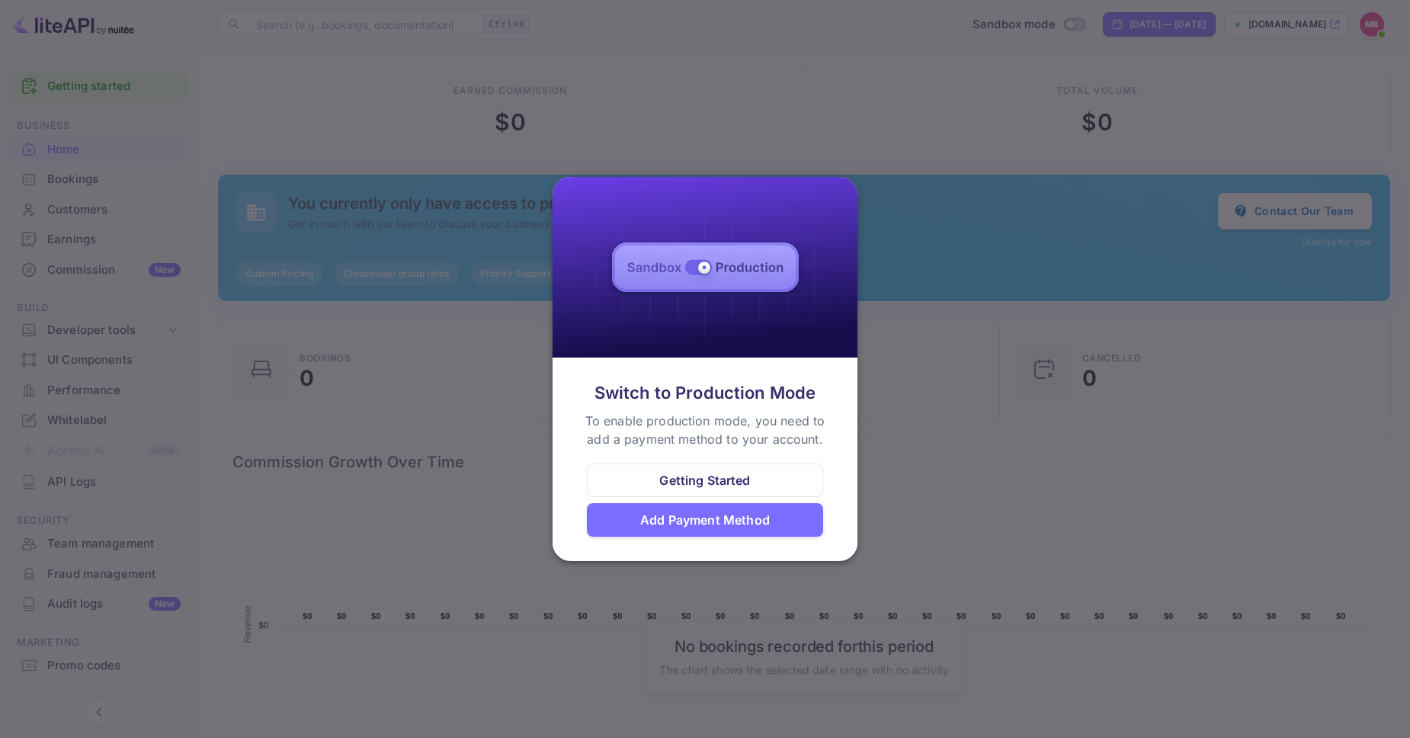
click at [728, 433] on div "To enable production mode, you need to add a payment method to your account." at bounding box center [704, 429] width 251 height 37
click at [722, 517] on div "Add Payment Method" at bounding box center [705, 519] width 130 height 18
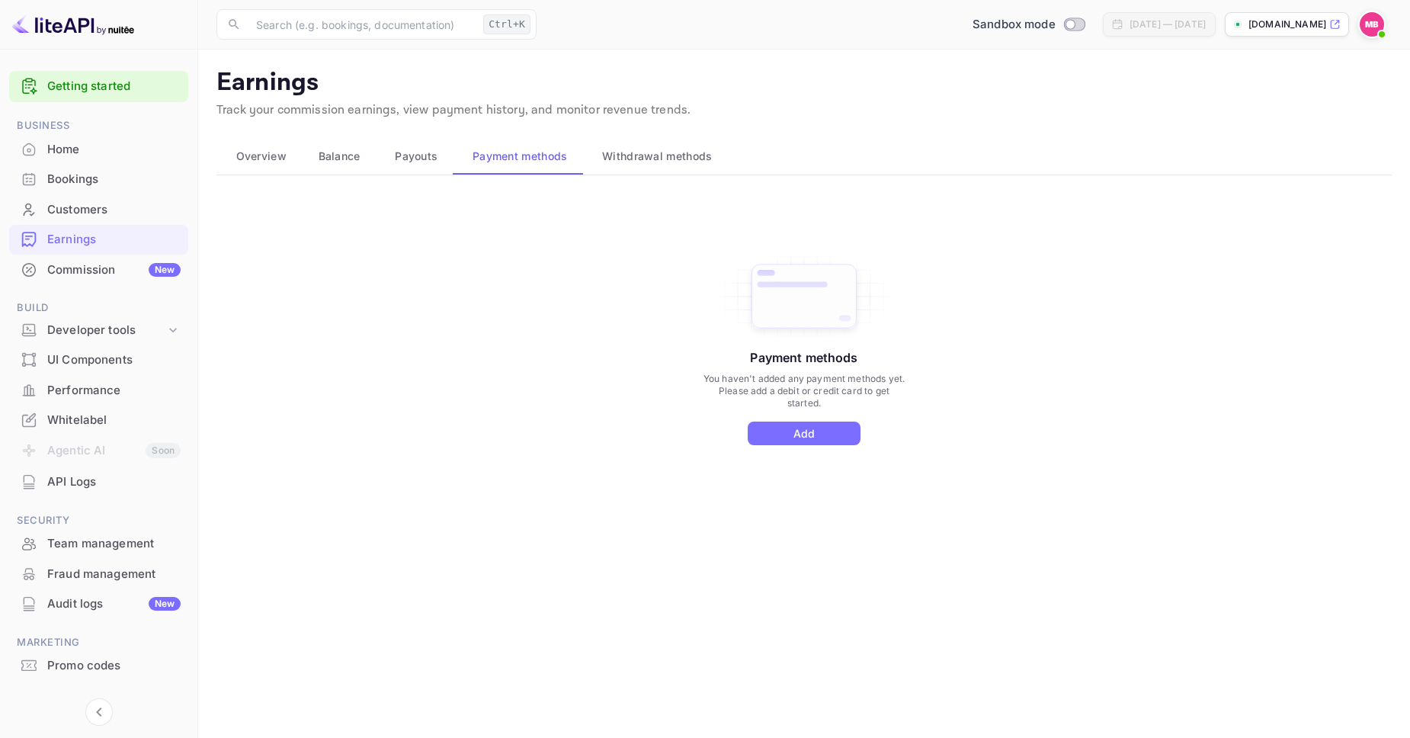
scroll to position [27, 0]
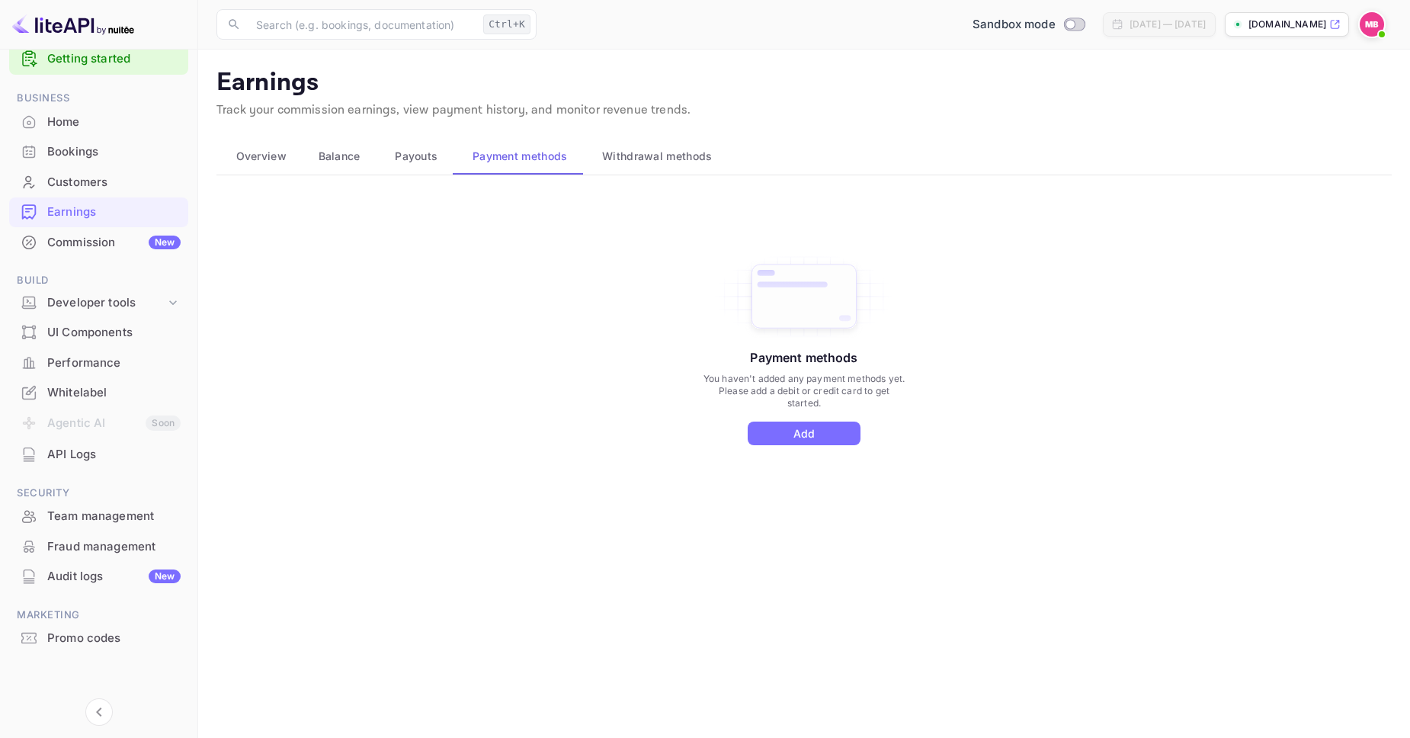
click at [126, 389] on div "Whitelabel" at bounding box center [113, 393] width 133 height 18
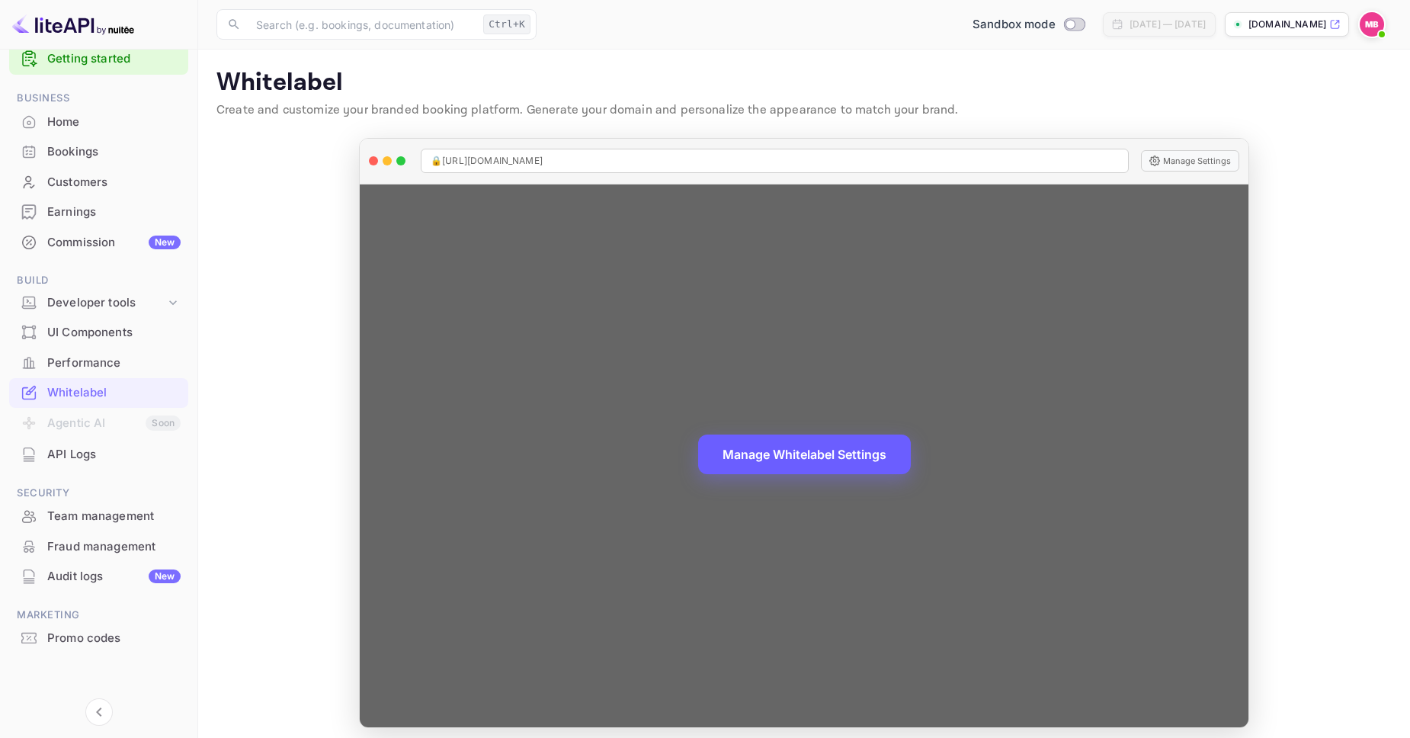
click at [800, 466] on button "Manage Whitelabel Settings" at bounding box center [804, 454] width 213 height 40
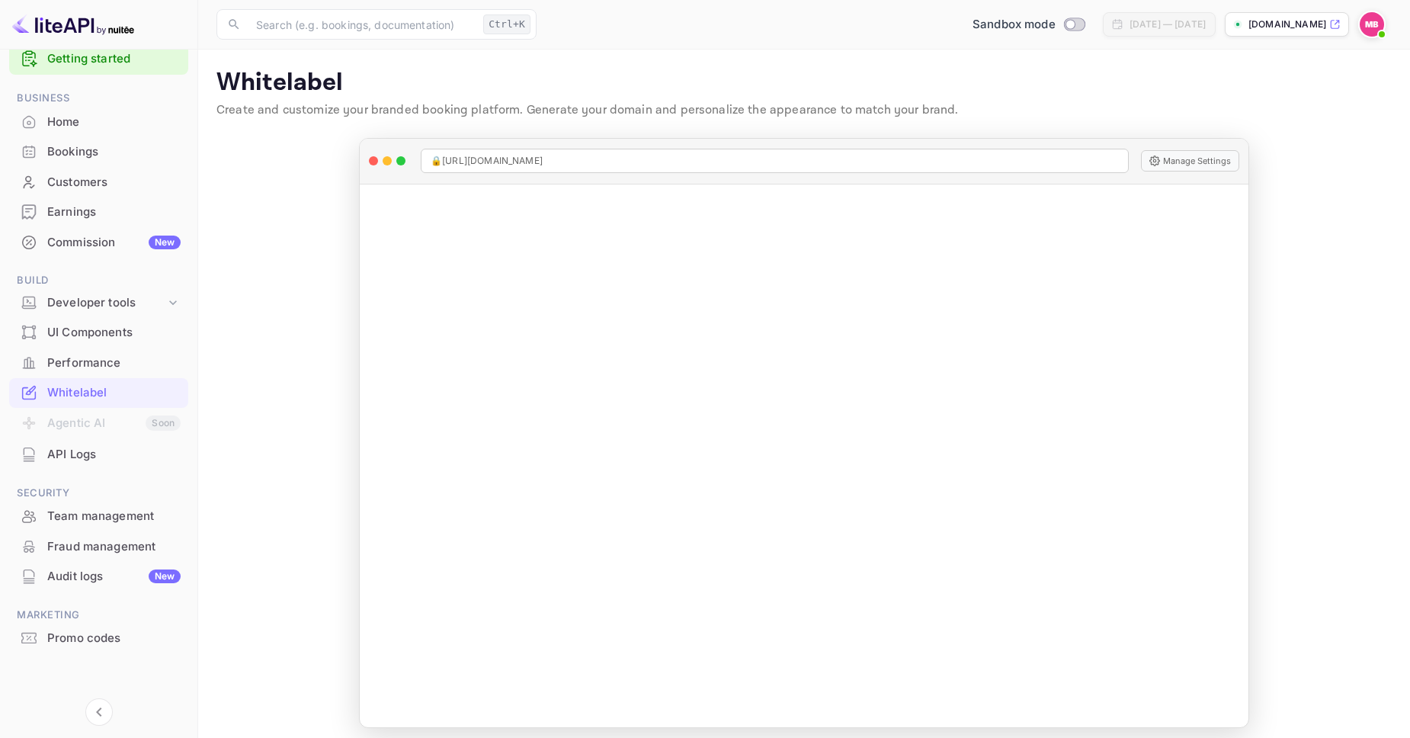
click at [1311, 347] on main "Whitelabel Create and customize your branded booking platform. Generate your do…" at bounding box center [803, 398] width 1211 height 696
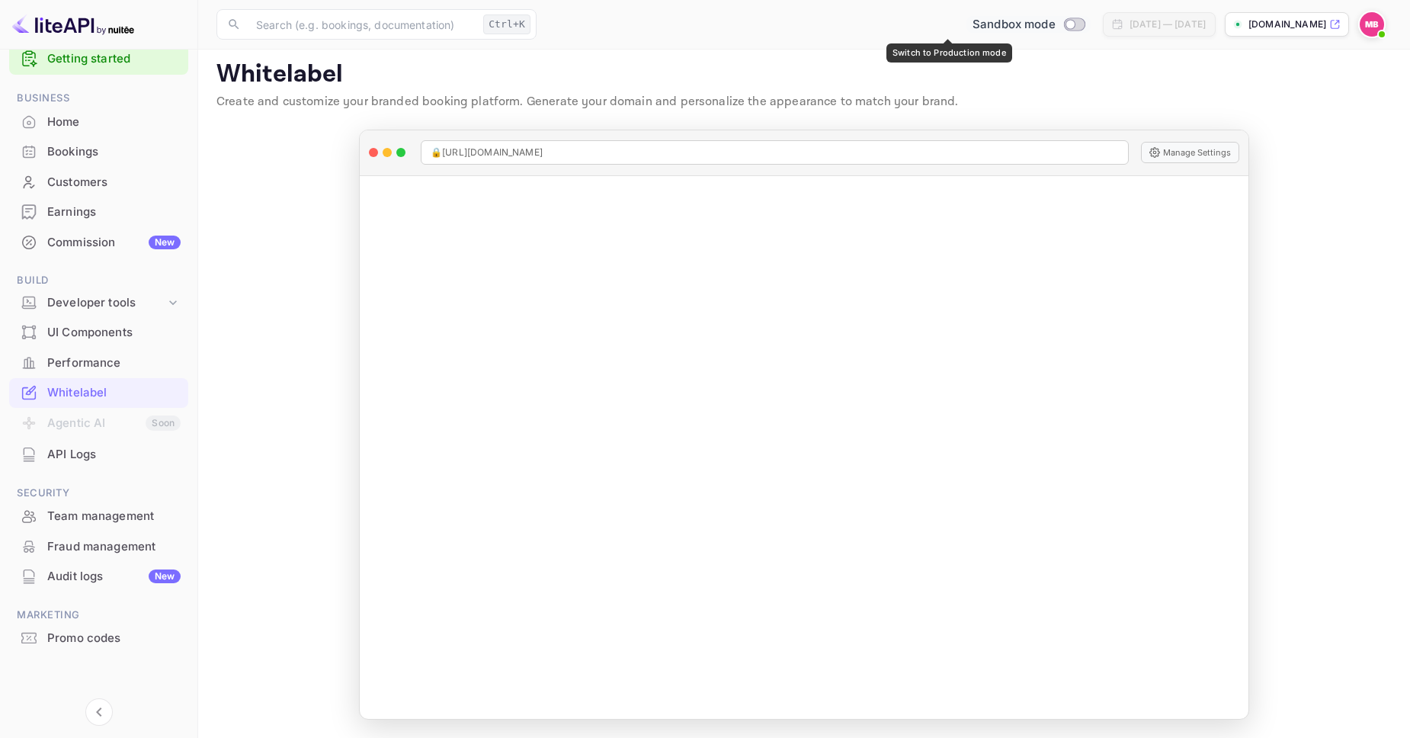
click at [1055, 20] on input "Switch to Production mode" at bounding box center [1070, 24] width 30 height 10
checkbox input "false"
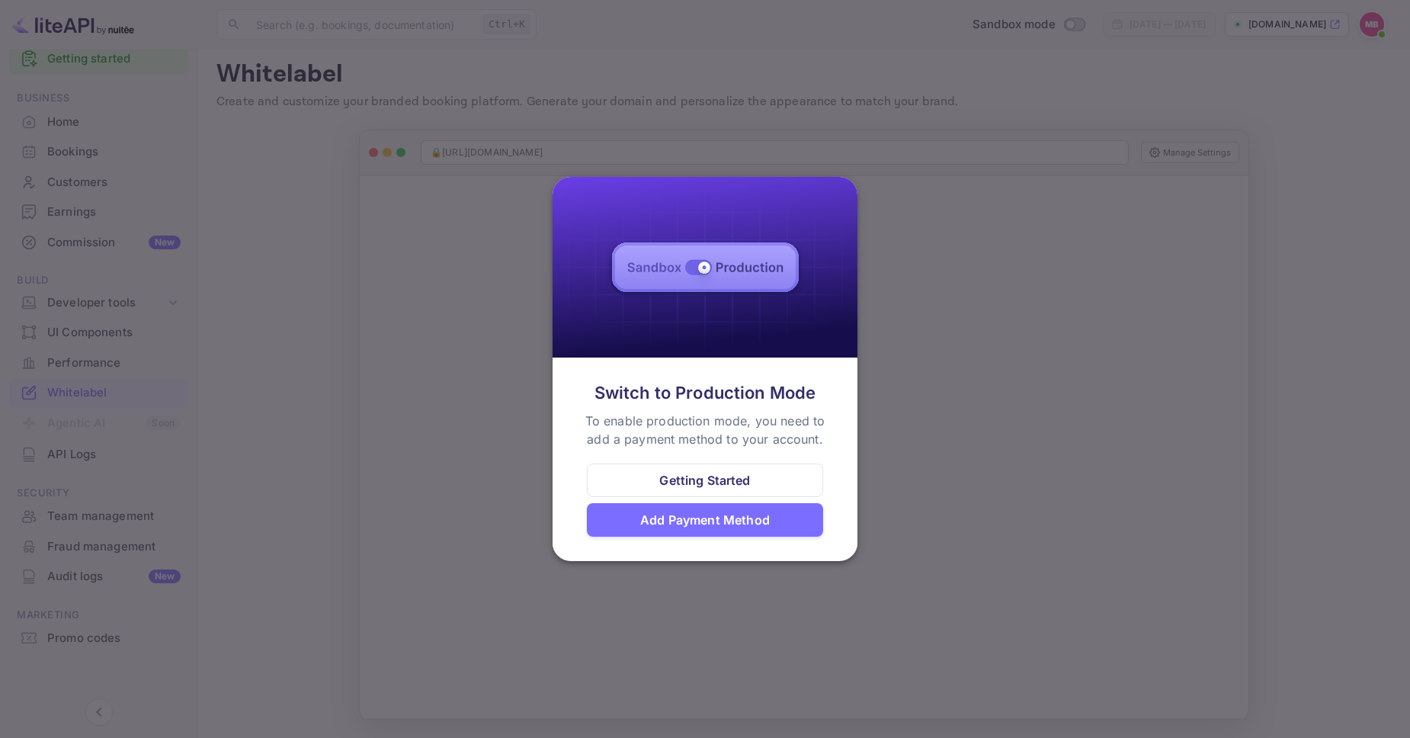
click at [922, 223] on div at bounding box center [705, 369] width 1410 height 738
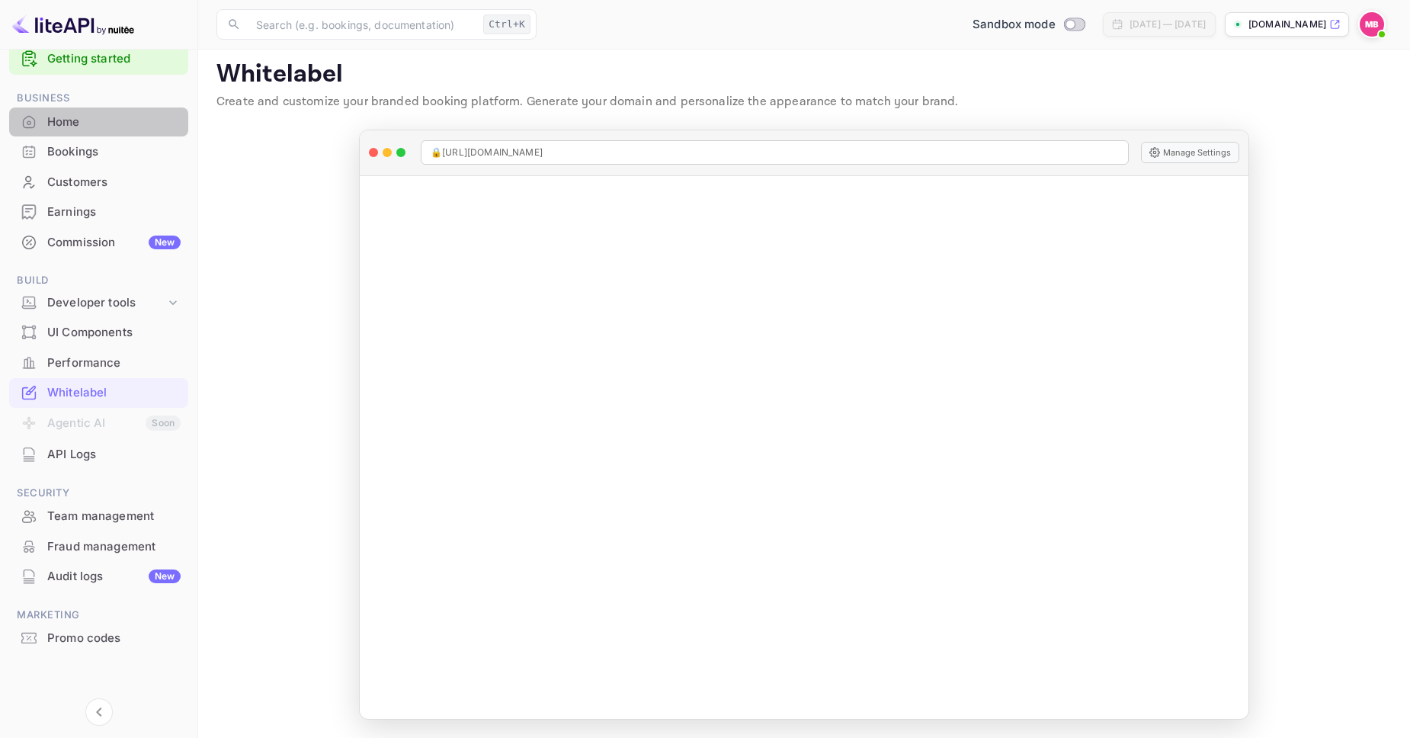
click at [128, 126] on div "Home" at bounding box center [113, 123] width 133 height 18
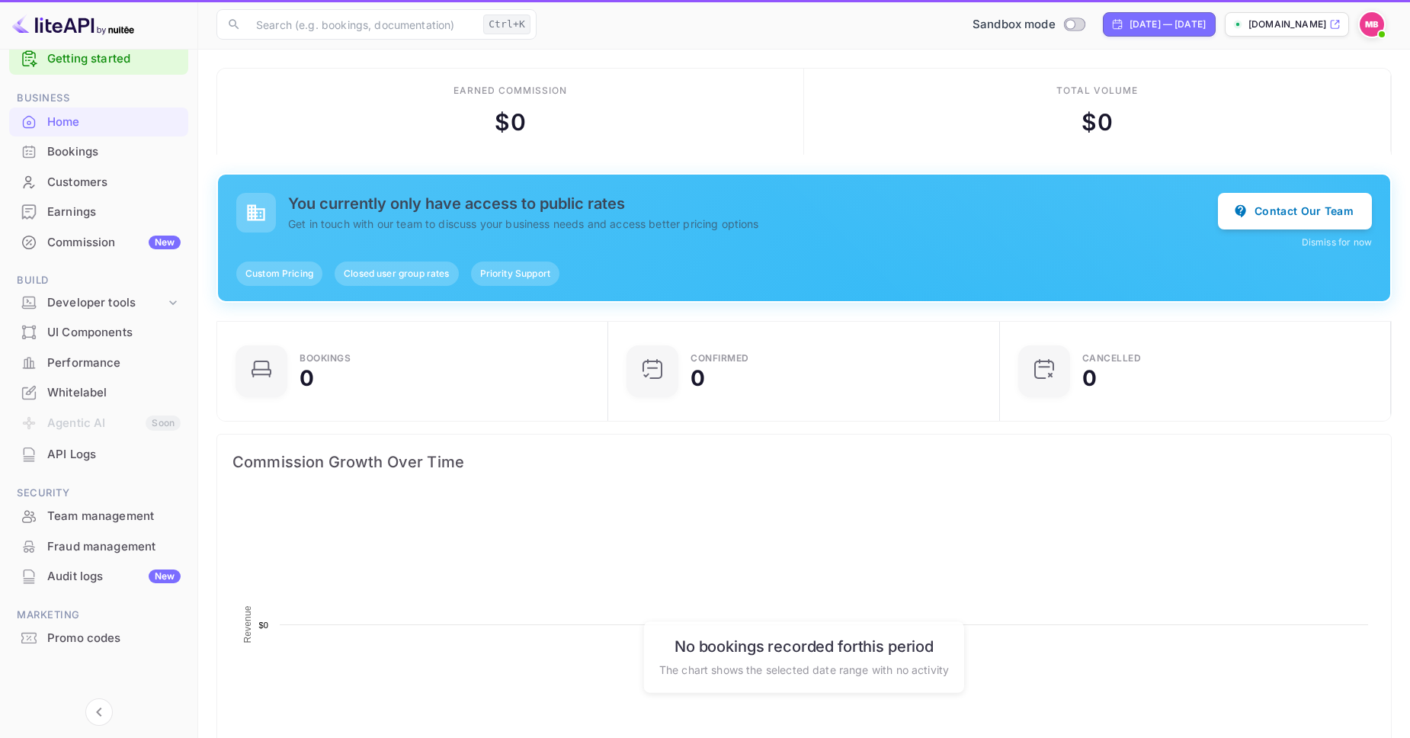
scroll to position [1, 1]
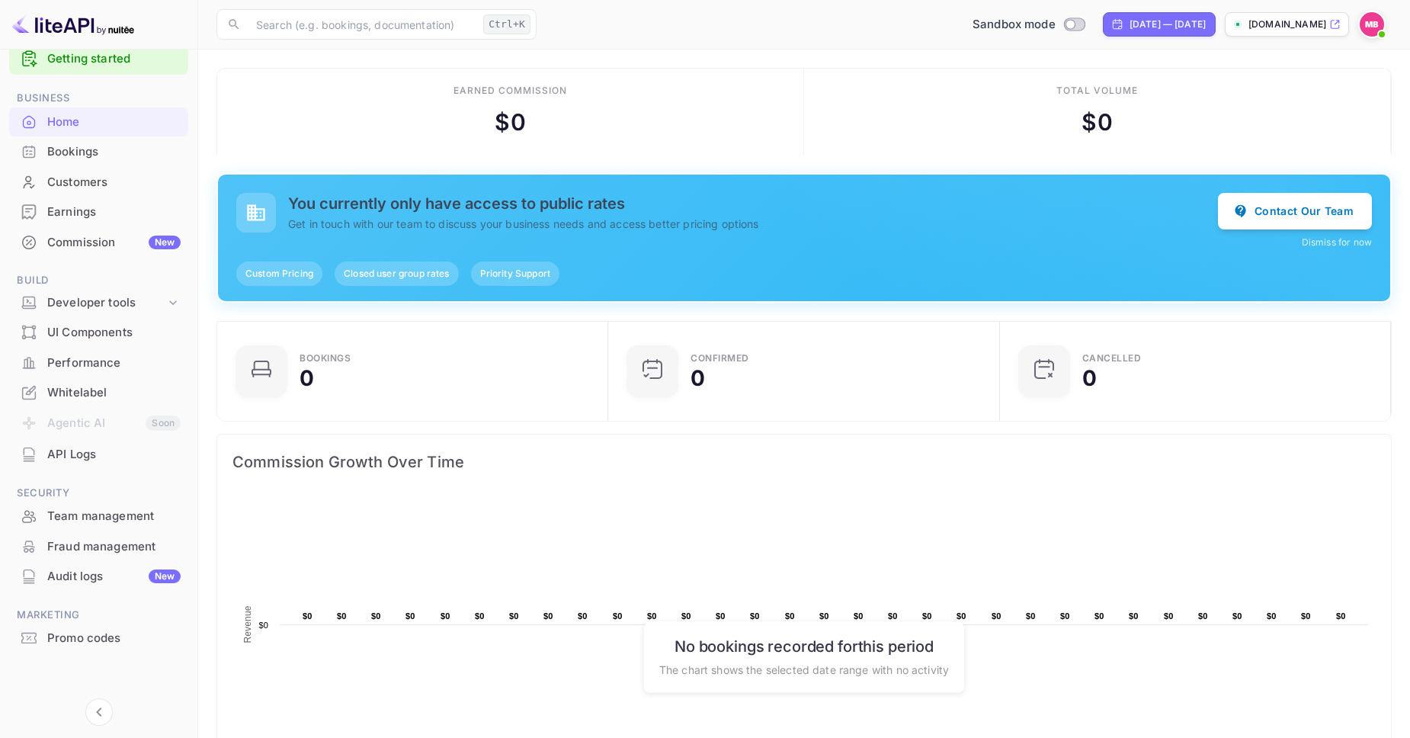
click at [94, 455] on div "API Logs" at bounding box center [113, 455] width 133 height 18
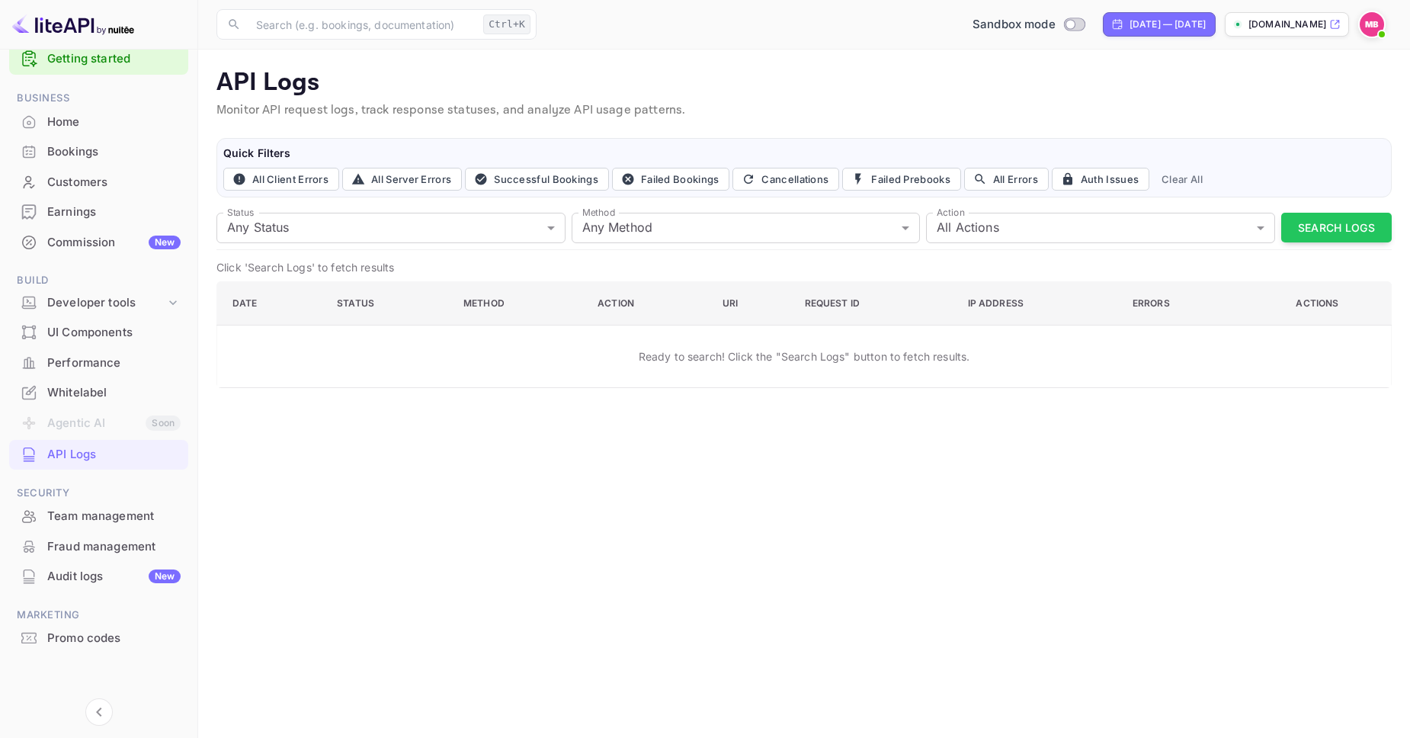
click at [74, 231] on div "Commission New" at bounding box center [98, 243] width 179 height 30
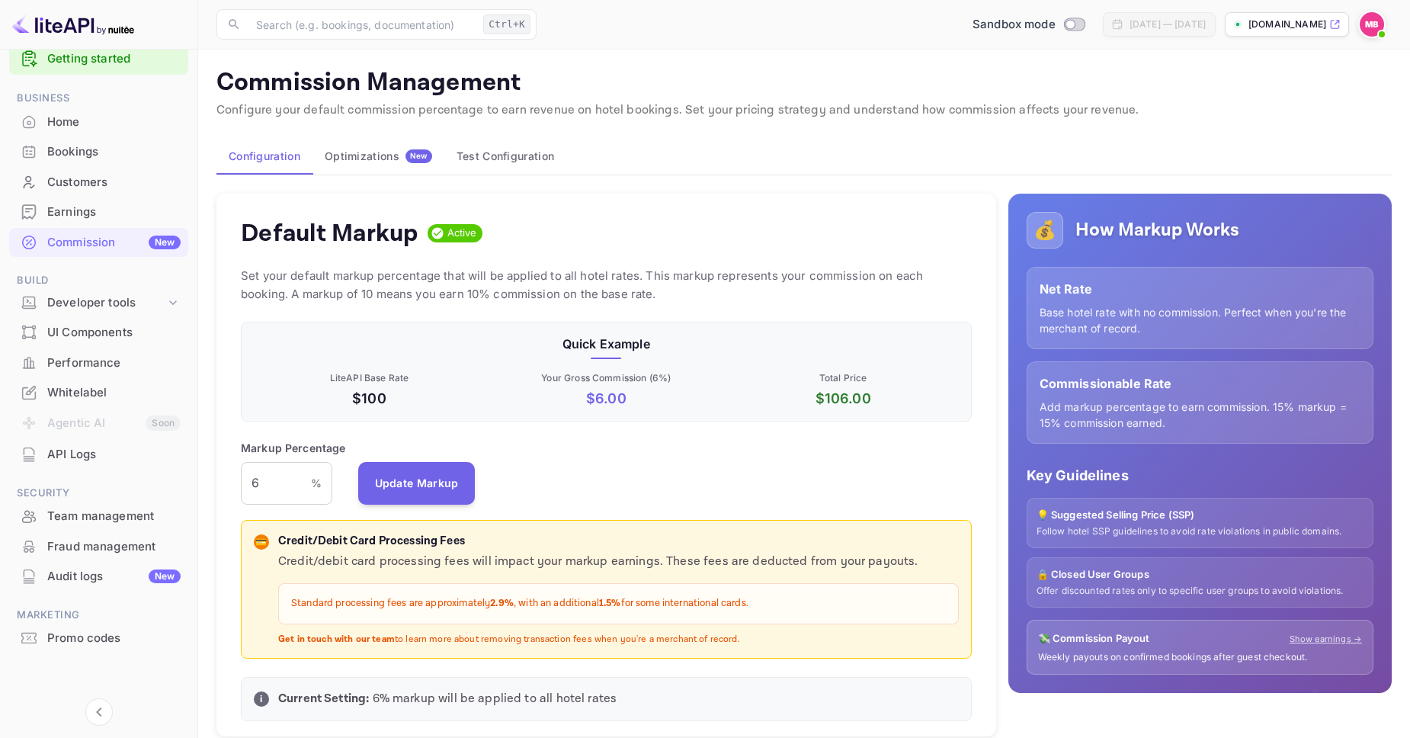
scroll to position [270, 730]
click at [88, 63] on link "Getting started" at bounding box center [113, 59] width 133 height 18
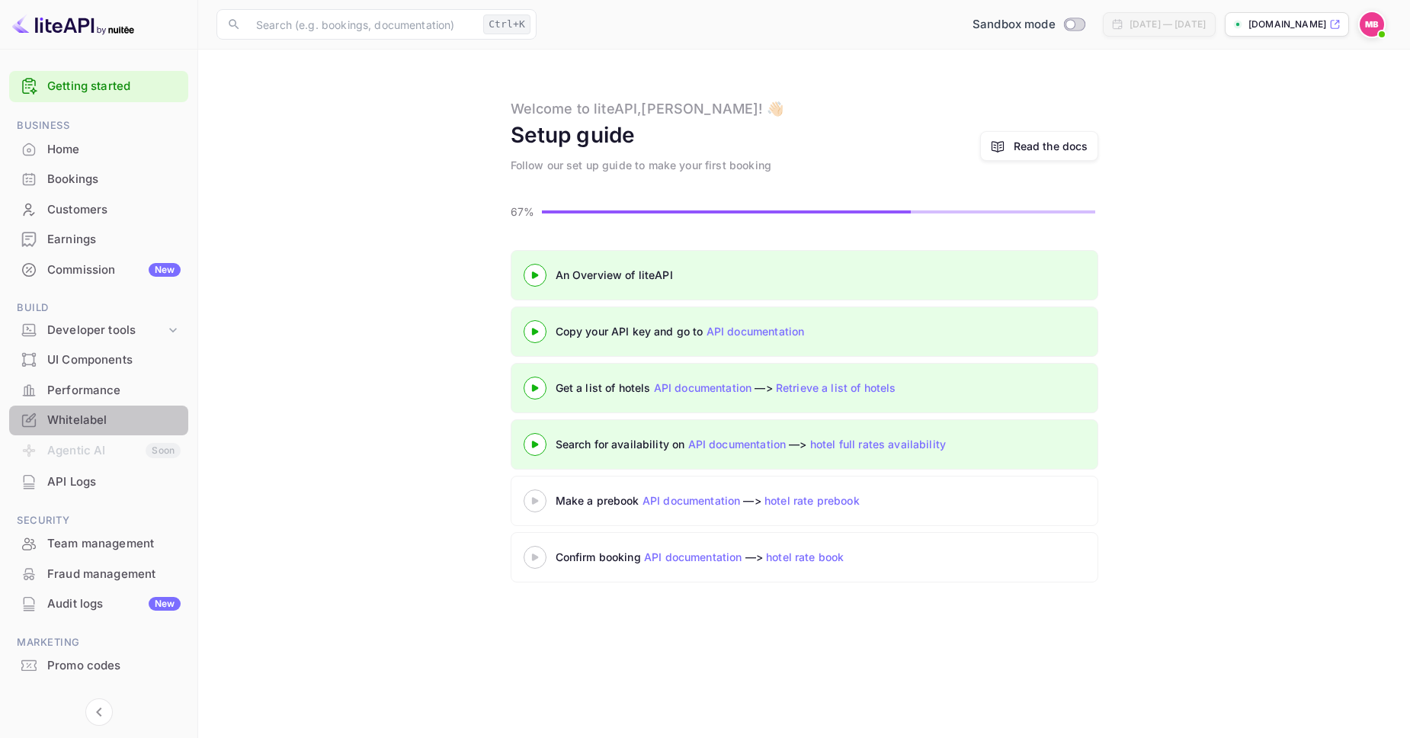
click at [104, 428] on div "Whitelabel" at bounding box center [113, 420] width 133 height 18
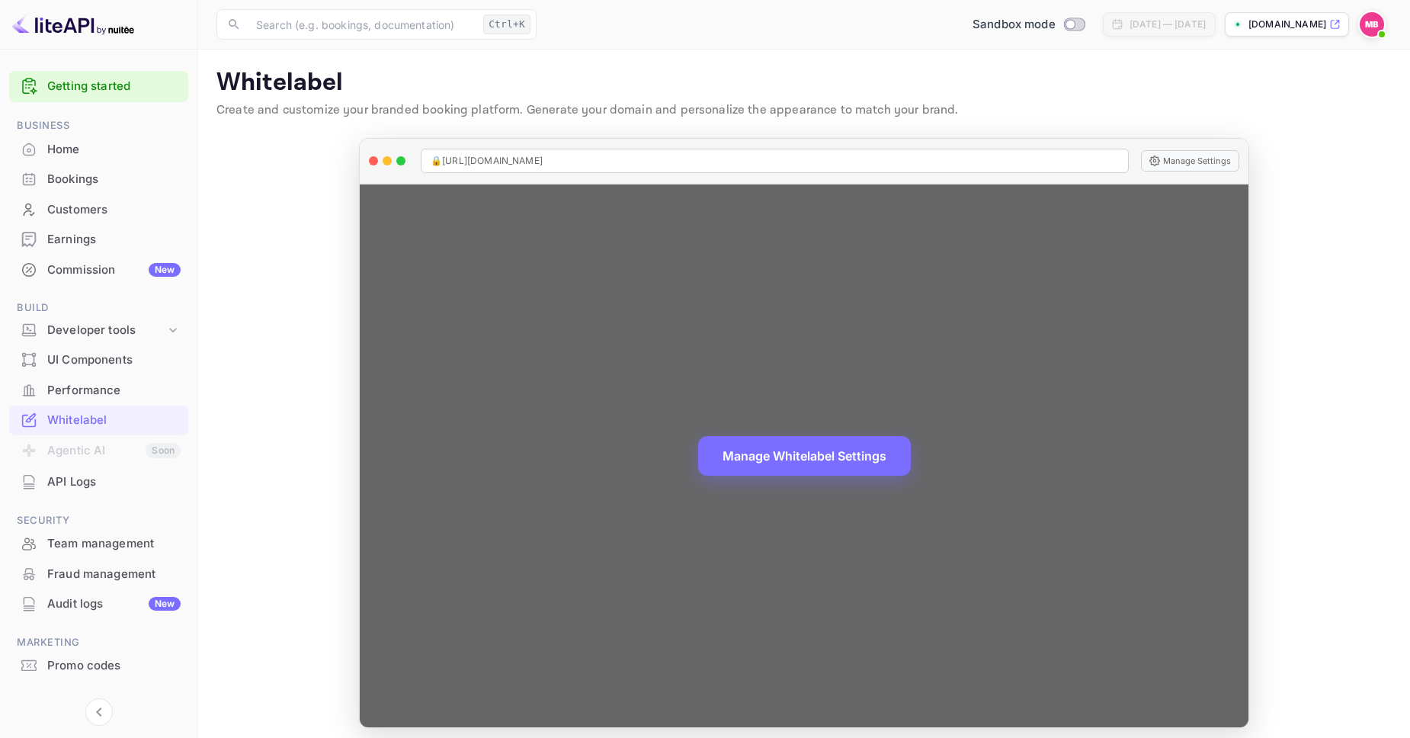
click at [808, 478] on div "Manage Whitelabel Settings" at bounding box center [804, 455] width 888 height 542
click at [790, 454] on button "Manage Whitelabel Settings" at bounding box center [804, 454] width 213 height 40
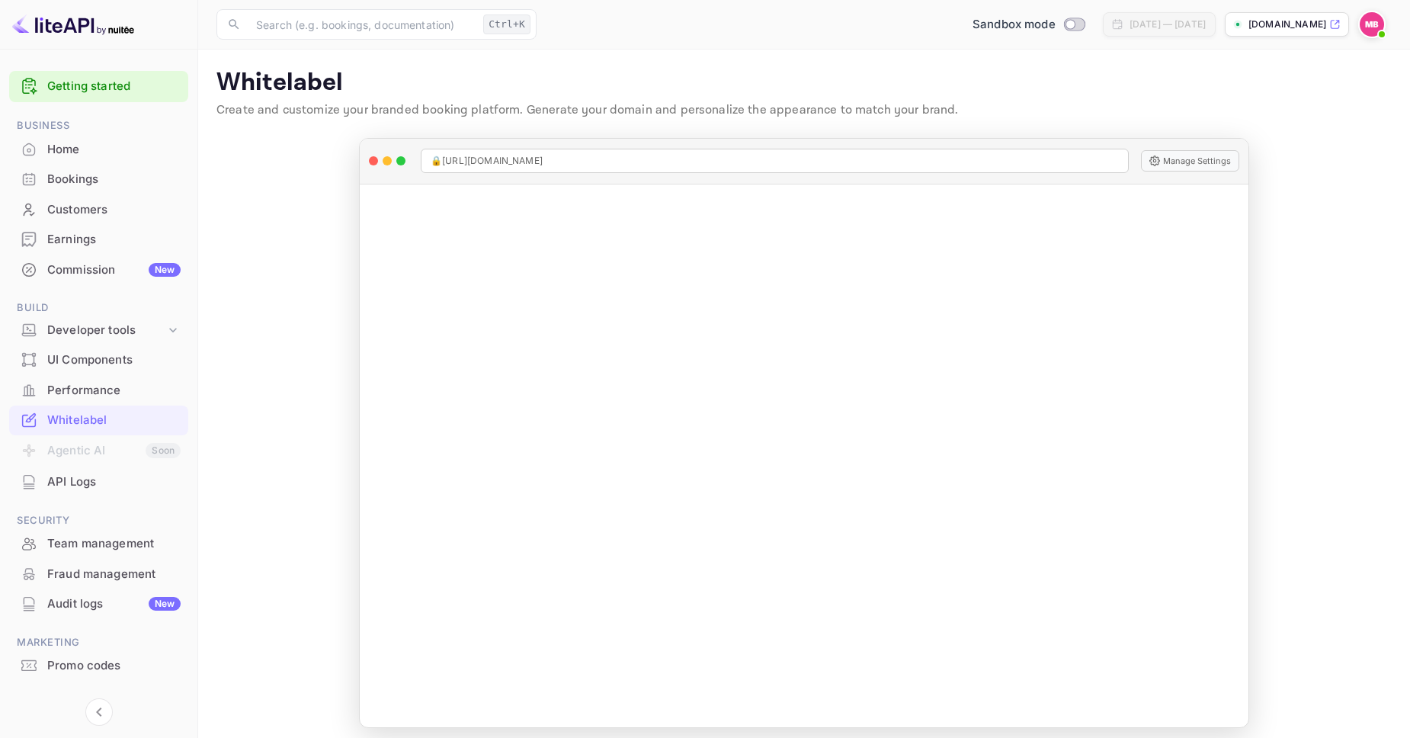
click at [264, 184] on main "Whitelabel Create and customize your branded booking platform. Generate your do…" at bounding box center [803, 398] width 1211 height 696
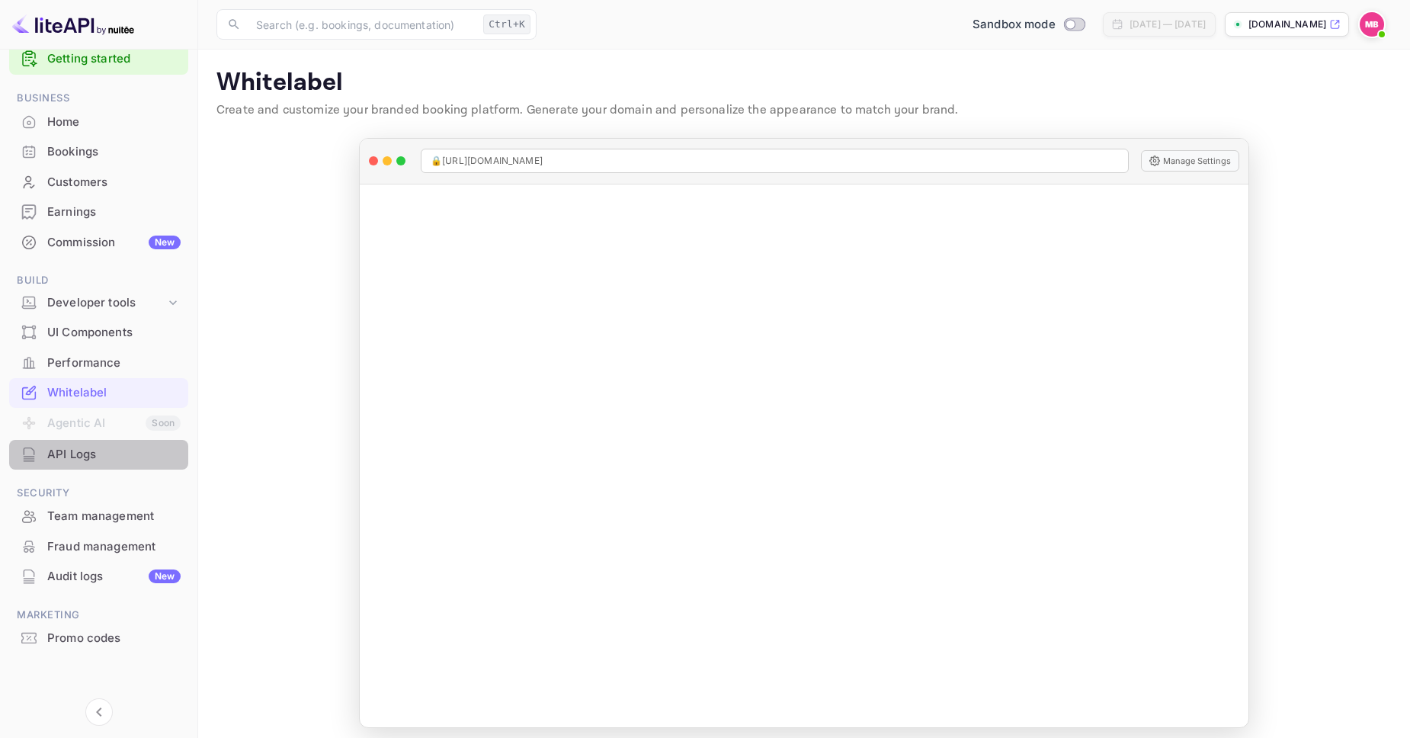
click at [85, 464] on div "API Logs" at bounding box center [98, 455] width 179 height 30
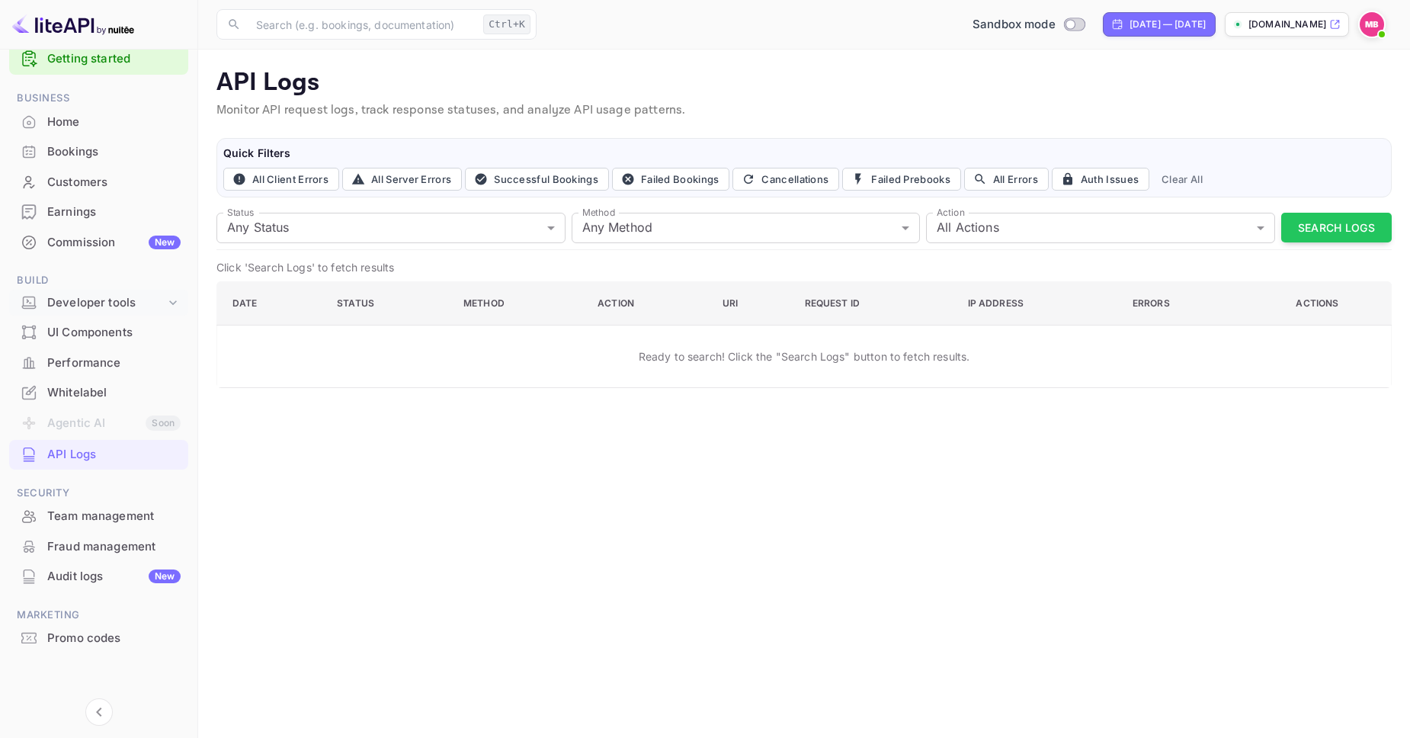
click at [78, 311] on div "Developer tools" at bounding box center [106, 303] width 118 height 18
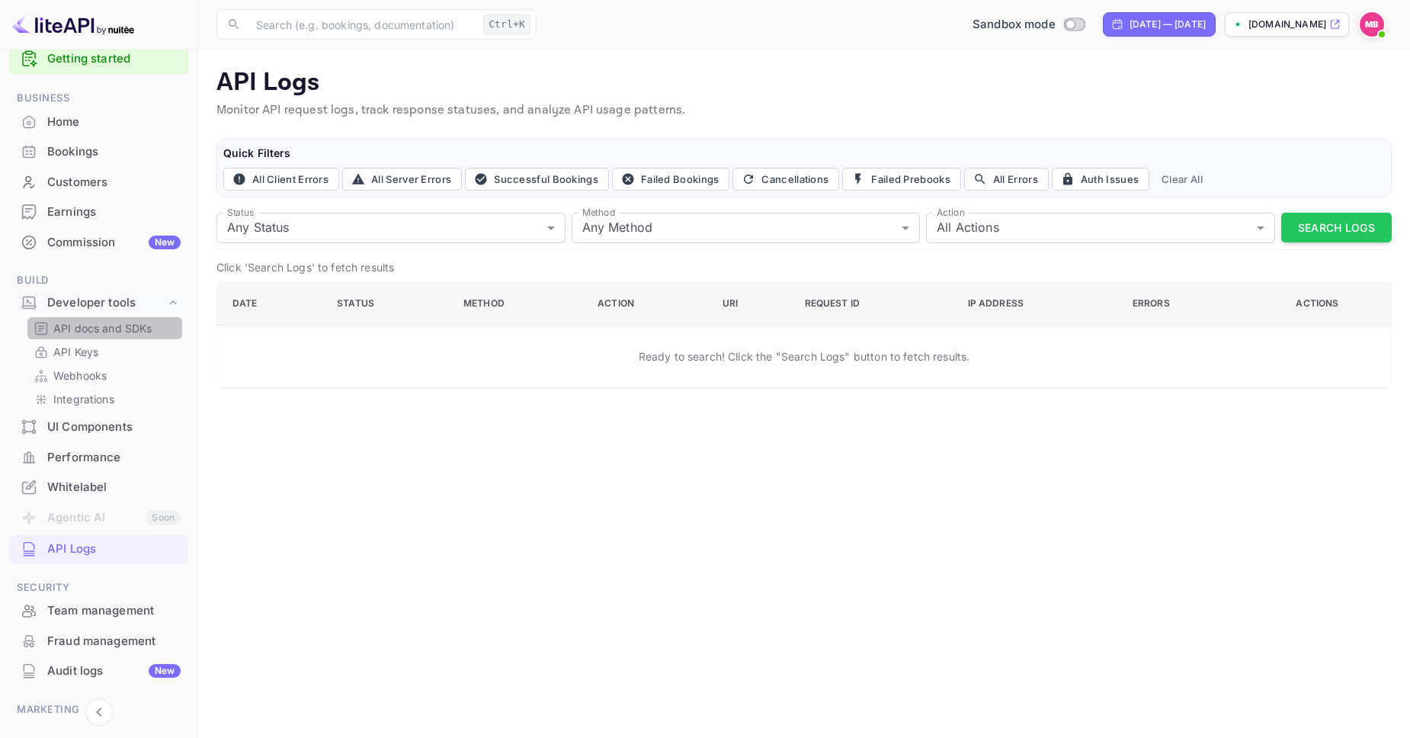
click at [80, 331] on p "API docs and SDKs" at bounding box center [102, 328] width 99 height 16
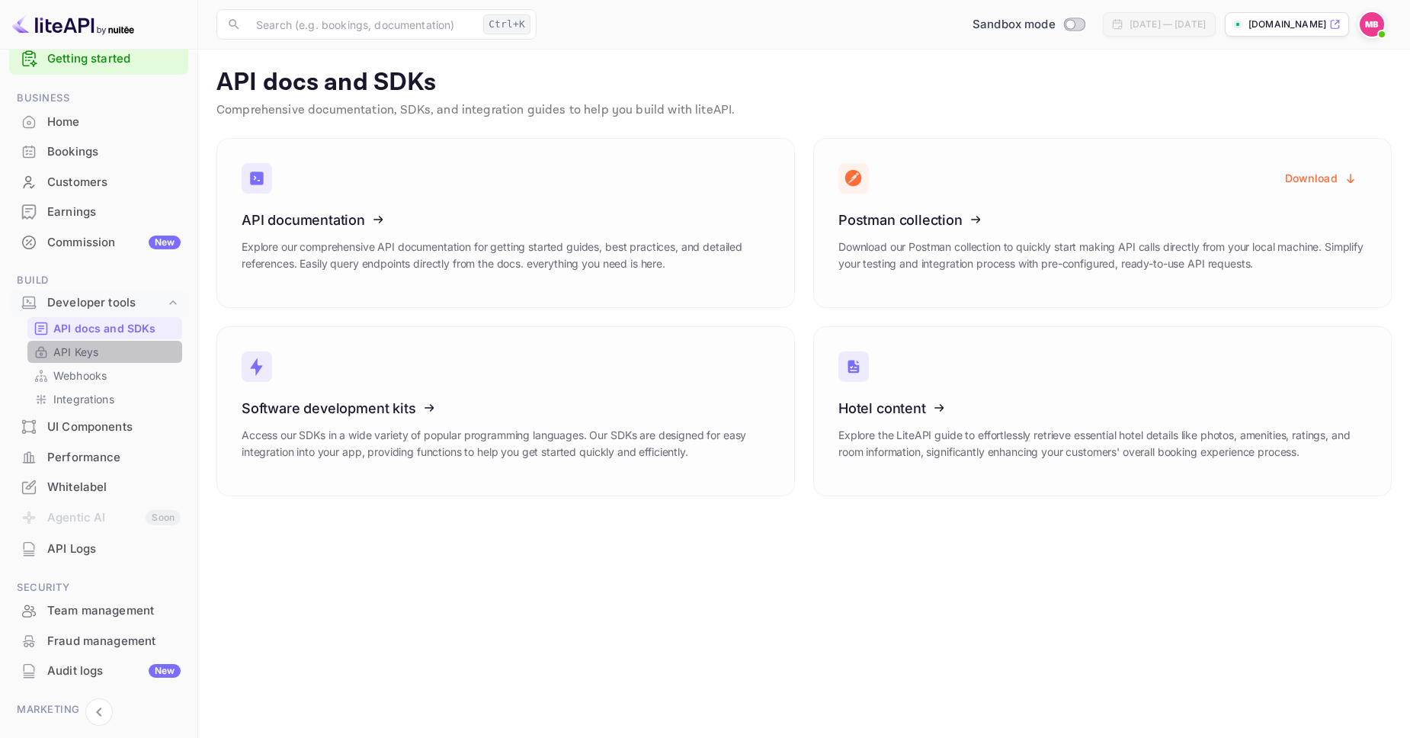
click at [80, 353] on p "API Keys" at bounding box center [75, 352] width 45 height 16
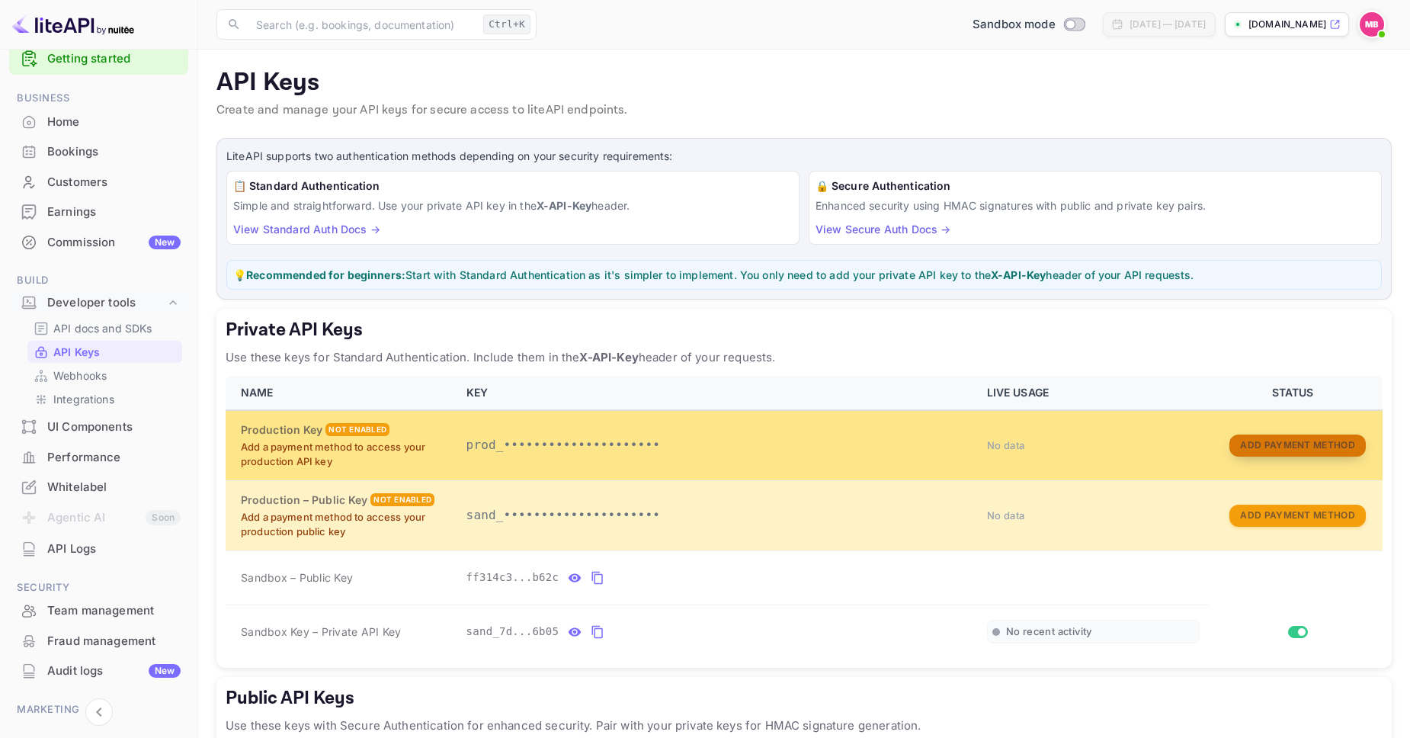
click at [1287, 442] on button "Add Payment Method" at bounding box center [1297, 445] width 136 height 22
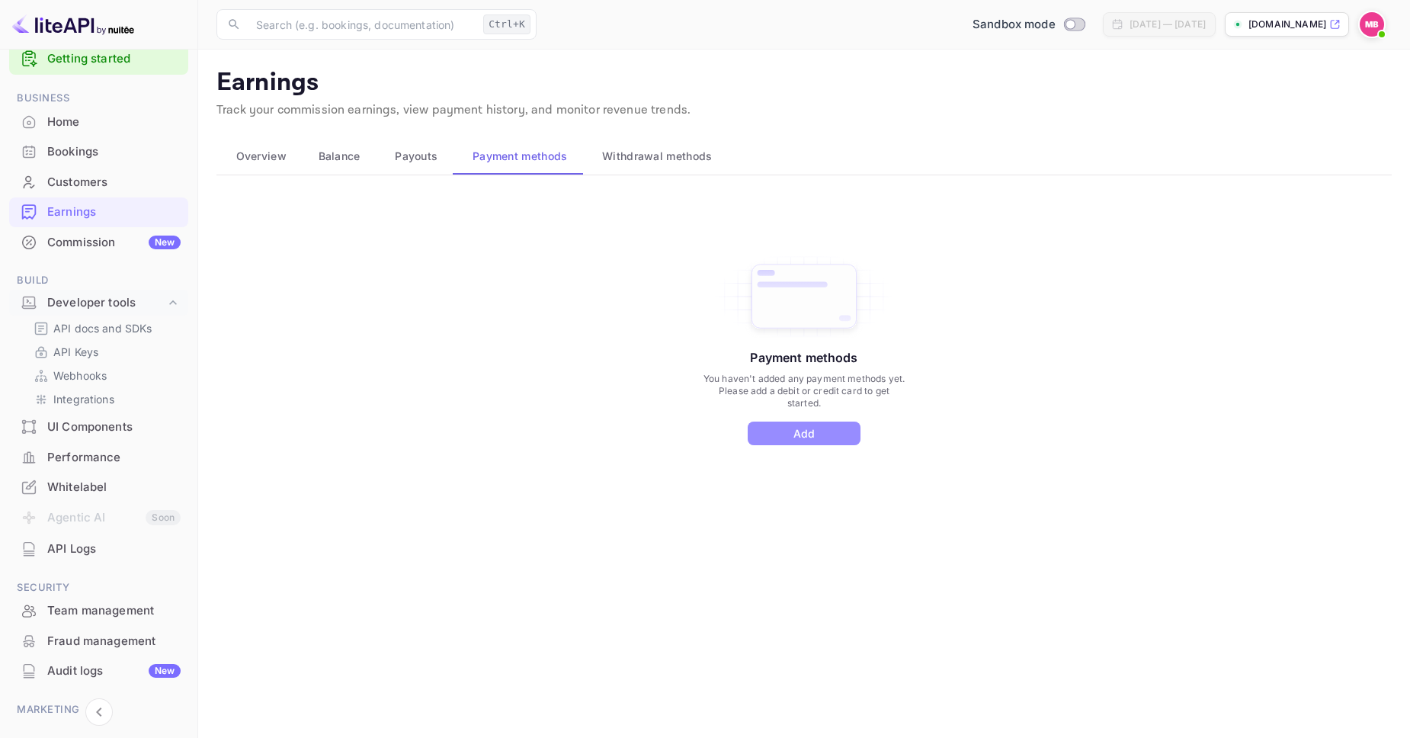
click at [802, 428] on button "Add" at bounding box center [803, 433] width 113 height 24
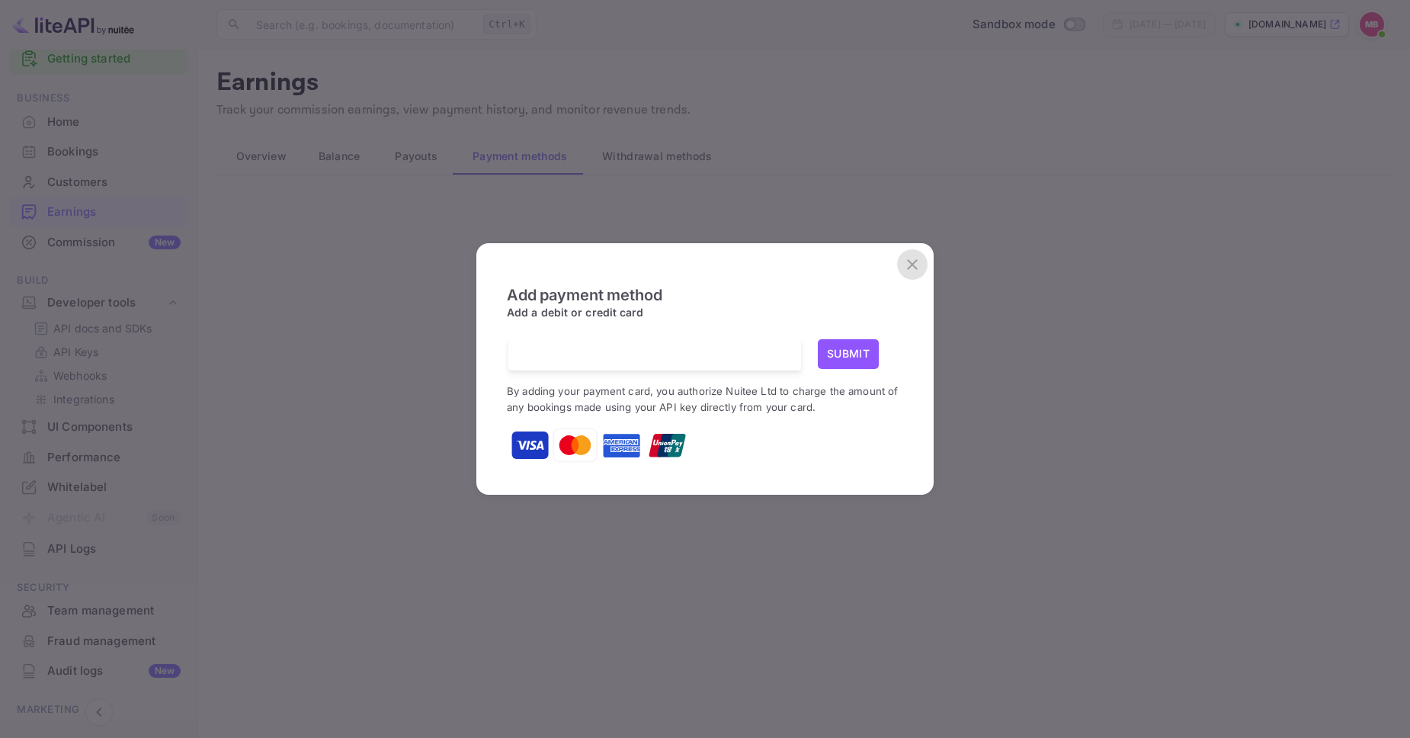
click at [913, 264] on icon "close" at bounding box center [912, 264] width 11 height 11
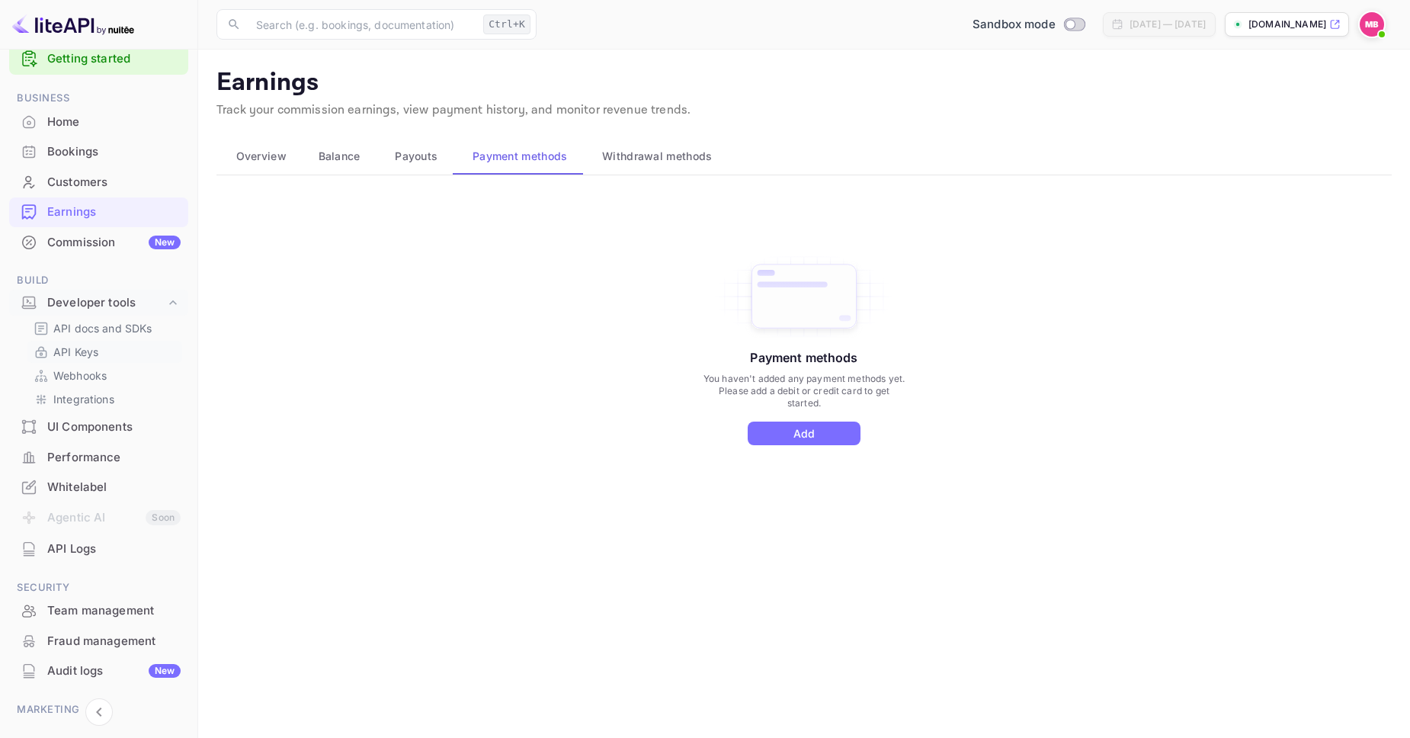
click at [101, 357] on link "API Keys" at bounding box center [105, 352] width 142 height 16
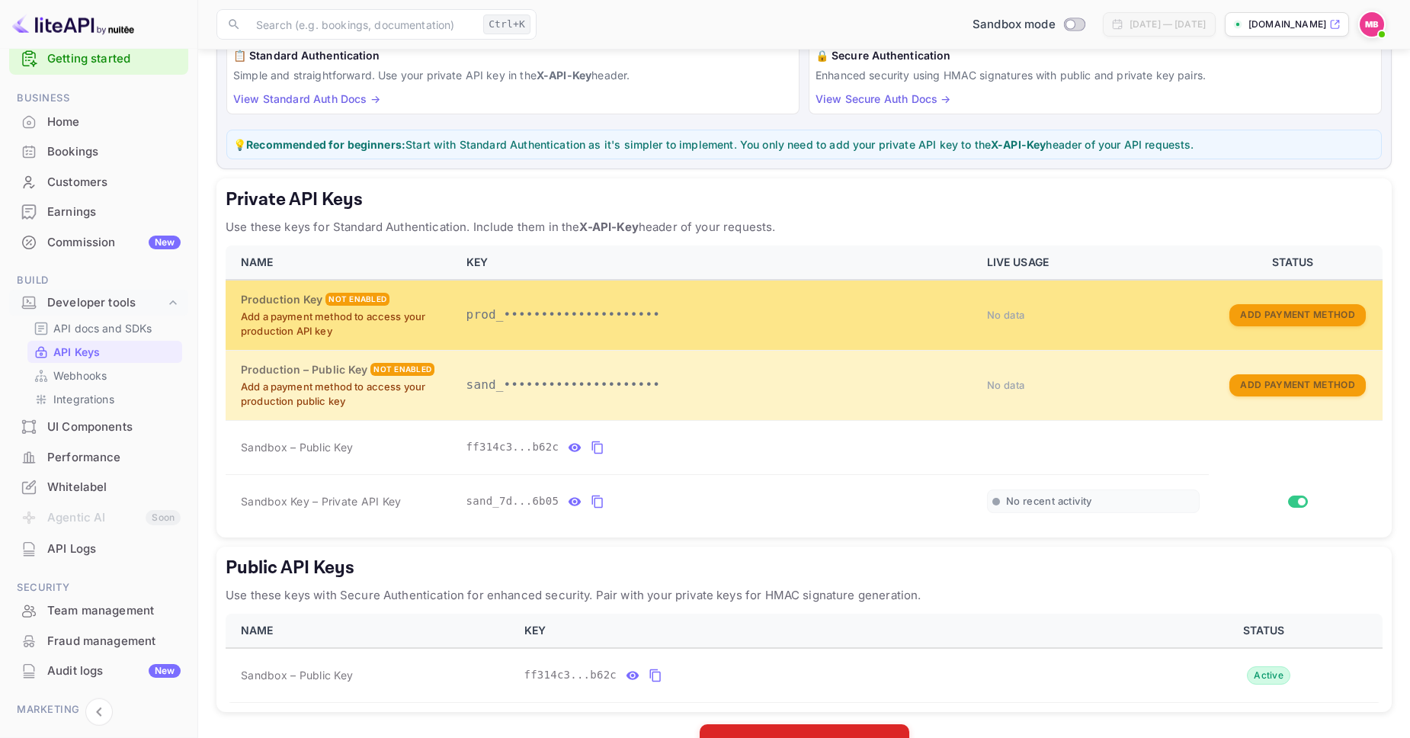
scroll to position [178, 0]
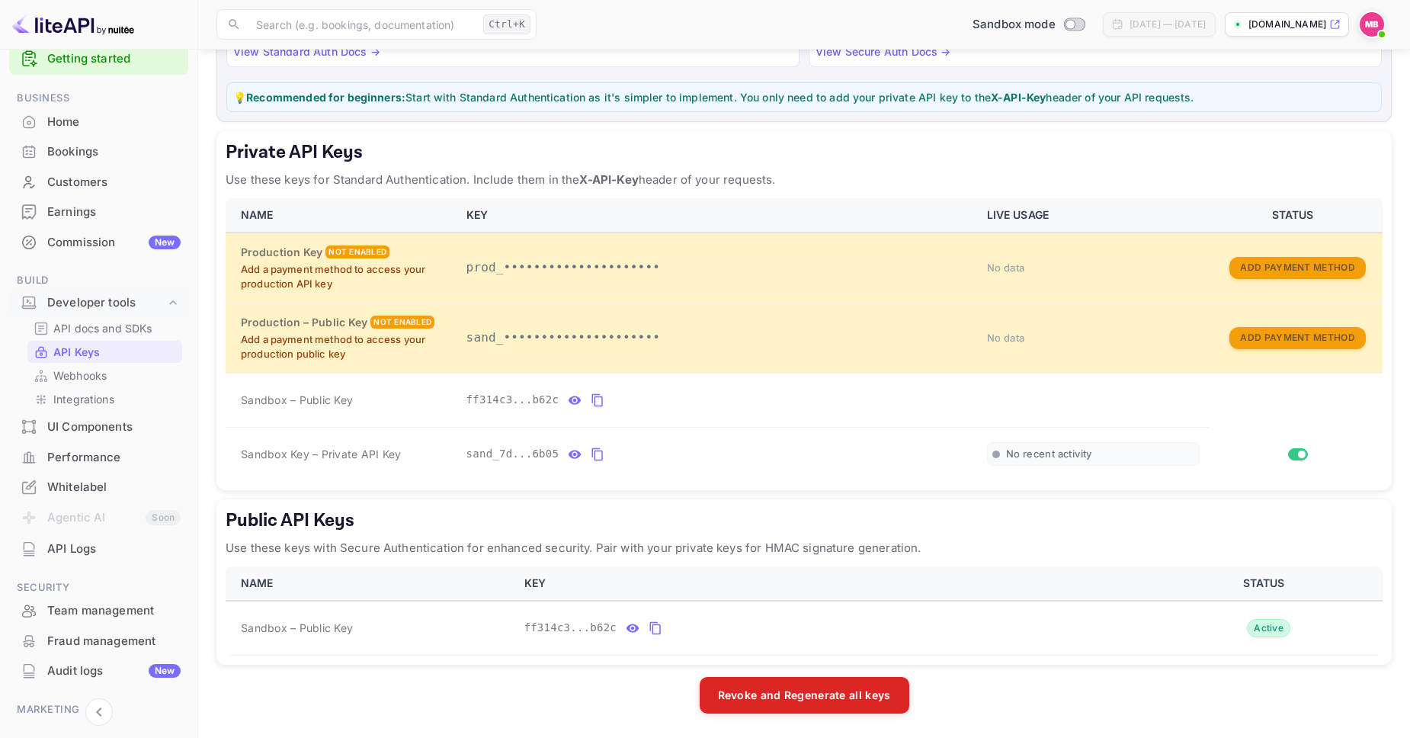
click at [725, 181] on p "Use these keys for Standard Authentication. Include them in the X-API-Key heade…" at bounding box center [804, 180] width 1157 height 18
click at [1298, 453] on input "Switch" at bounding box center [1301, 454] width 27 height 9
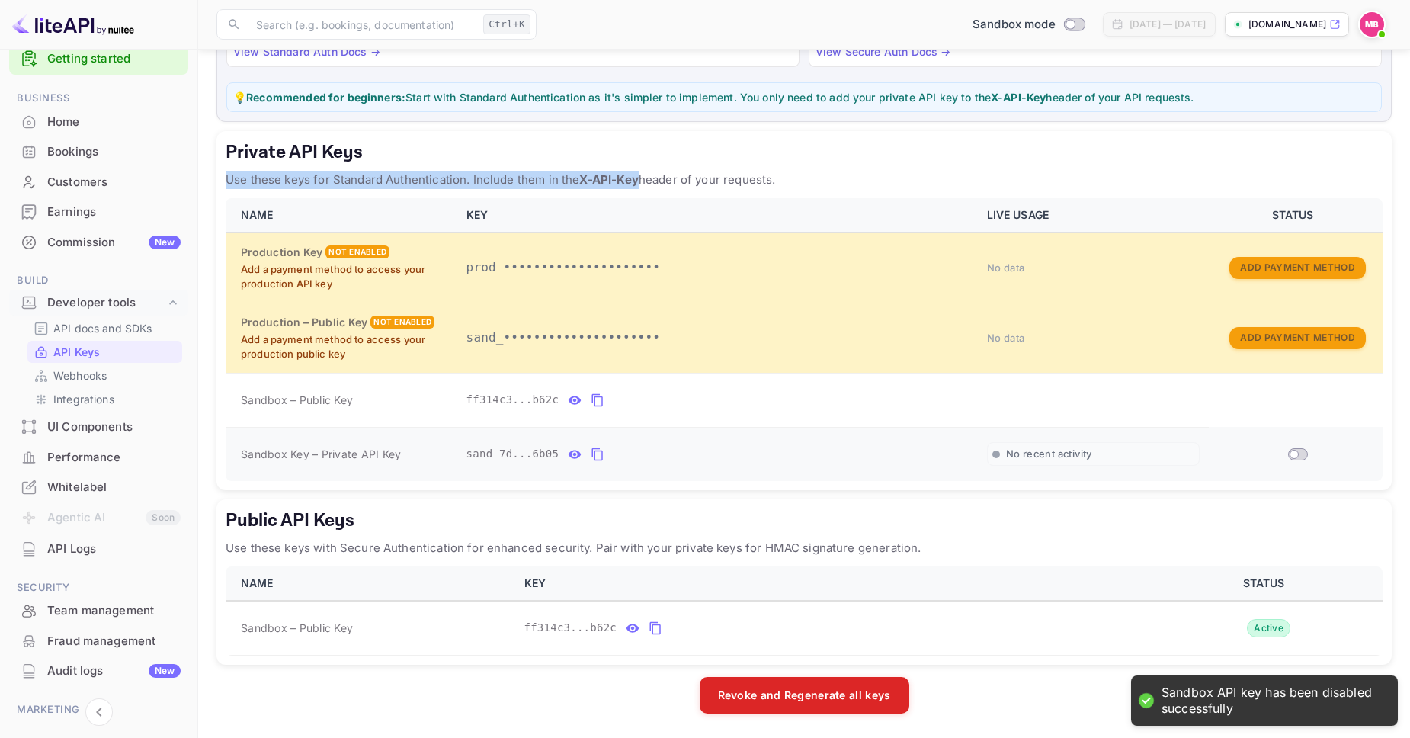
click at [1298, 453] on input "Switch" at bounding box center [1293, 454] width 27 height 9
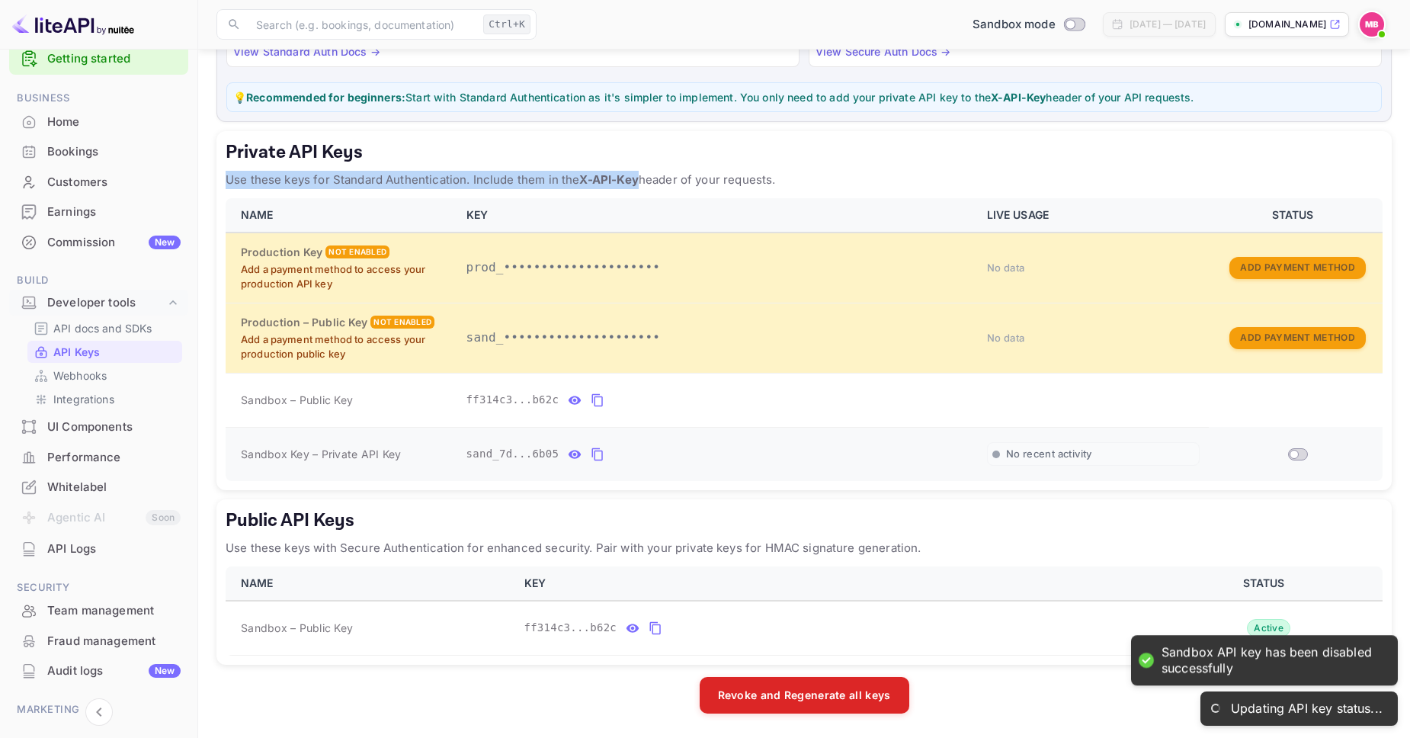
checkbox input "true"
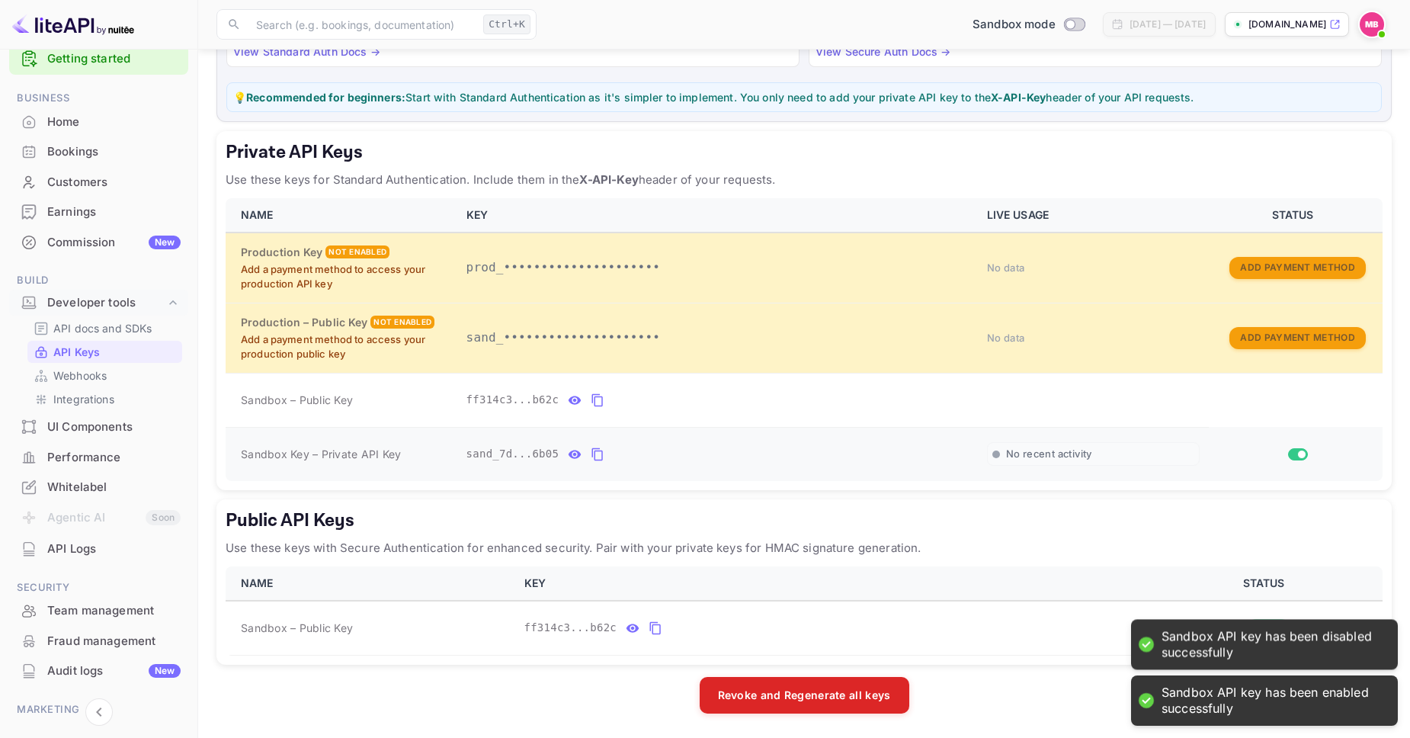
click at [1201, 450] on td "No recent activity" at bounding box center [1094, 454] width 232 height 54
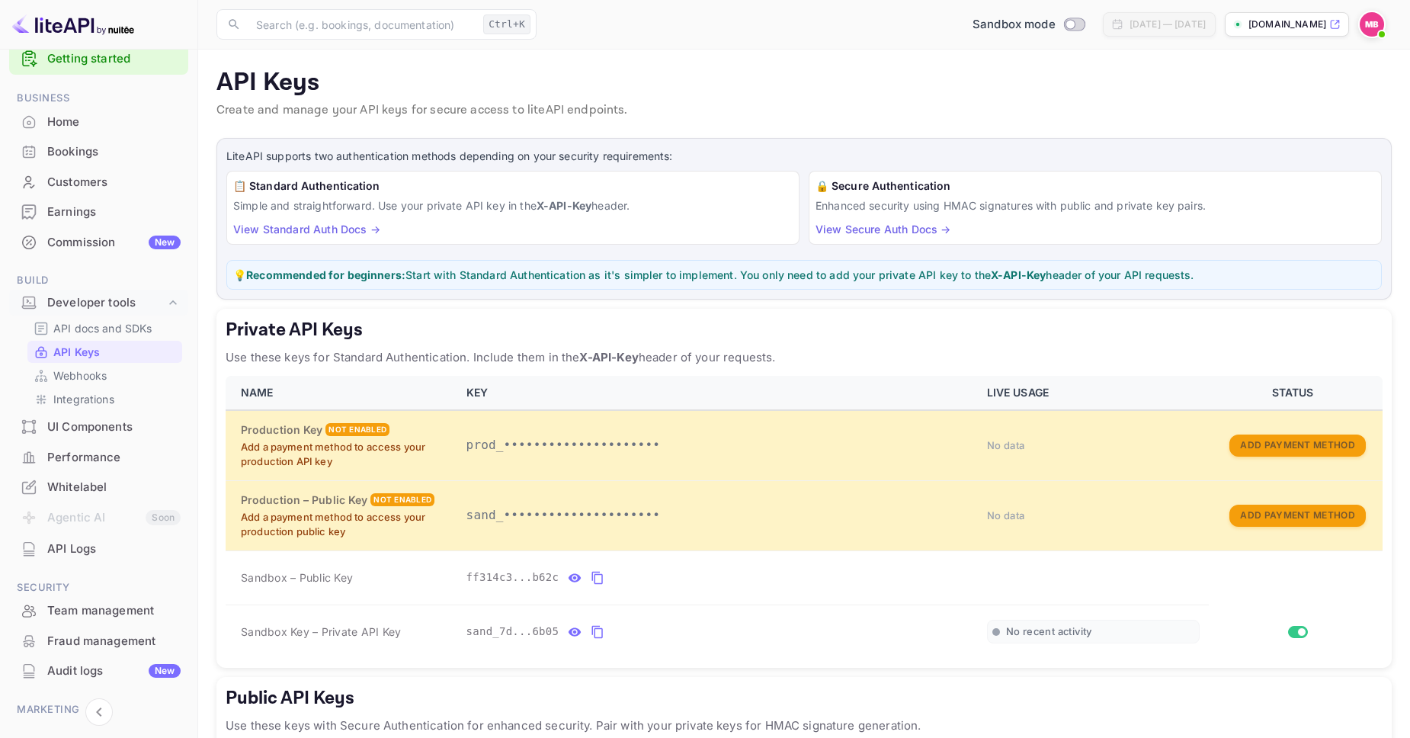
scroll to position [117, 0]
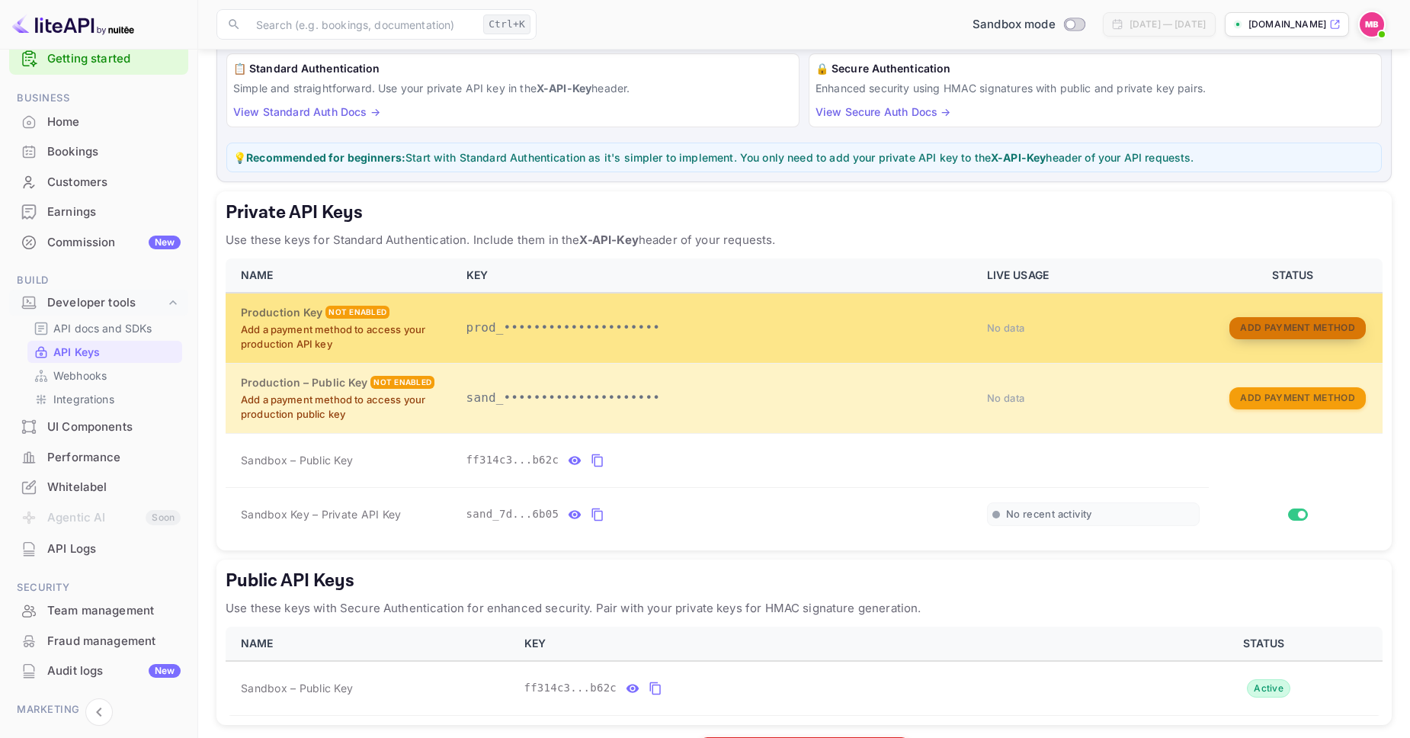
click at [1252, 334] on button "Add Payment Method" at bounding box center [1297, 328] width 136 height 22
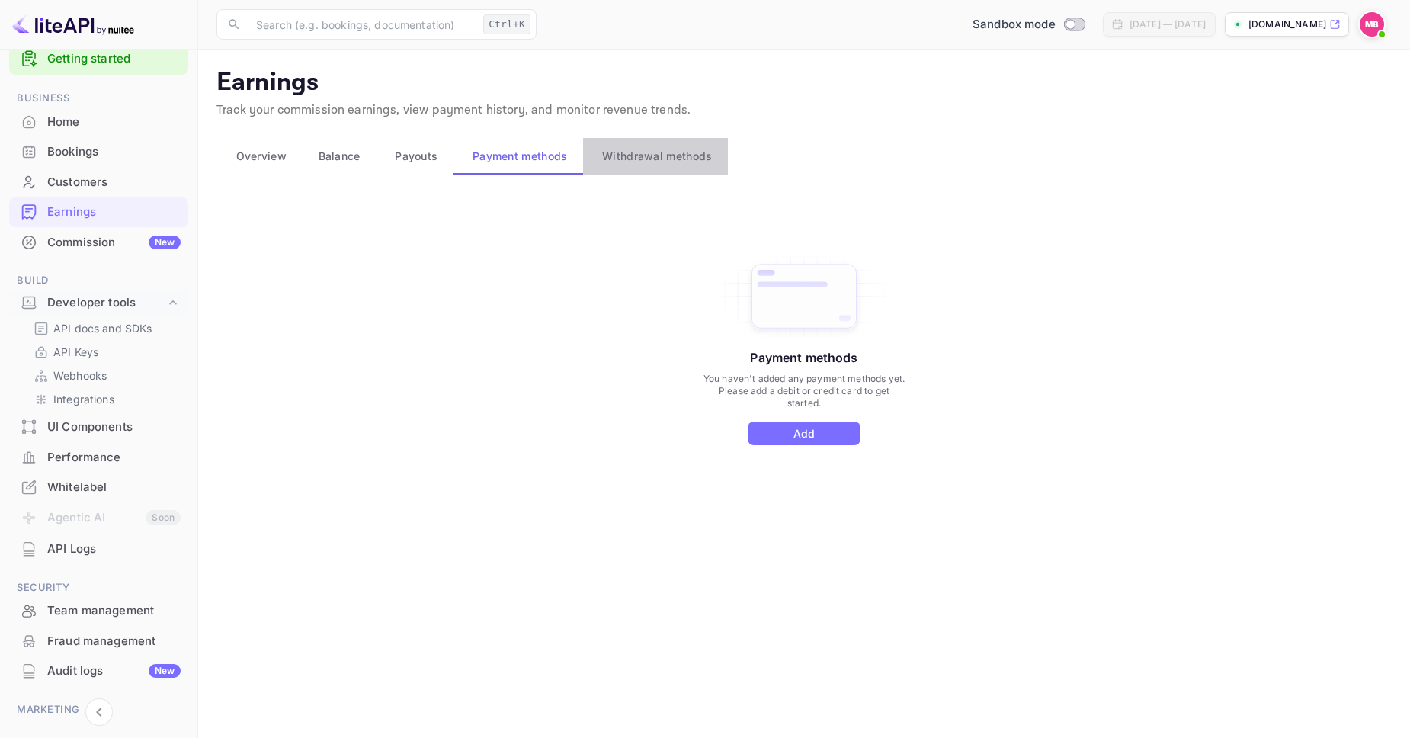
click at [641, 165] on span "Withdrawal methods" at bounding box center [657, 156] width 110 height 18
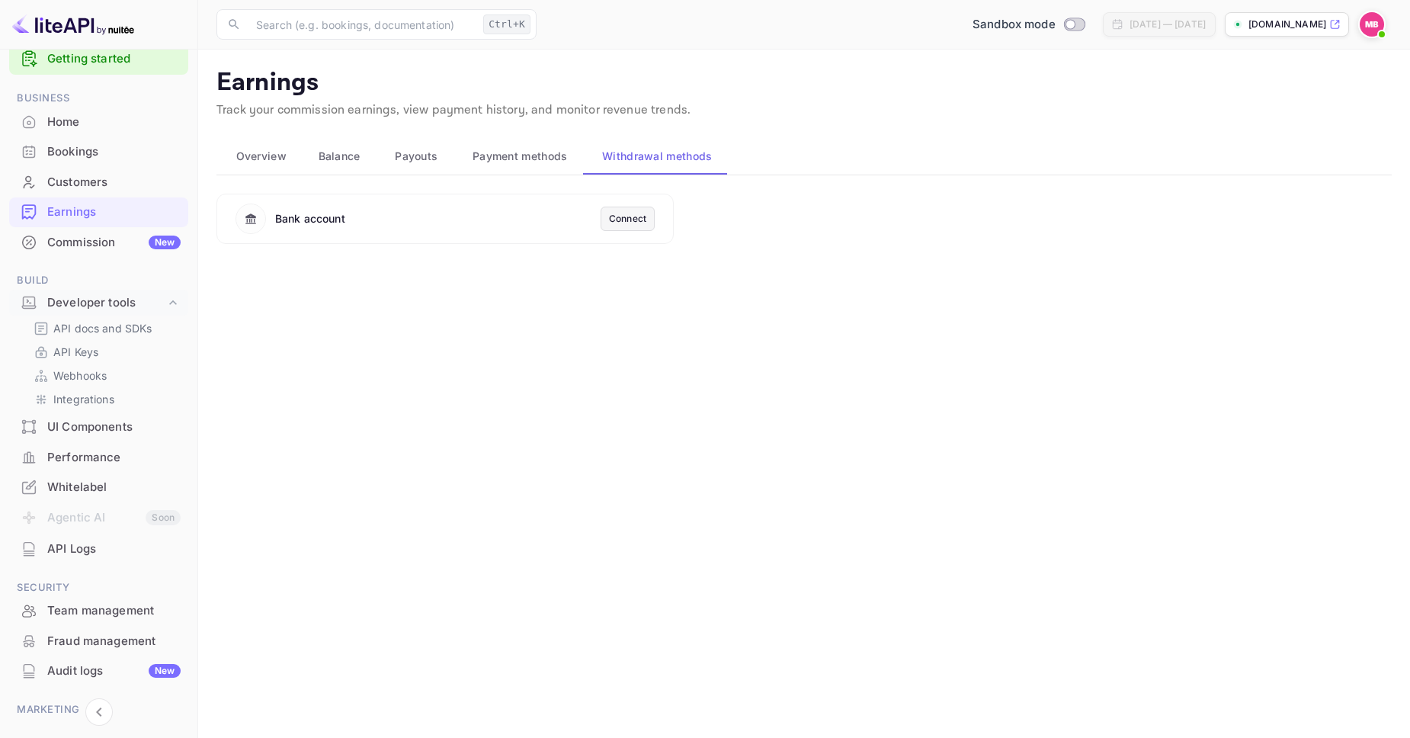
click at [619, 296] on main "Earnings Track your commission earnings, view payment history, and monitor reve…" at bounding box center [803, 394] width 1211 height 688
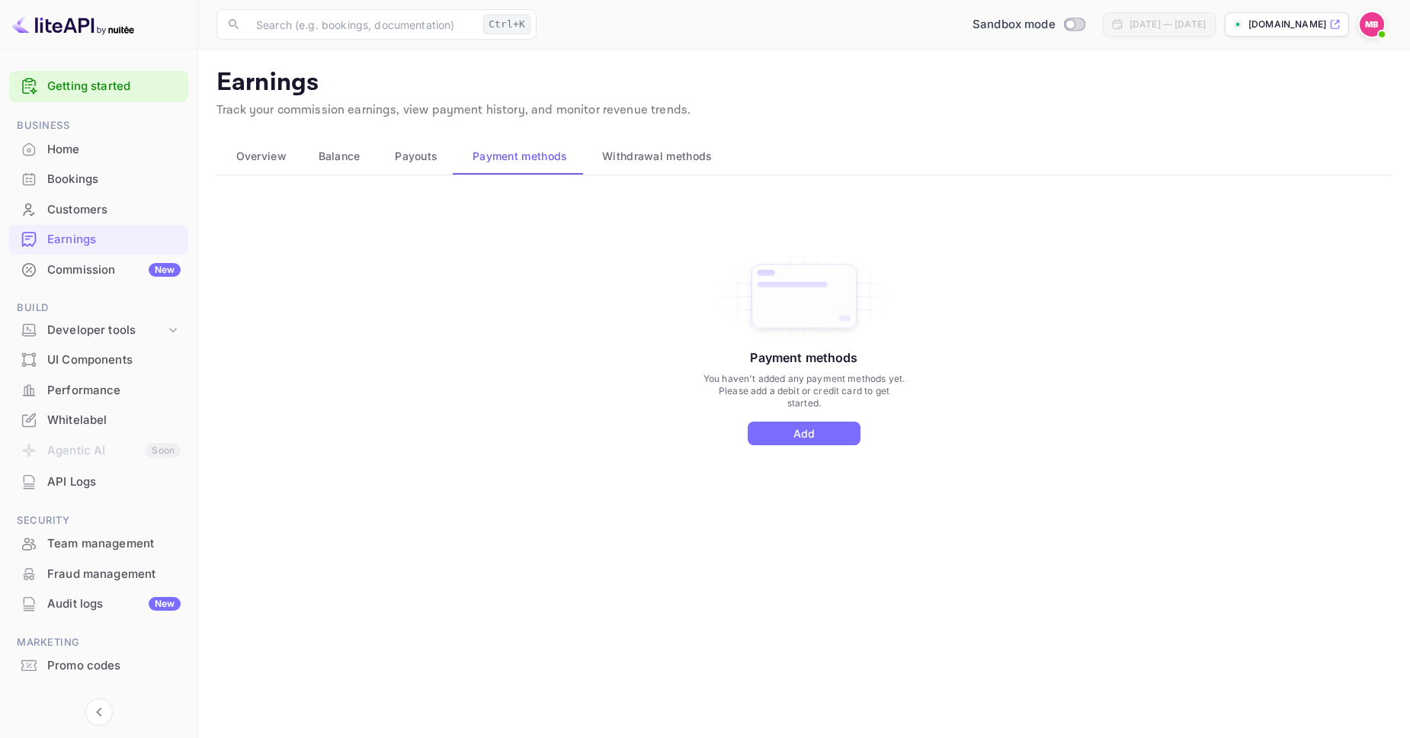
scroll to position [27, 0]
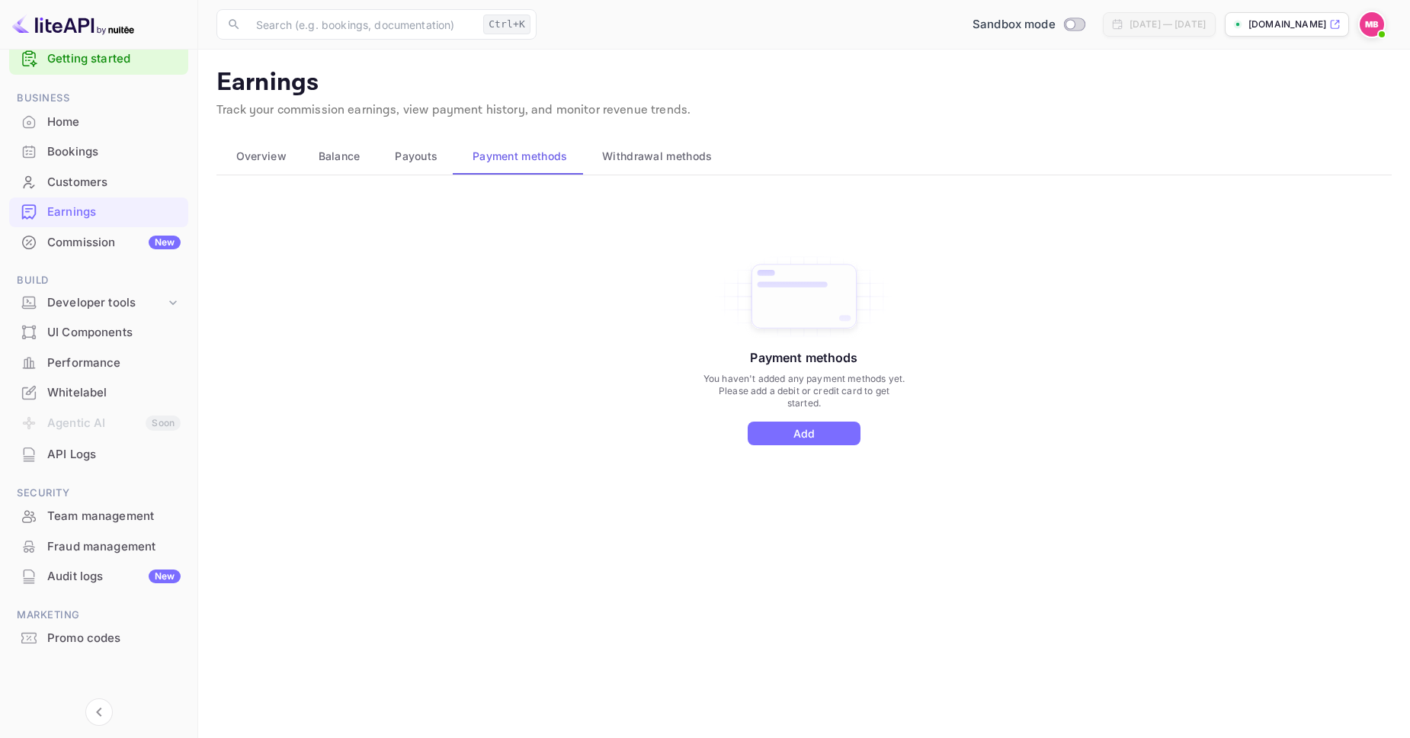
click at [627, 159] on span "Withdrawal methods" at bounding box center [657, 156] width 110 height 18
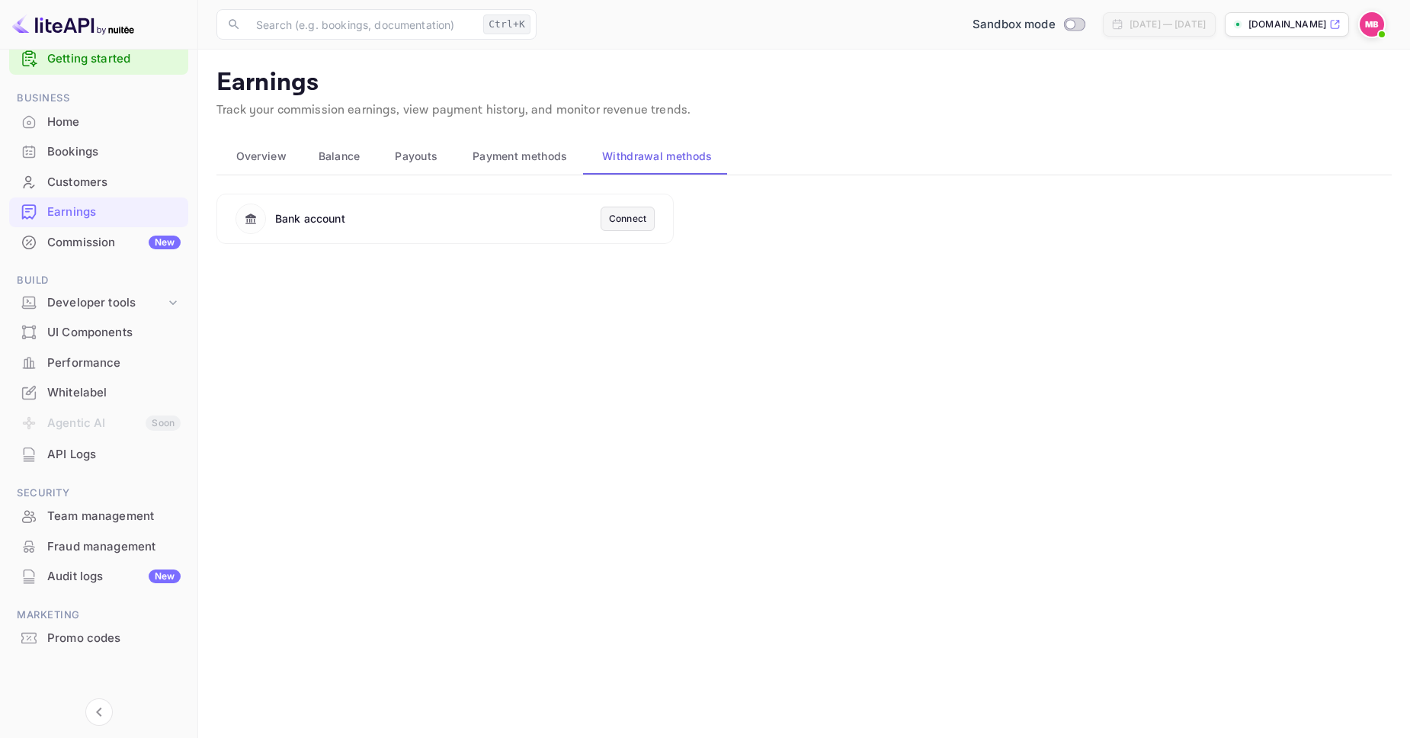
click at [1248, 21] on p "[DOMAIN_NAME]" at bounding box center [1287, 25] width 78 height 14
click at [91, 392] on div "Whitelabel" at bounding box center [113, 393] width 133 height 18
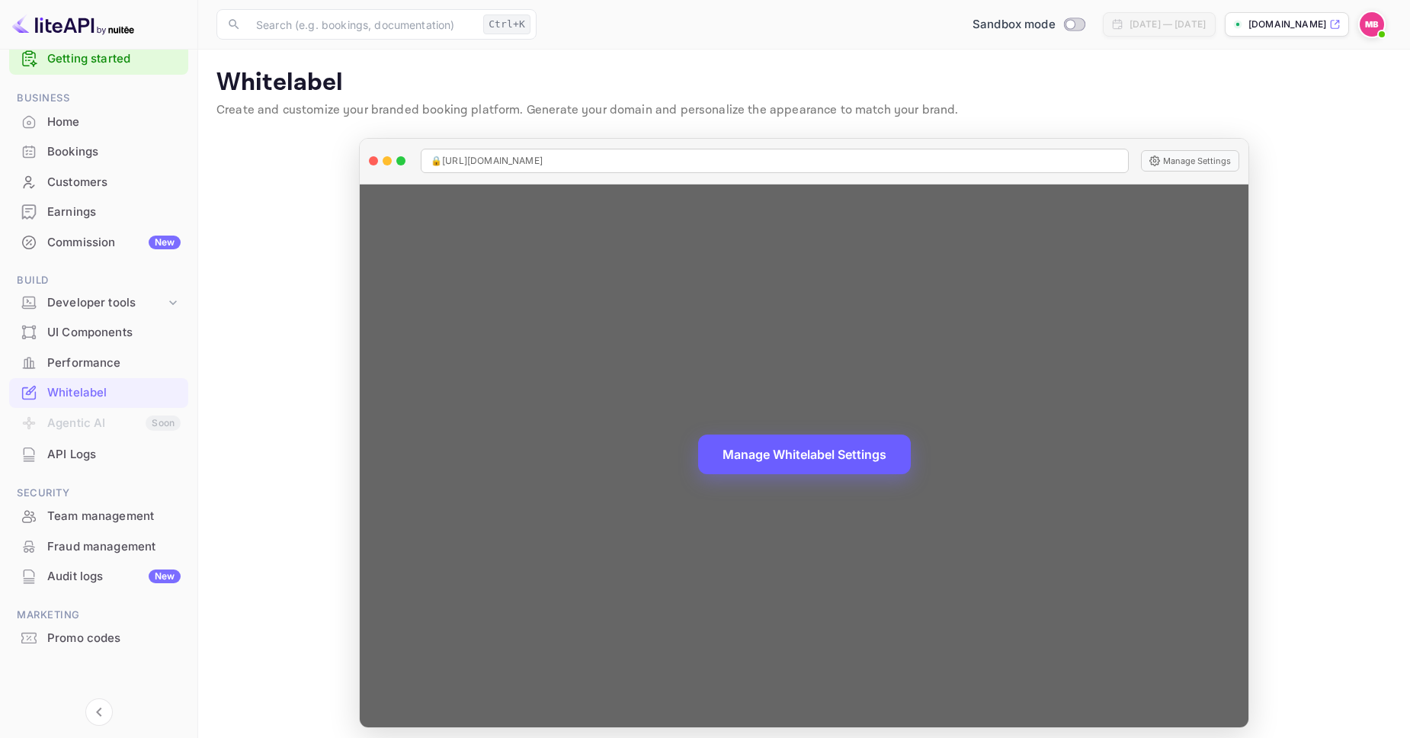
click at [784, 471] on button "Manage Whitelabel Settings" at bounding box center [804, 454] width 213 height 40
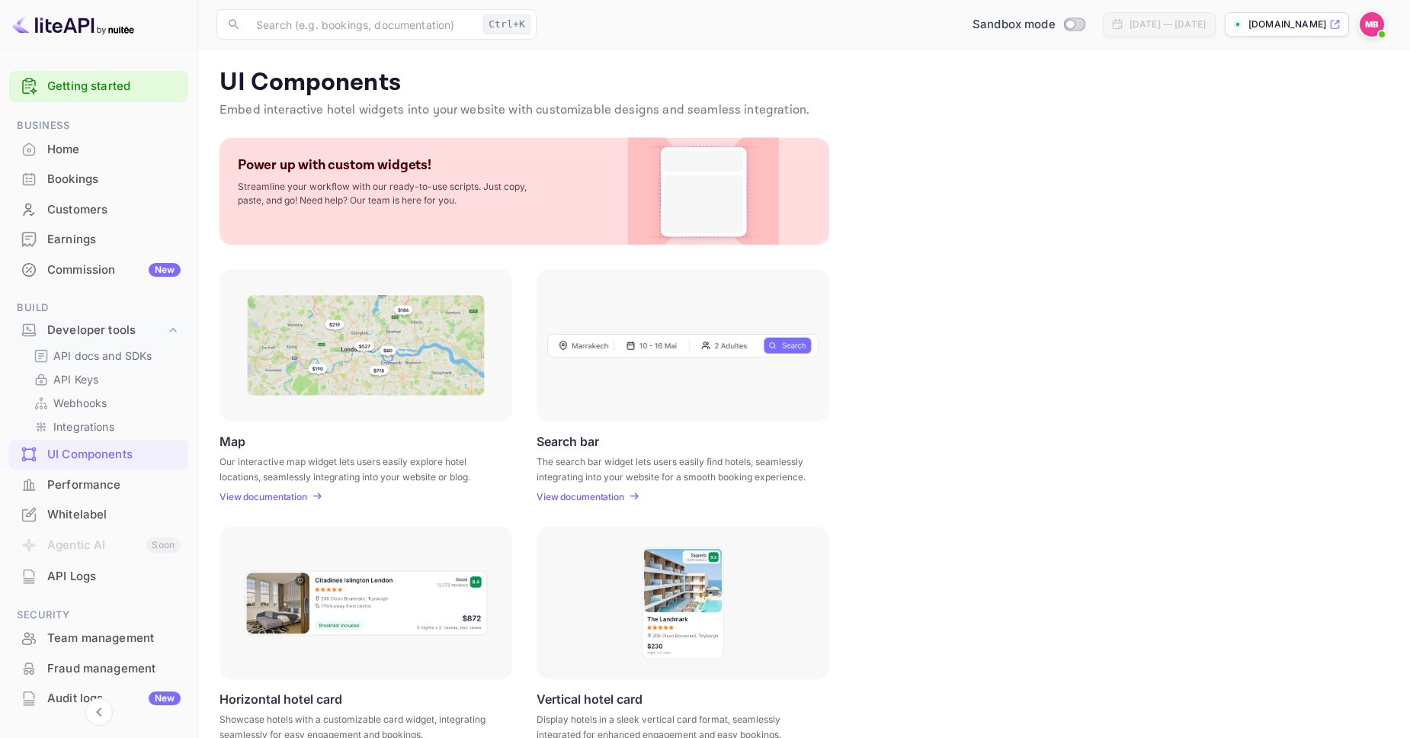
click at [103, 356] on p "API docs and SDKs" at bounding box center [102, 355] width 99 height 16
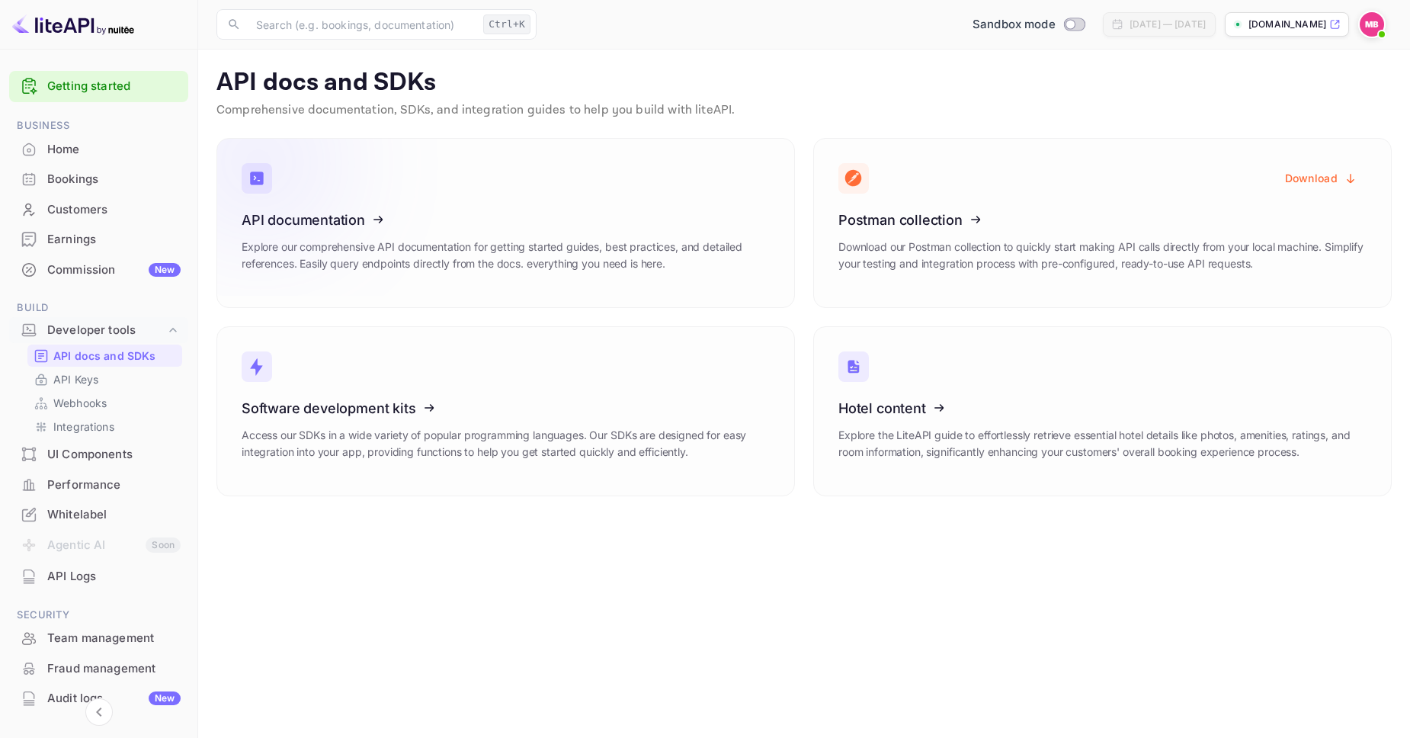
click at [393, 230] on icon at bounding box center [335, 217] width 237 height 157
